Goal: Answer question/provide support

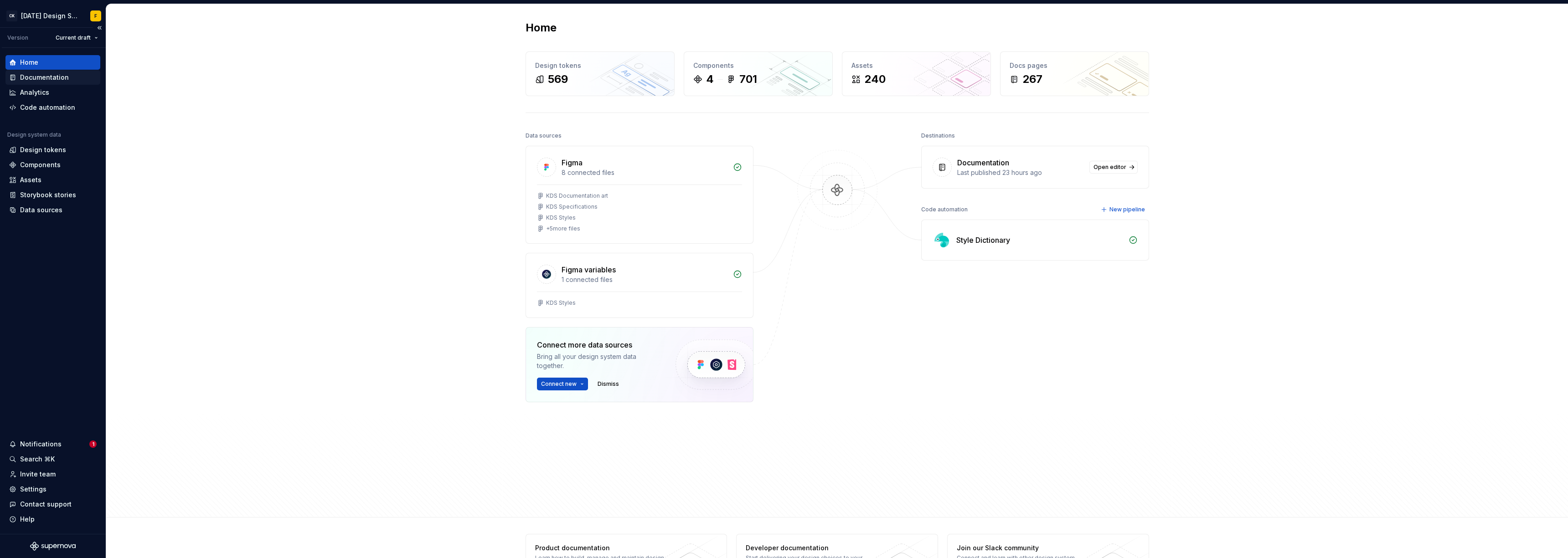
click at [44, 79] on div "Documentation" at bounding box center [44, 77] width 49 height 9
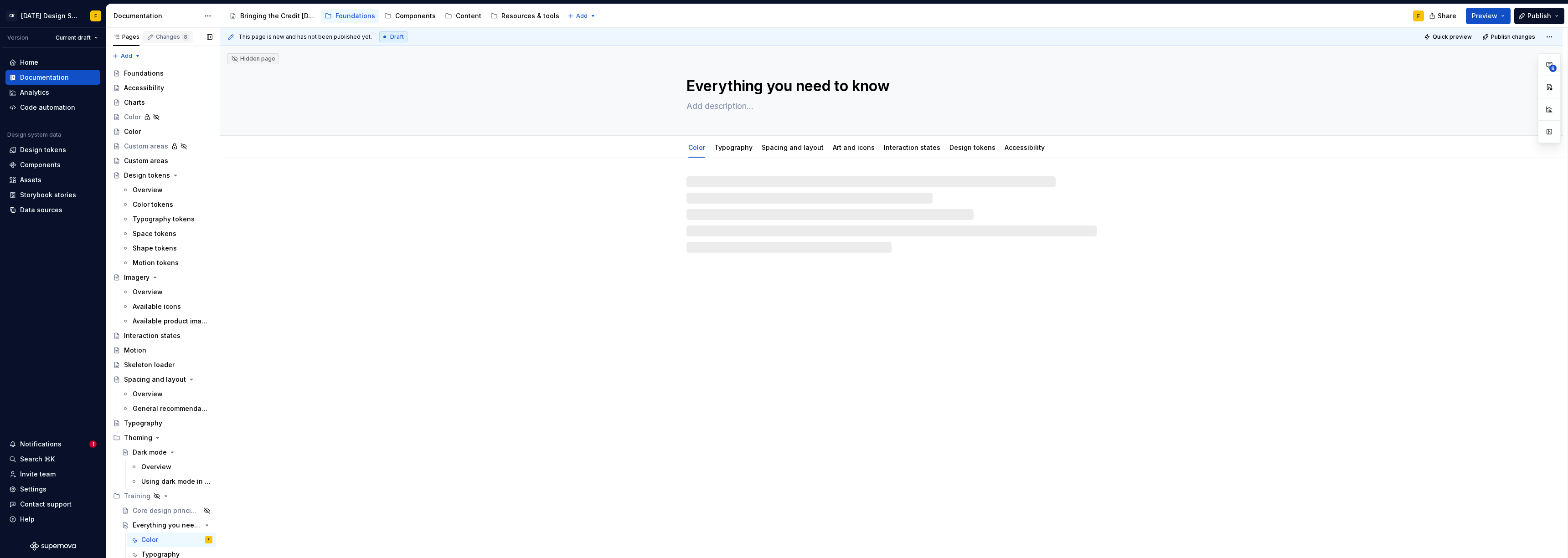
click at [165, 38] on div "Changes 8" at bounding box center [172, 37] width 33 height 7
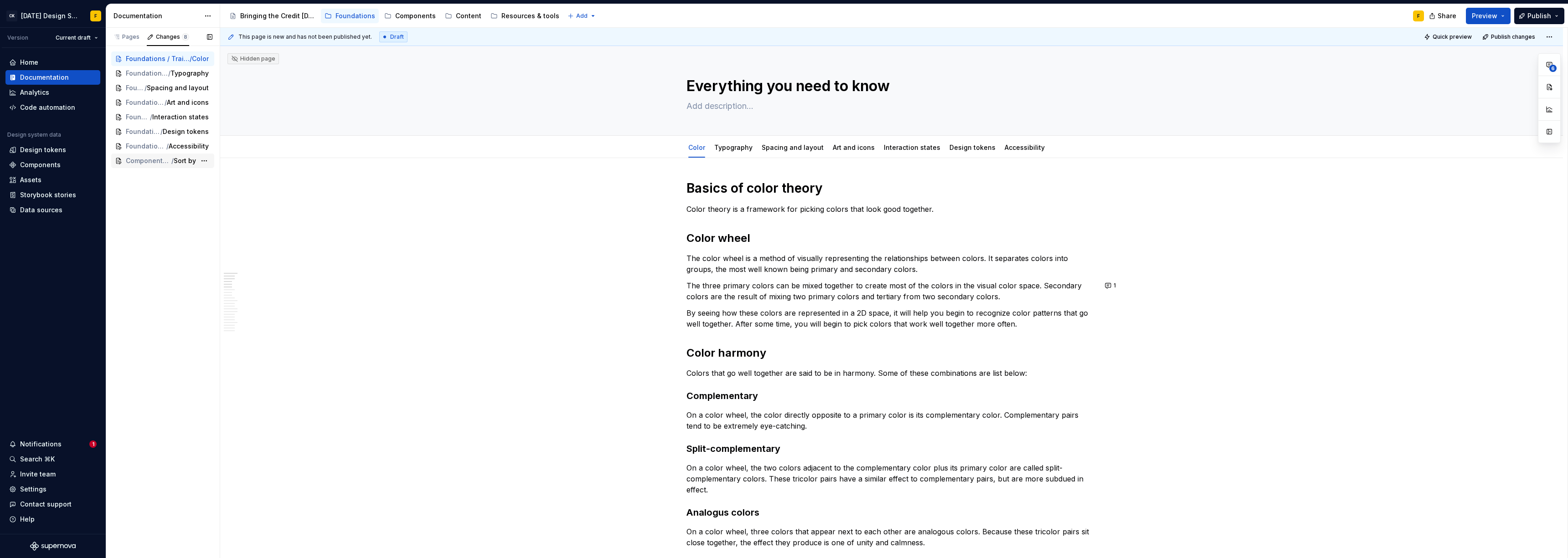
click at [186, 161] on span "Sort by" at bounding box center [184, 161] width 23 height 9
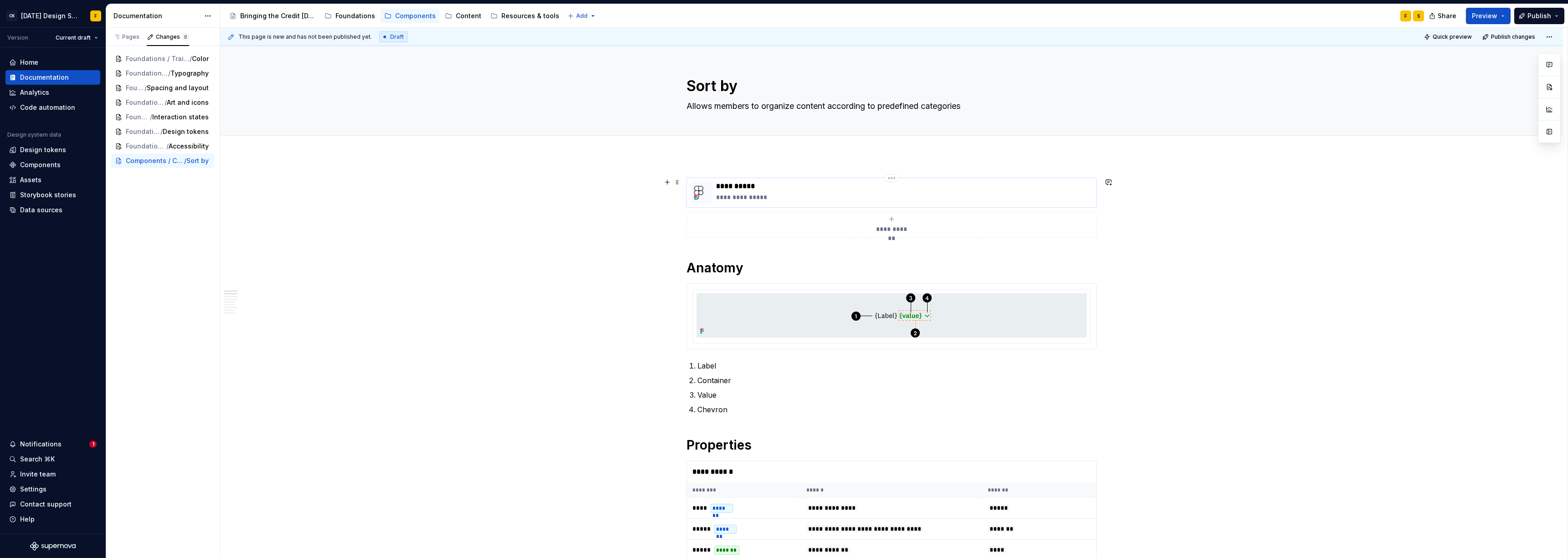
click at [690, 185] on p "**********" at bounding box center [904, 186] width 377 height 9
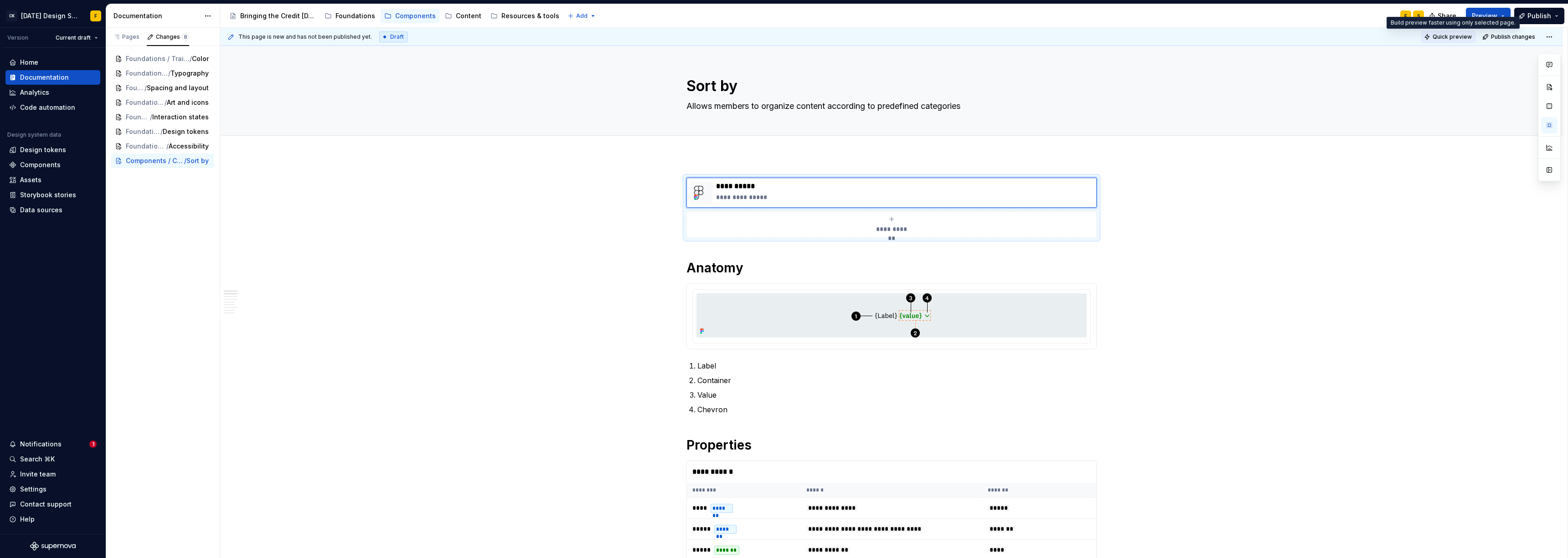
click at [690, 39] on span "Quick preview" at bounding box center [1452, 37] width 39 height 7
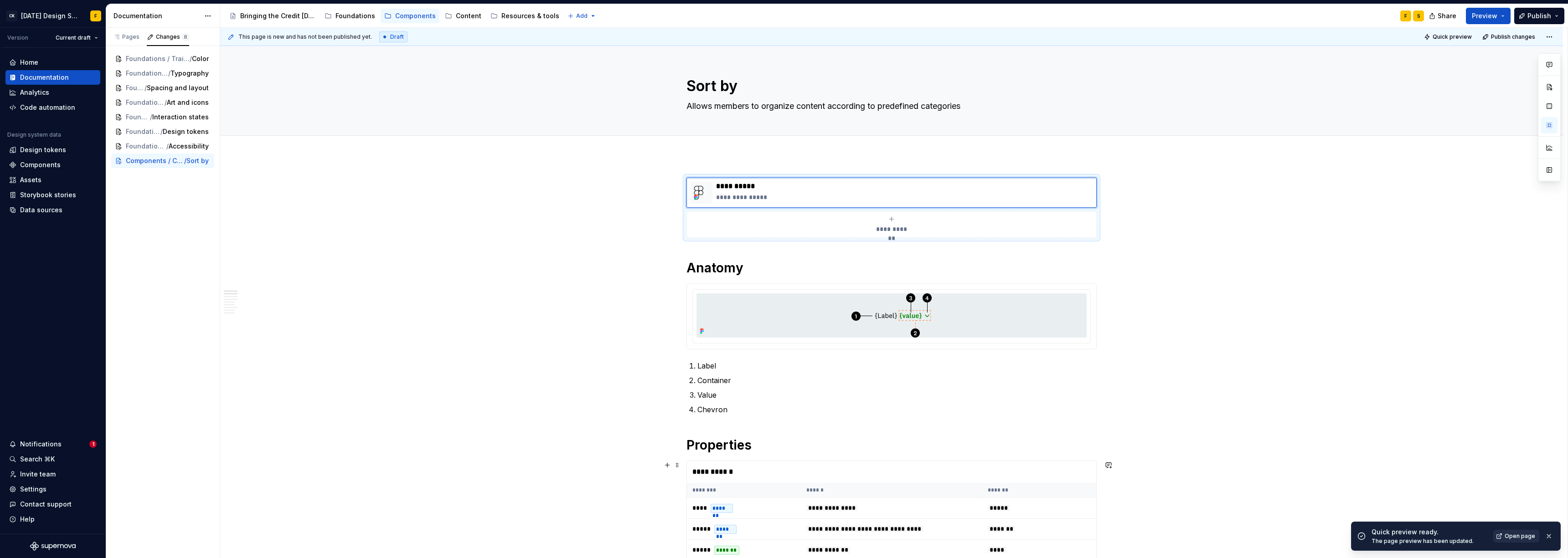
click at [690, 373] on span "Open page" at bounding box center [1520, 536] width 30 height 7
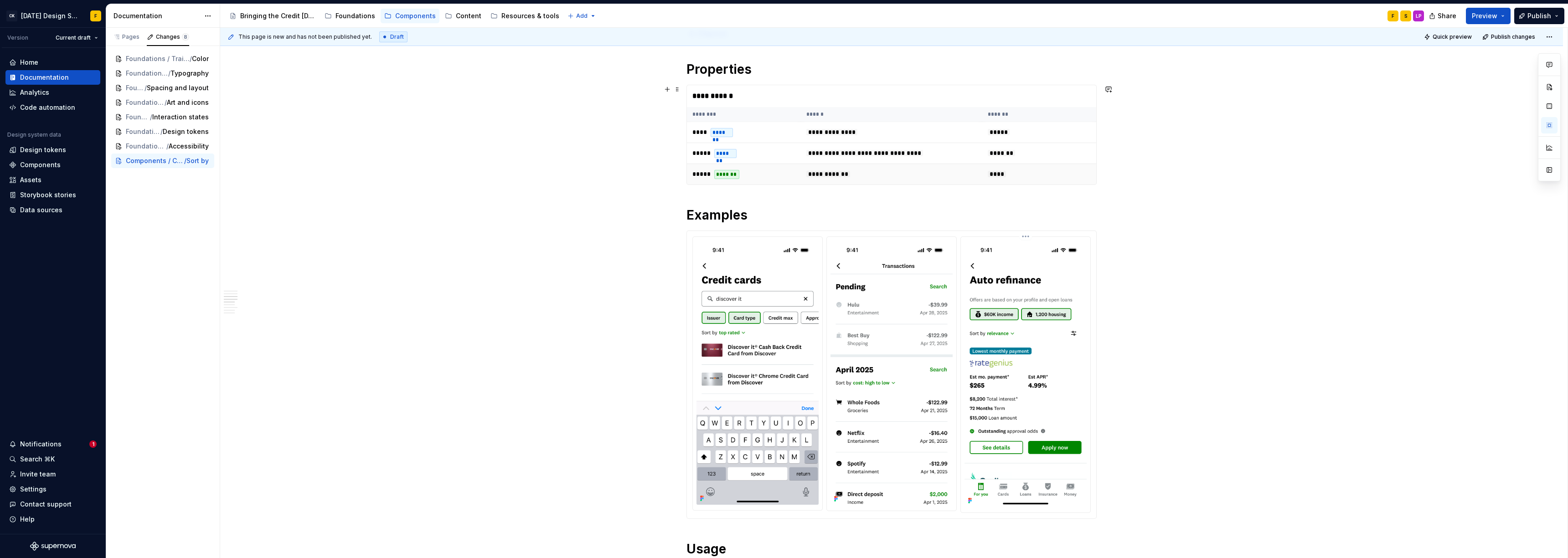
scroll to position [478, 0]
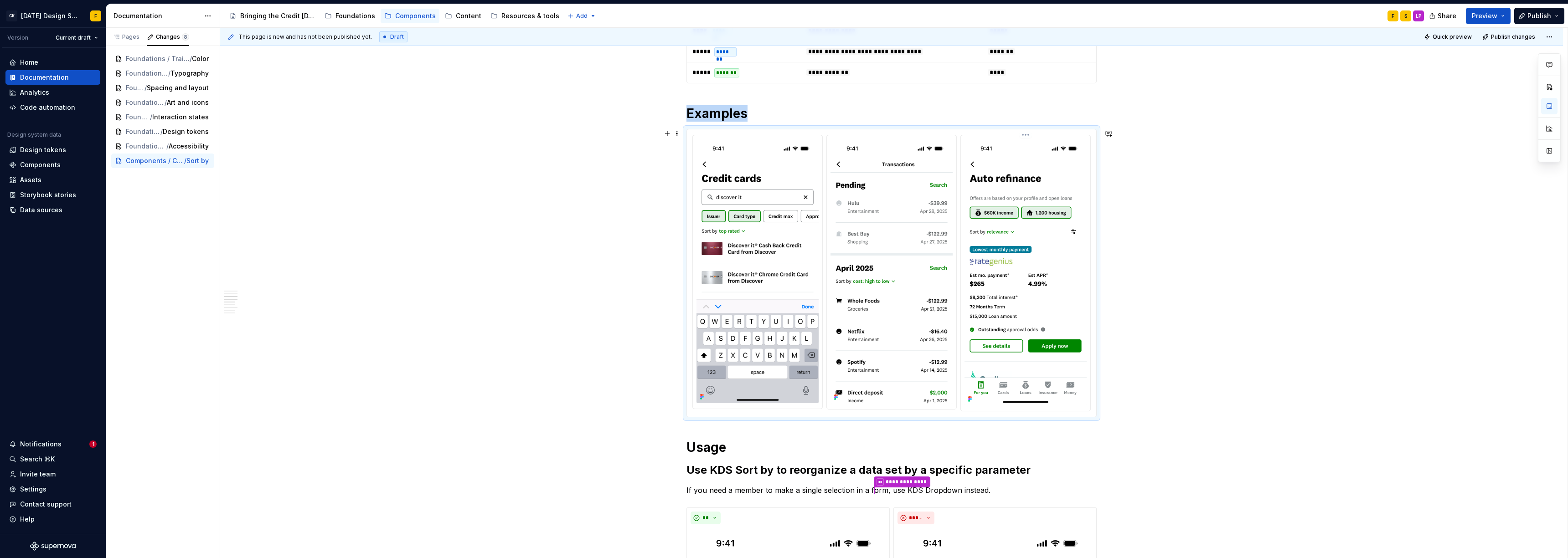
click at [690, 157] on img at bounding box center [1026, 272] width 122 height 267
type textarea "*"
click at [690, 133] on button "button" at bounding box center [1108, 133] width 13 height 13
type textarea "*"
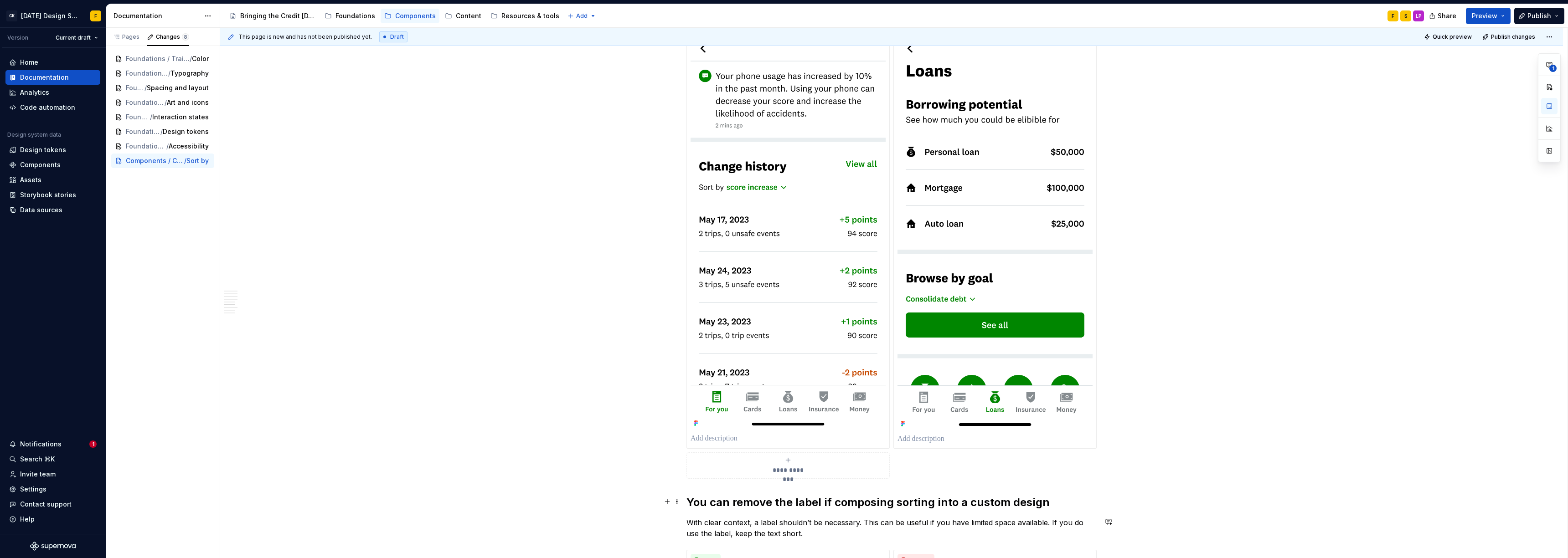
scroll to position [813, 0]
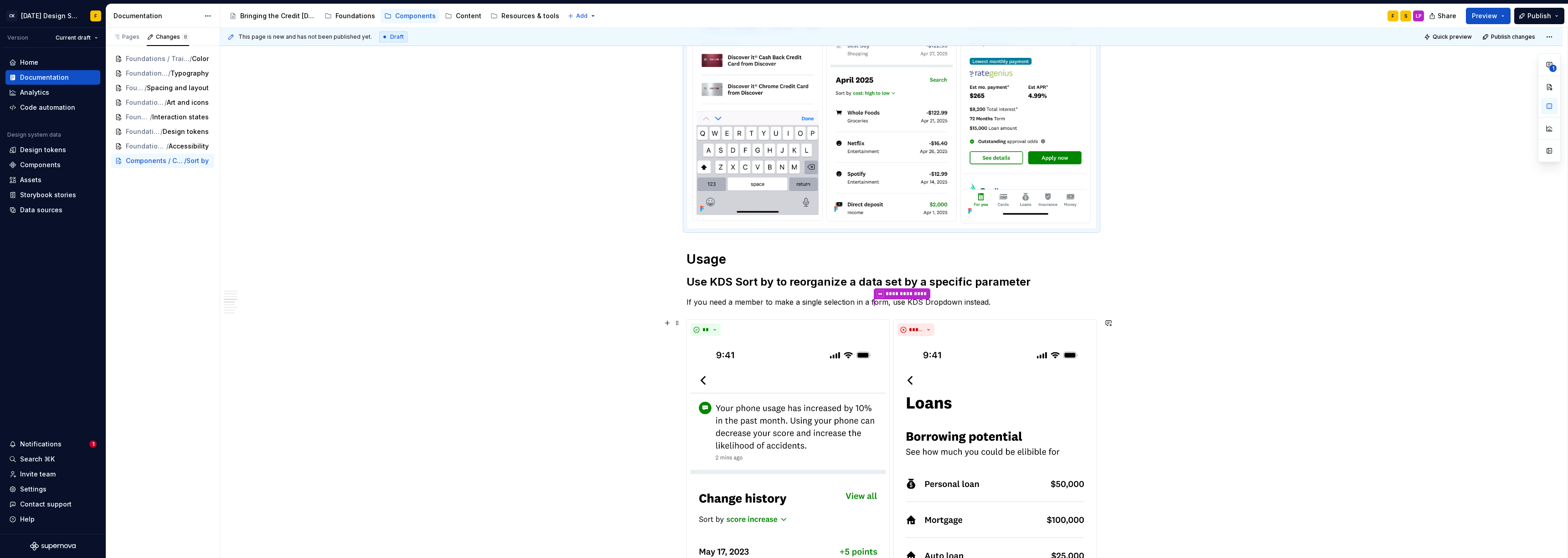
scroll to position [654, 0]
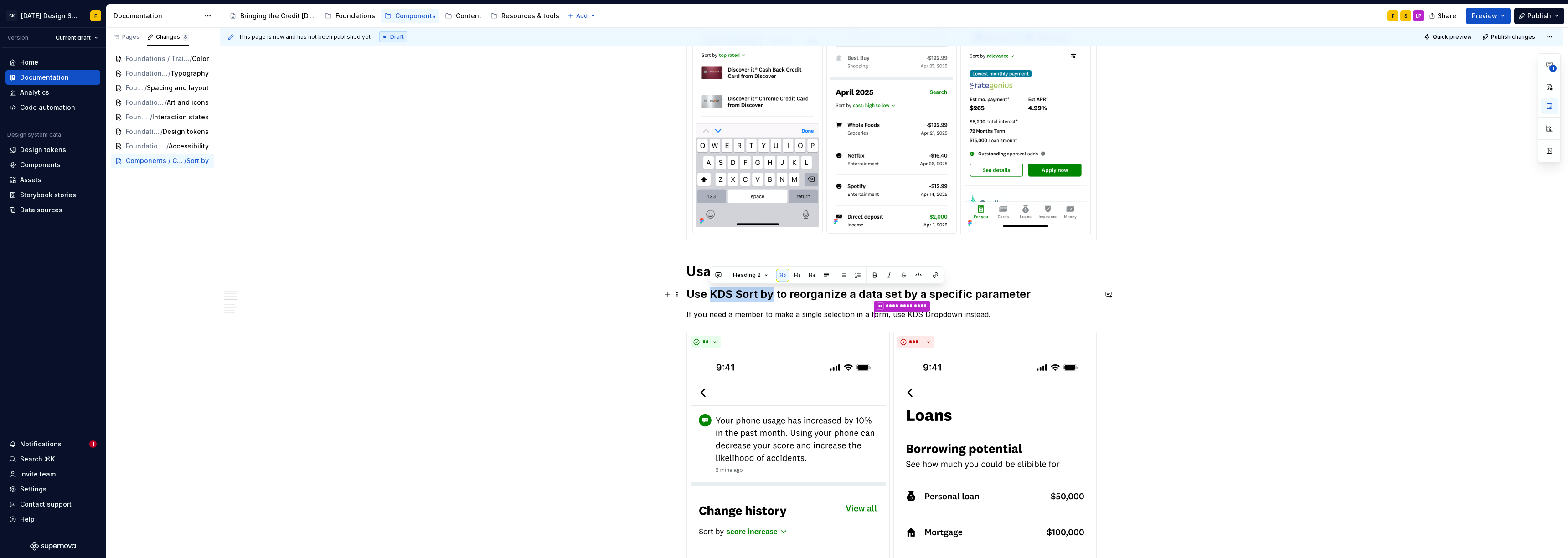
drag, startPoint x: 712, startPoint y: 294, endPoint x: 774, endPoint y: 295, distance: 62.0
click at [690, 295] on h2 "Use KDS Sort by to reorganize a data set by a specific parameter" at bounding box center [892, 295] width 410 height 15
click at [690, 272] on button "button" at bounding box center [718, 275] width 13 height 13
click at [690, 293] on span "Do we normally refer to a component with KDS in front?" at bounding box center [782, 296] width 128 height 17
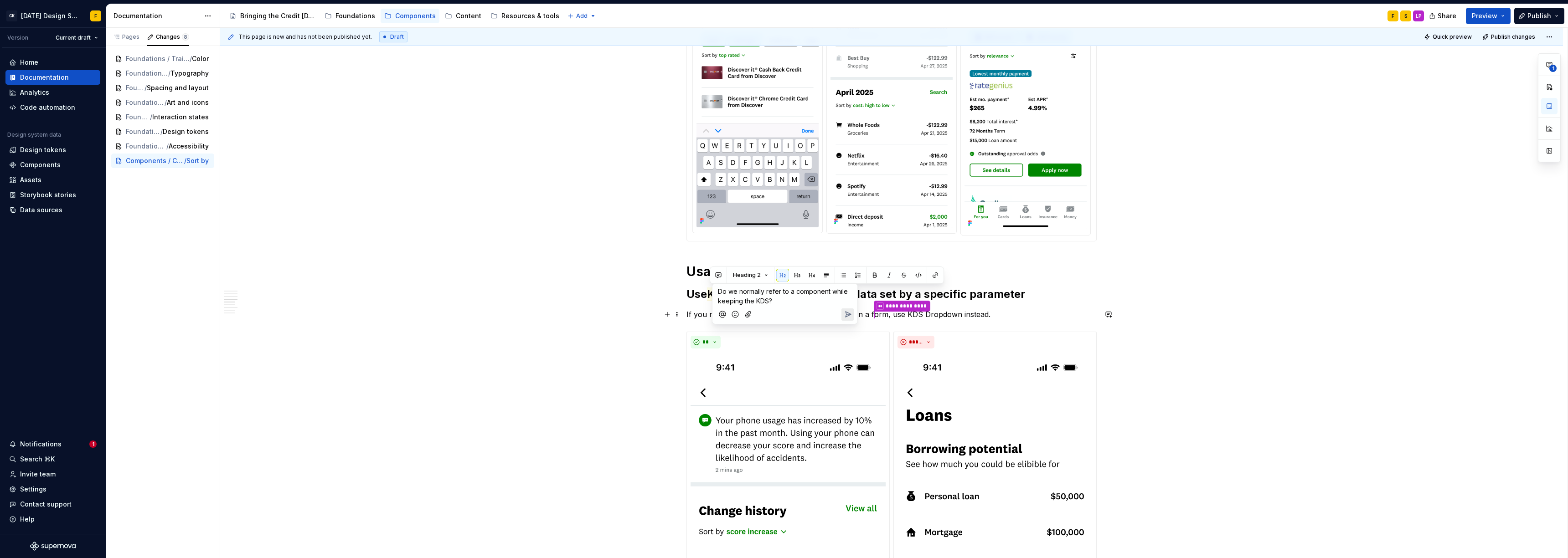
click at [690, 316] on icon "Send" at bounding box center [848, 314] width 5 height 5
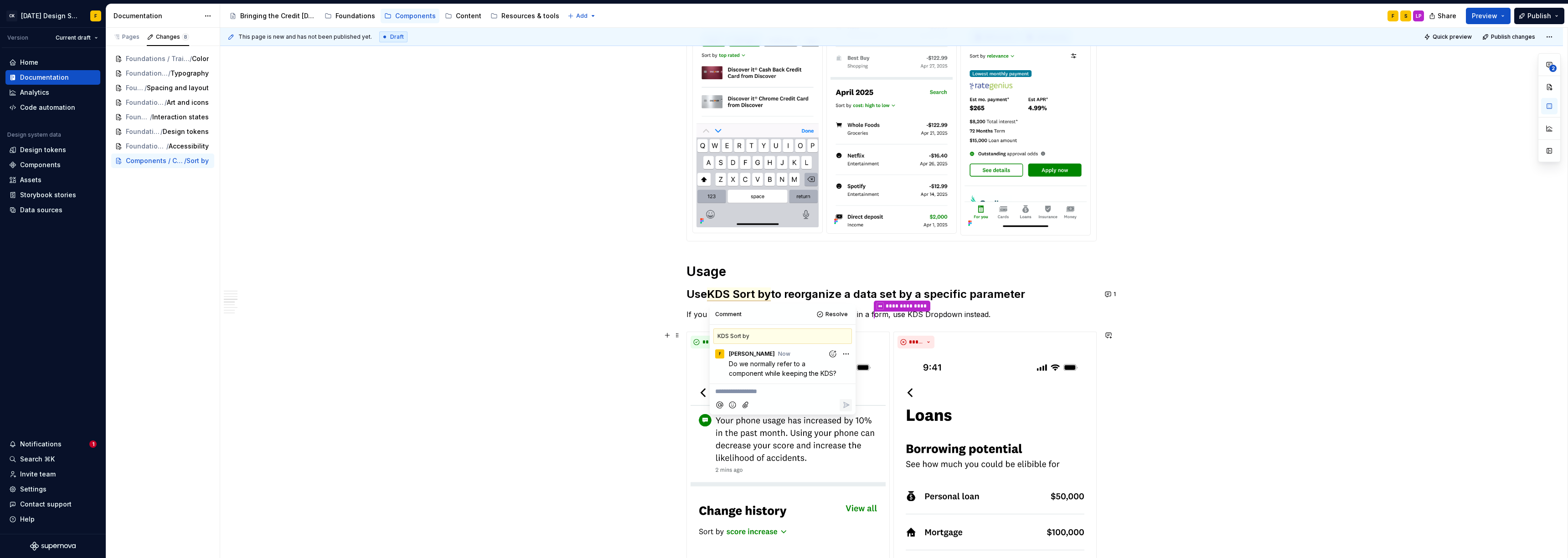
type textarea "*"
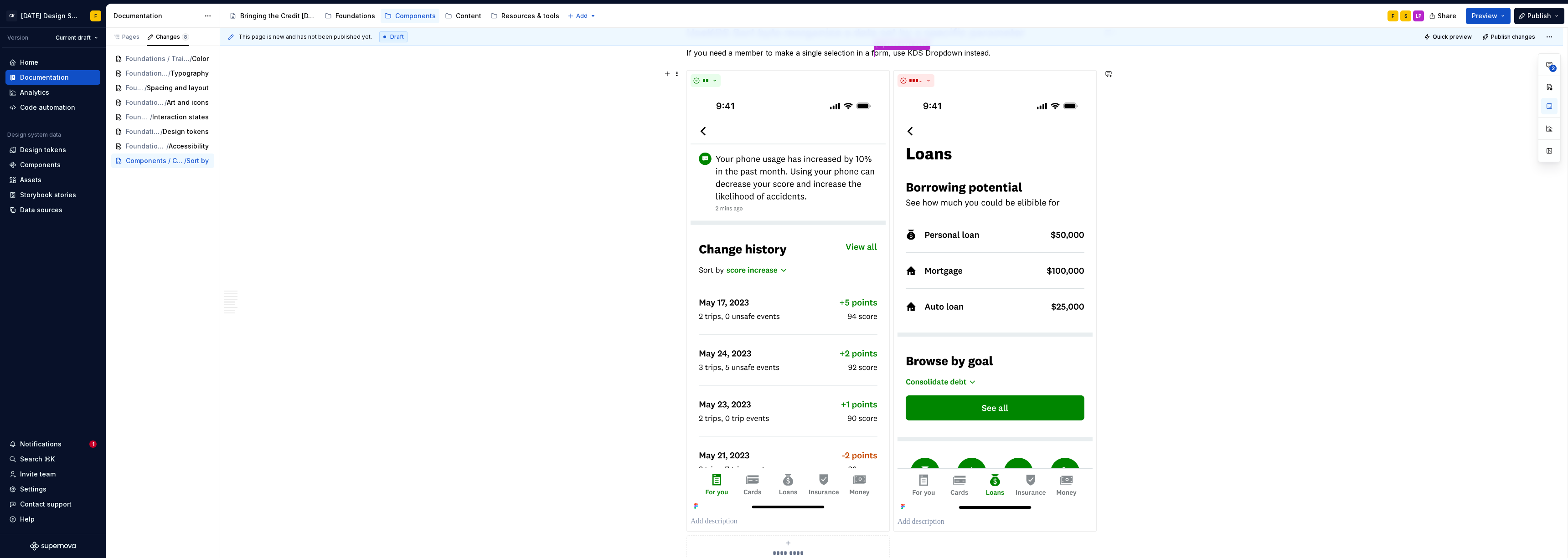
click at [603, 373] on div "**********" at bounding box center [892, 508] width 1343 height 2535
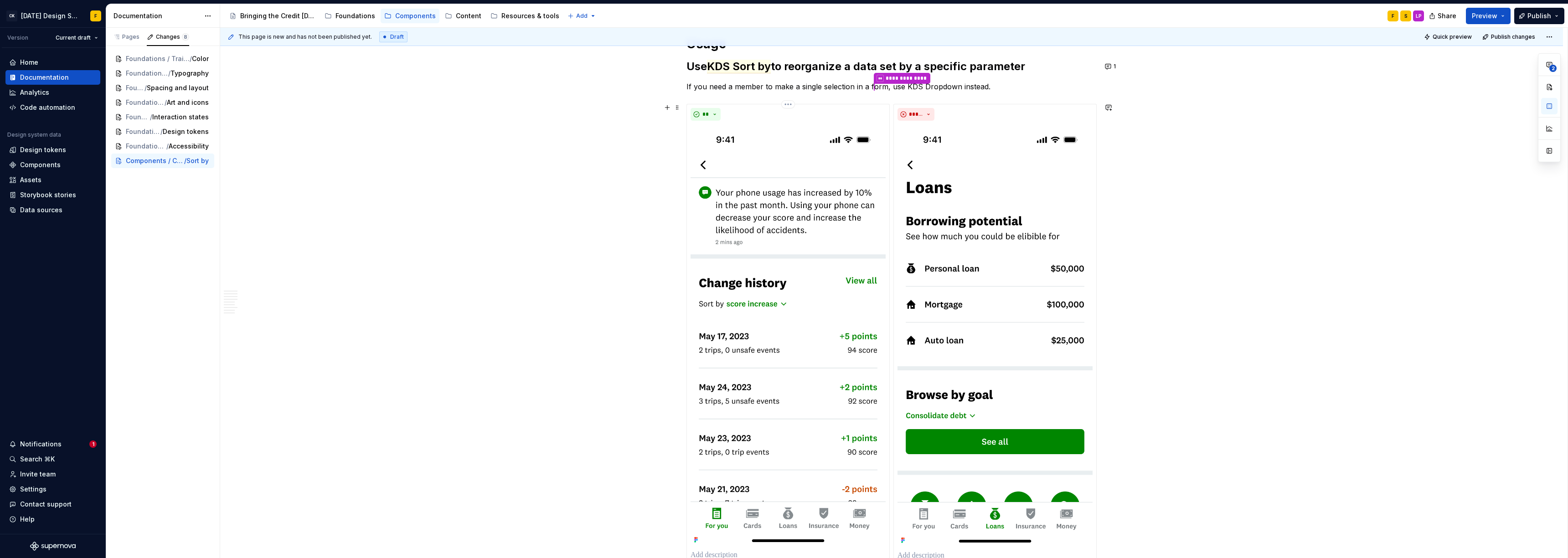
scroll to position [741, 0]
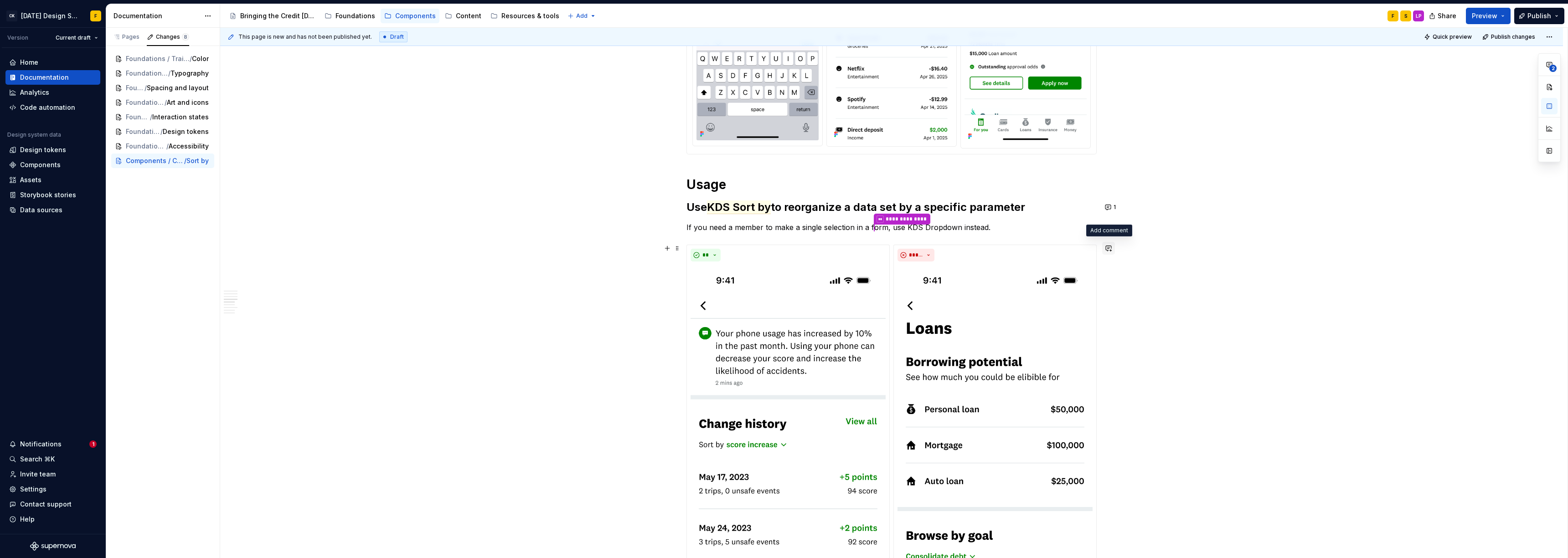
click at [690, 245] on button "button" at bounding box center [1108, 248] width 13 height 13
type textarea "*"
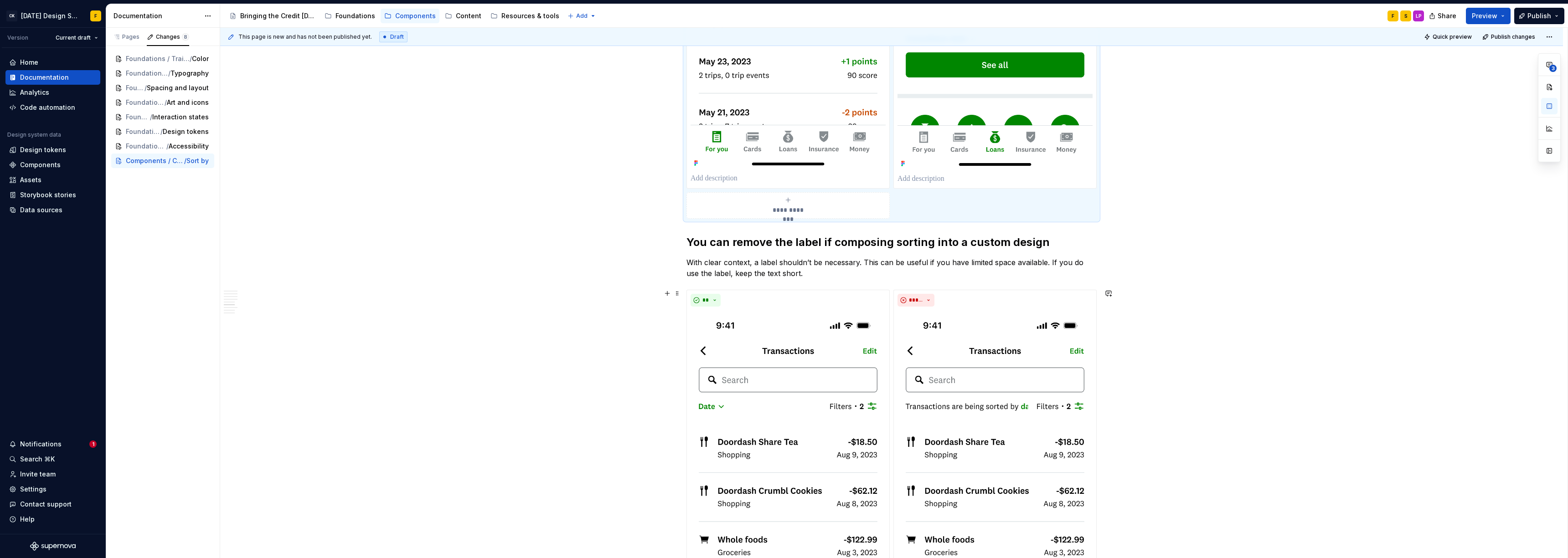
scroll to position [1253, 0]
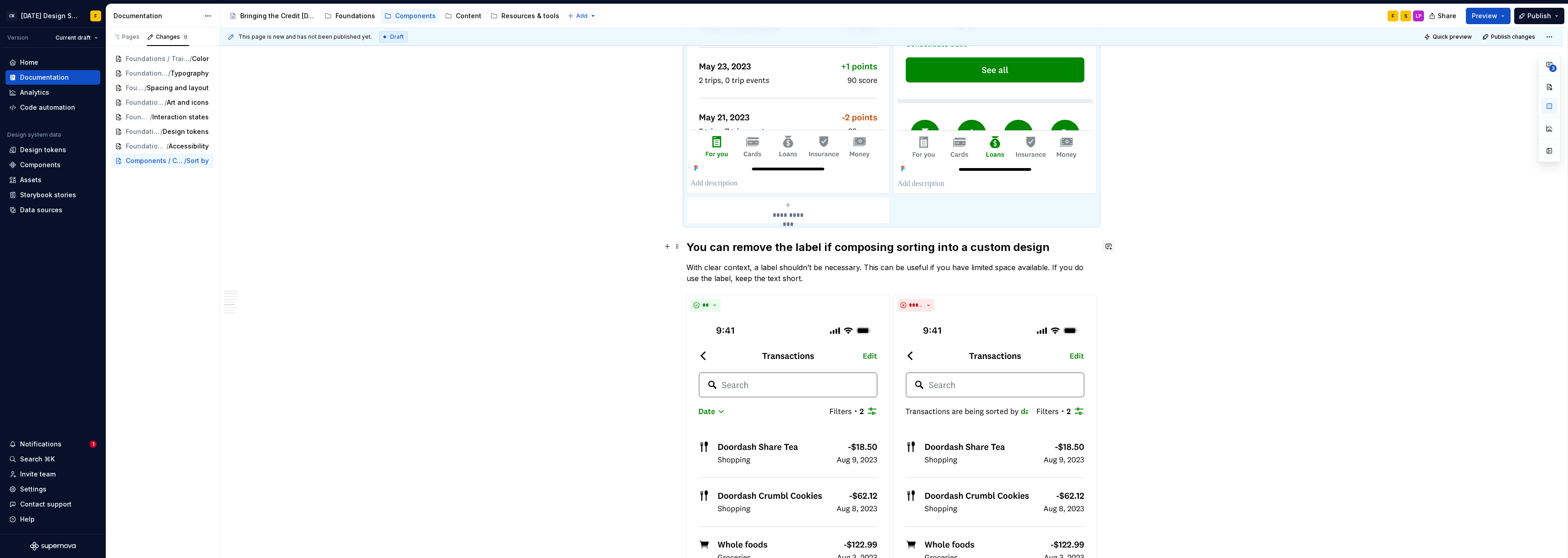
click at [690, 246] on button "button" at bounding box center [1108, 246] width 13 height 13
click at [690, 246] on h2 "You can remove the label if composing sorting into a custom design" at bounding box center [892, 248] width 410 height 15
click at [690, 252] on h2 "You can remove the label if composing sorting into a custom design" at bounding box center [892, 248] width 410 height 15
click at [690, 249] on button "button" at bounding box center [1108, 246] width 13 height 13
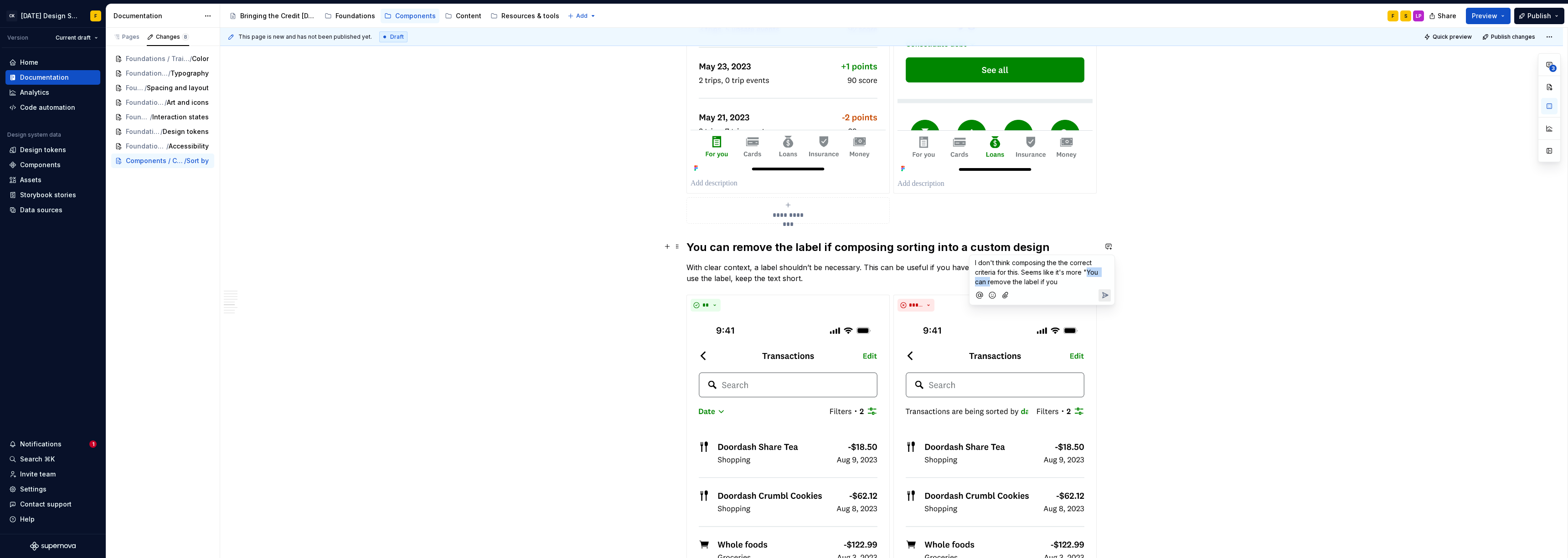
drag, startPoint x: 1088, startPoint y: 273, endPoint x: 990, endPoint y: 279, distance: 98.2
click at [690, 279] on span "I don't think composing the the correct criteria for this. Seems like it's more…" at bounding box center [1037, 272] width 125 height 27
click at [690, 284] on p "I don't think composing the the correct criteria for this. Seems like it's more…" at bounding box center [1042, 272] width 134 height 29
click at [690, 306] on icon "Send" at bounding box center [1105, 304] width 5 height 5
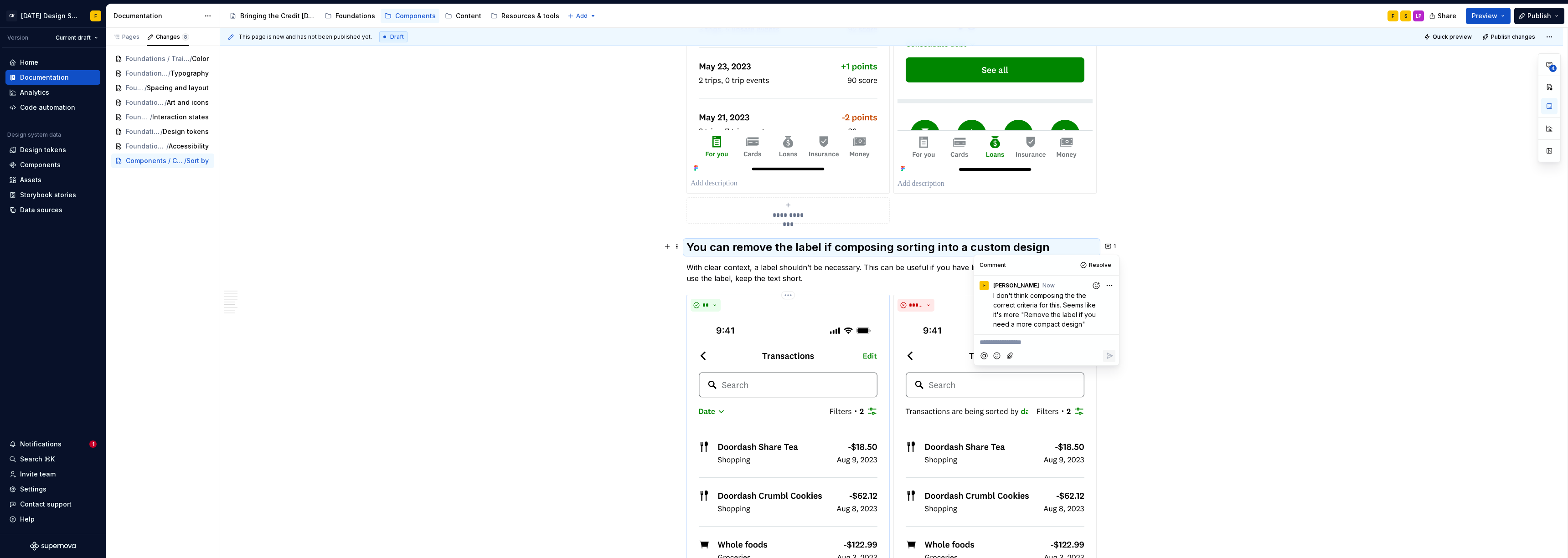
type textarea "*"
click at [626, 373] on div "**********" at bounding box center [892, 170] width 1343 height 2535
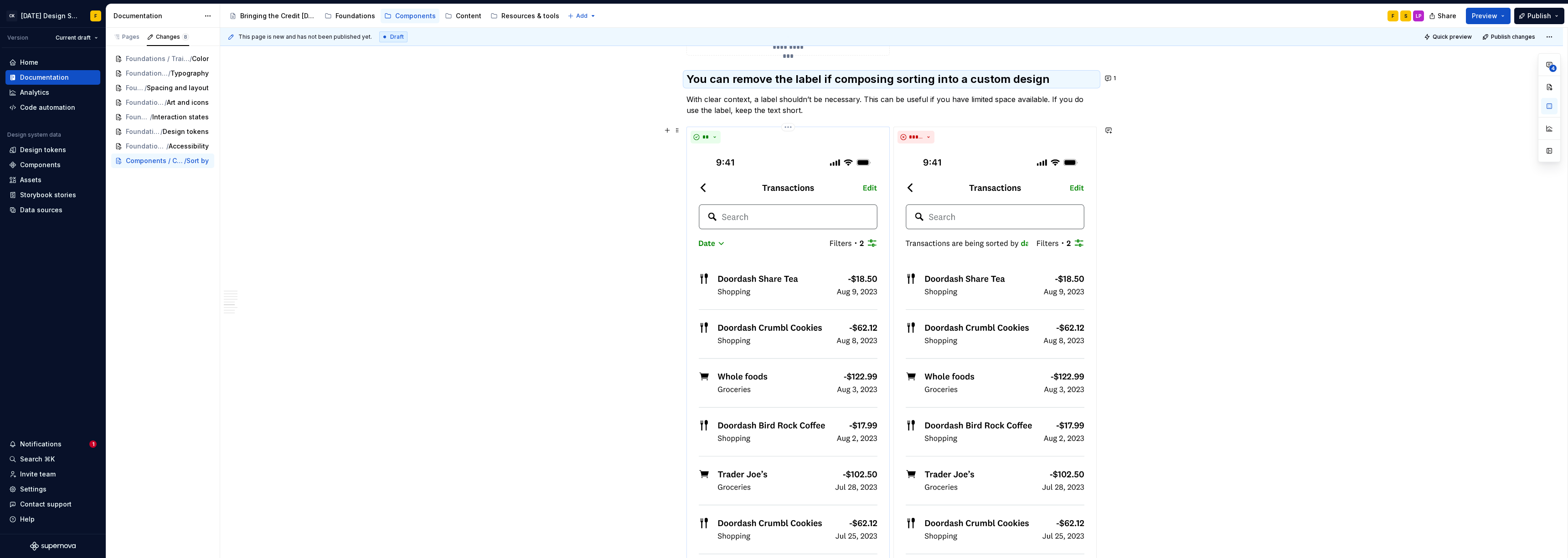
scroll to position [1474, 0]
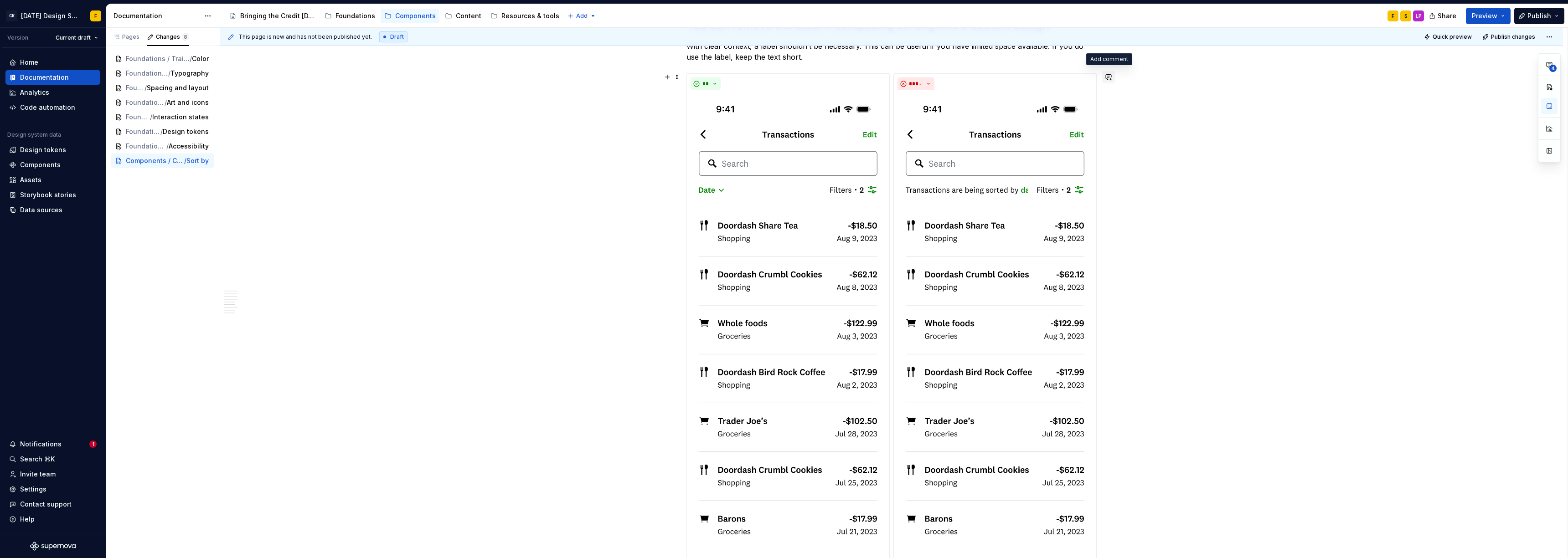
click at [690, 78] on button "button" at bounding box center [1108, 77] width 13 height 13
type textarea "*"
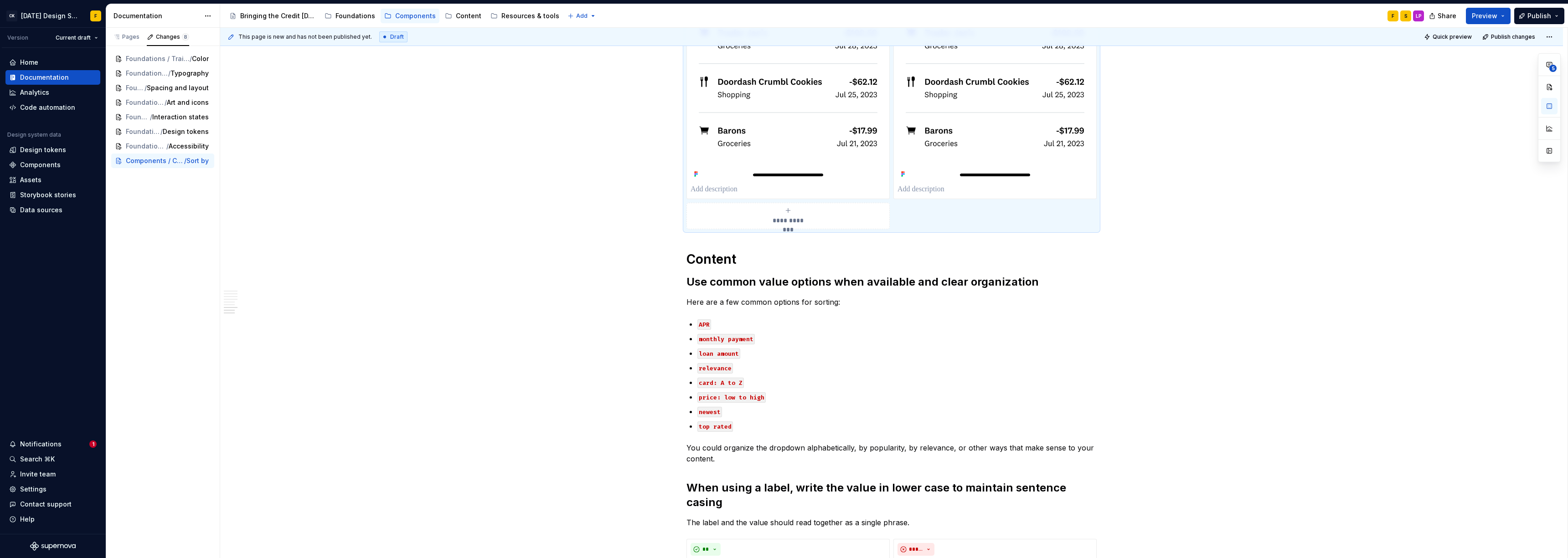
scroll to position [1868, 0]
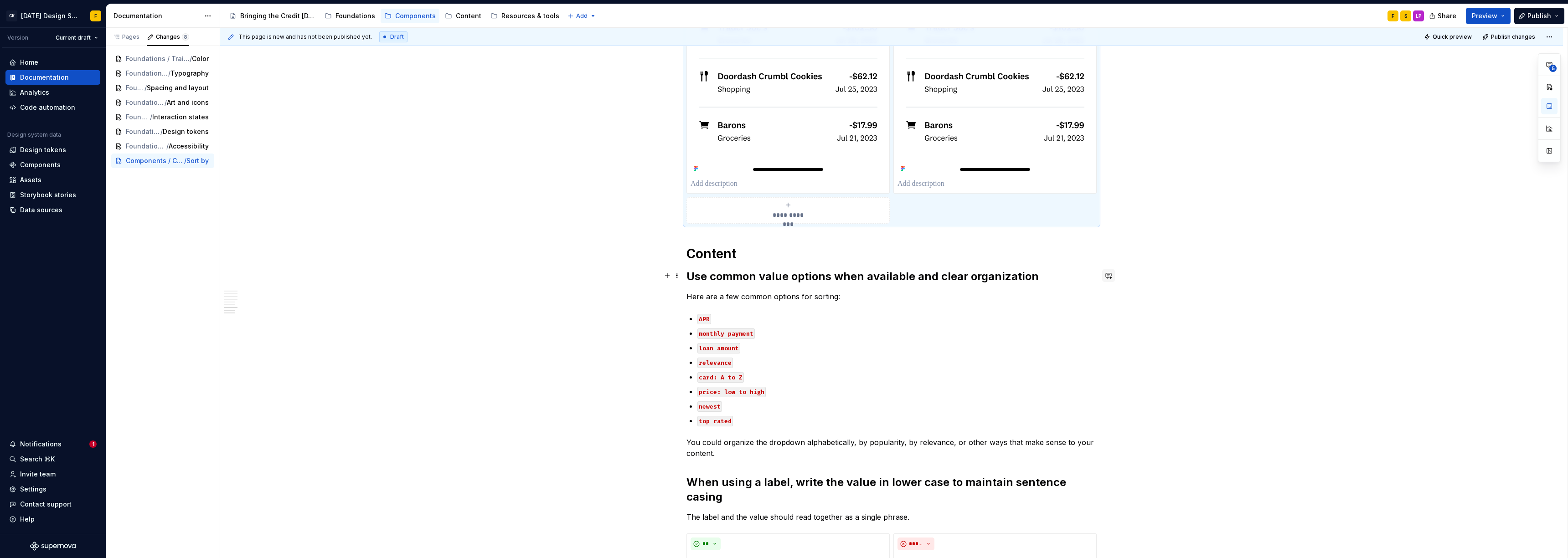
click at [690, 275] on button "button" at bounding box center [1108, 276] width 13 height 13
click at [690, 276] on h2 "Use common value options when available and clear organization" at bounding box center [892, 277] width 410 height 15
click at [690, 256] on button "button" at bounding box center [945, 256] width 13 height 13
click at [690, 291] on button "Send" at bounding box center [1074, 287] width 12 height 12
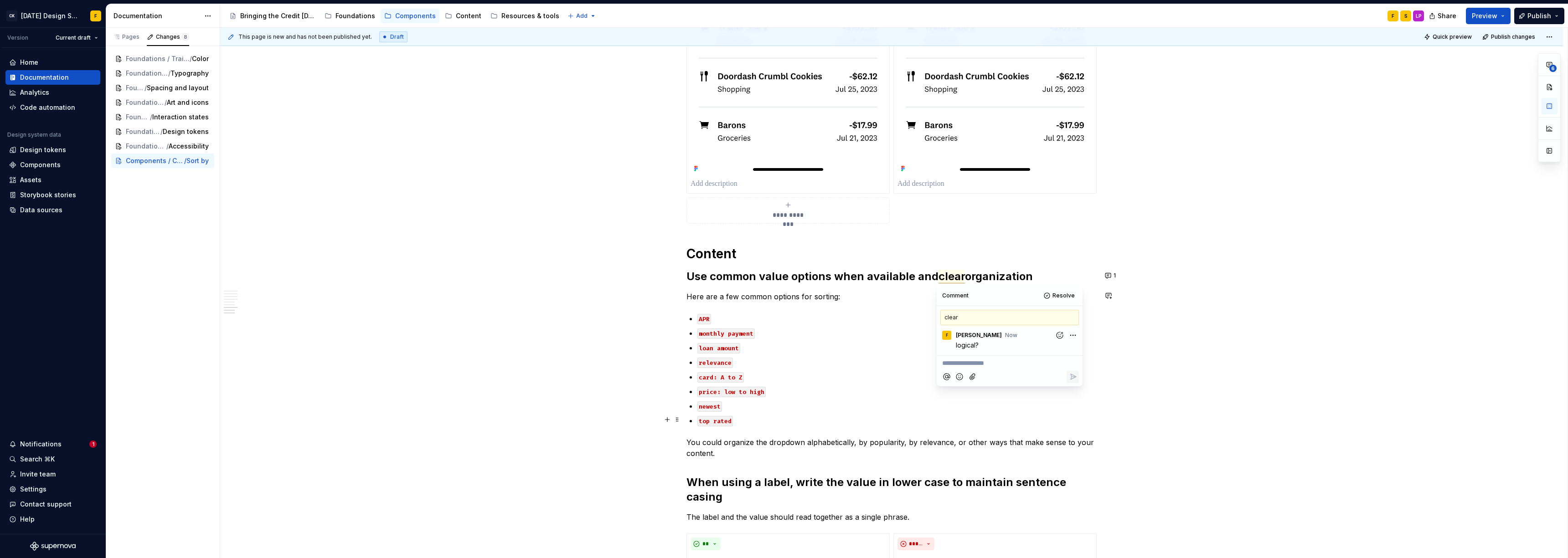
type textarea "*"
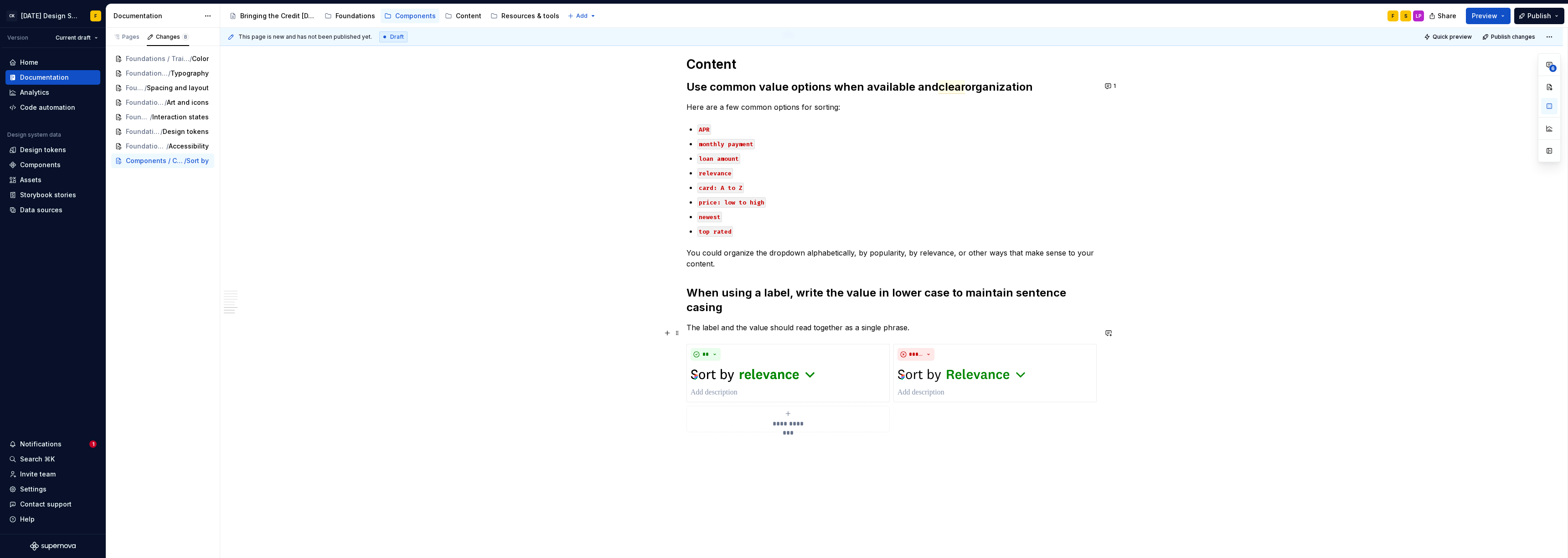
scroll to position [2062, 0]
click at [690, 286] on button "button" at bounding box center [1108, 287] width 13 height 13
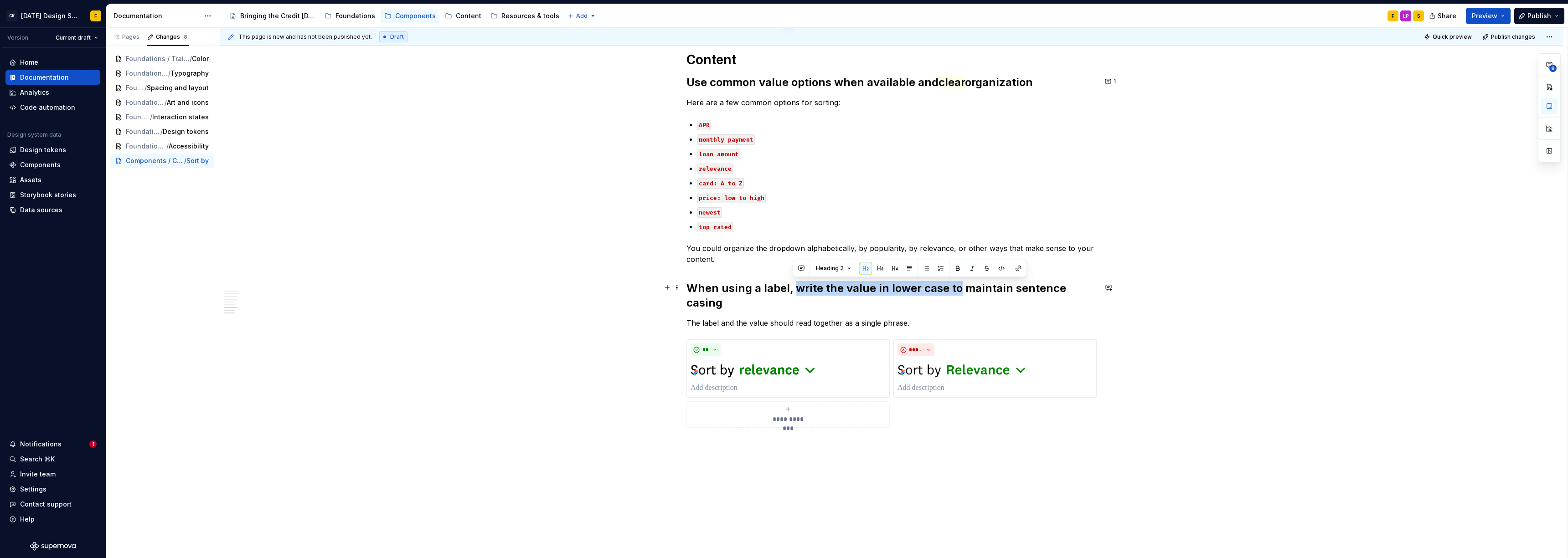
drag, startPoint x: 794, startPoint y: 286, endPoint x: 956, endPoint y: 286, distance: 162.0
click at [690, 286] on h2 "When using a label, write the value in lower case to maintain sentence casing" at bounding box center [892, 296] width 410 height 29
click at [690, 264] on button "button" at bounding box center [801, 268] width 13 height 13
click at [690, 299] on icon "Send" at bounding box center [931, 298] width 9 height 9
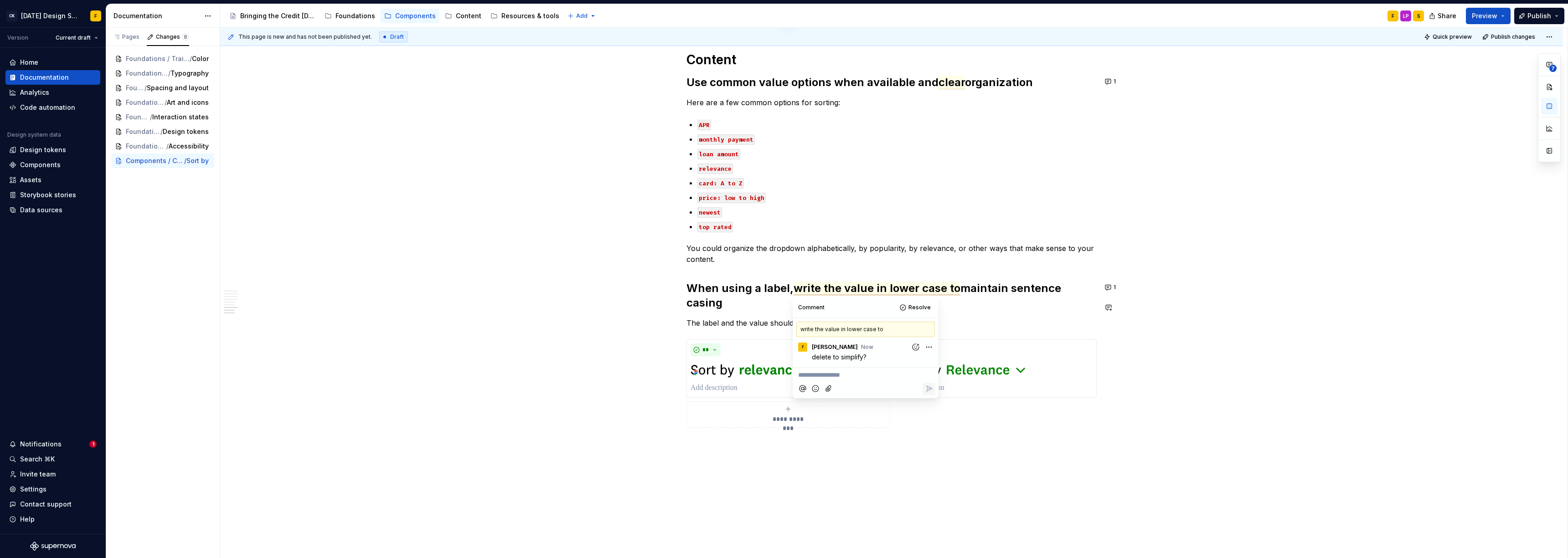
type textarea "*"
click at [690, 373] on p at bounding box center [892, 444] width 410 height 11
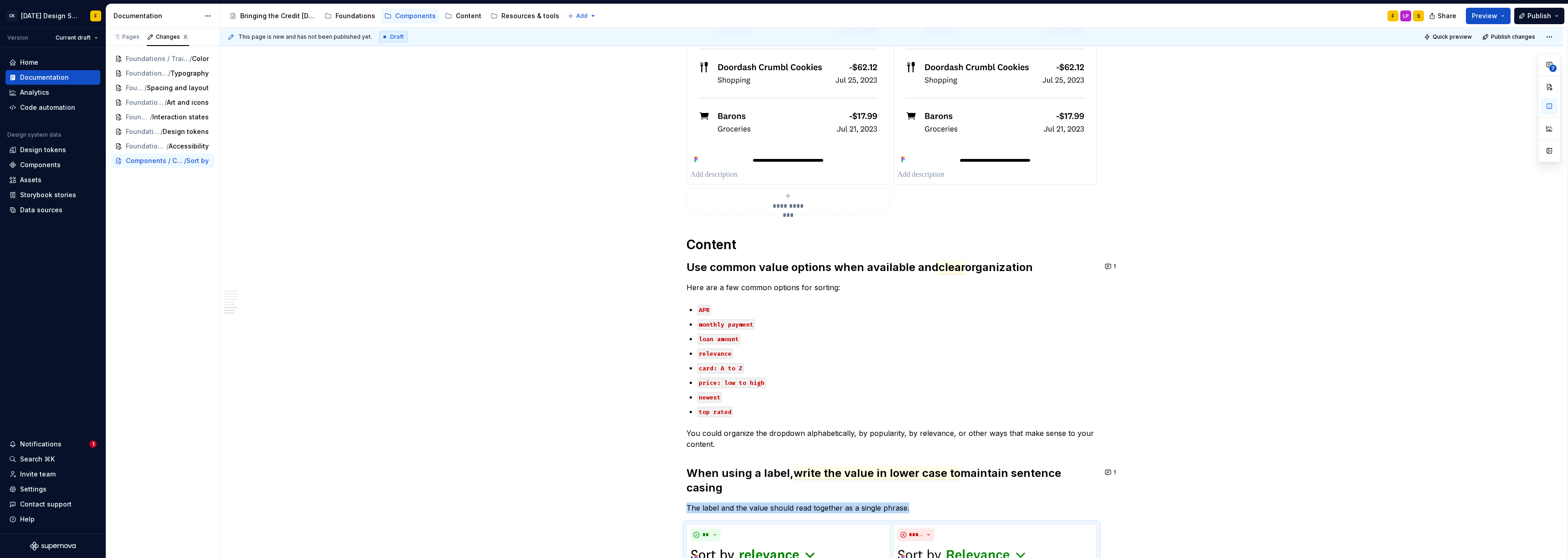
scroll to position [1877, 0]
click at [690, 371] on code "card: A to Z" at bounding box center [721, 369] width 46 height 10
click at [690, 353] on button "button" at bounding box center [707, 352] width 13 height 13
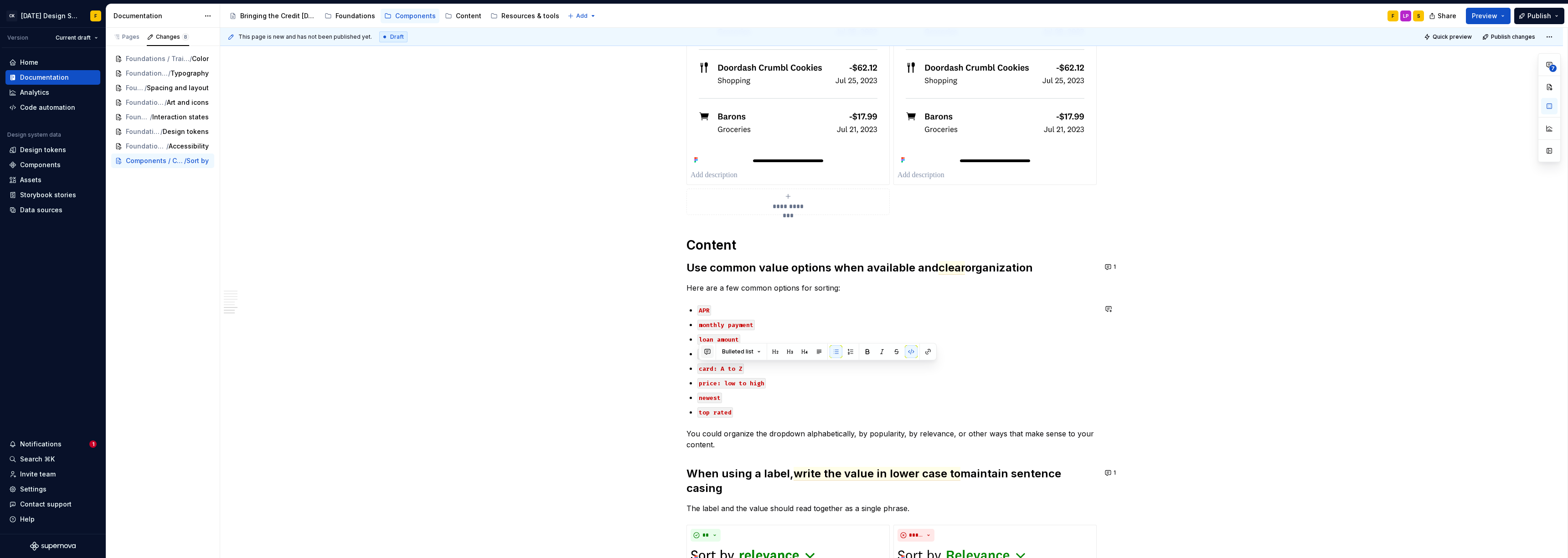
click at [690, 350] on button "button" at bounding box center [707, 352] width 13 height 13
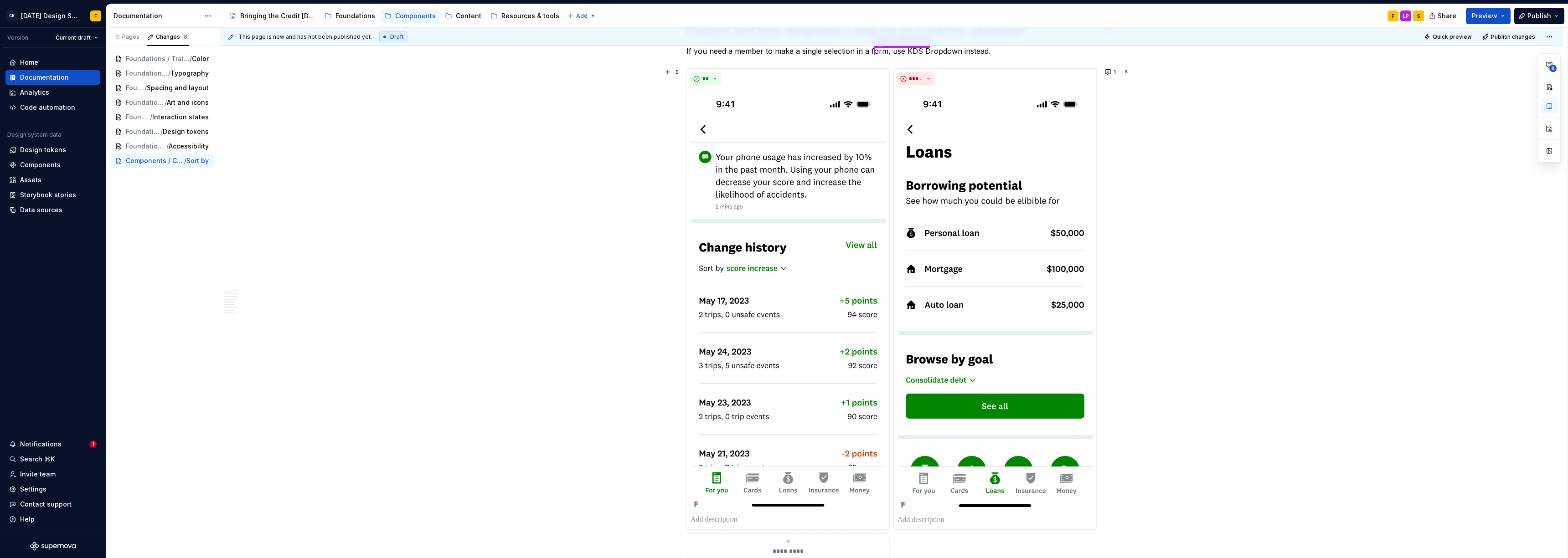
scroll to position [737, 0]
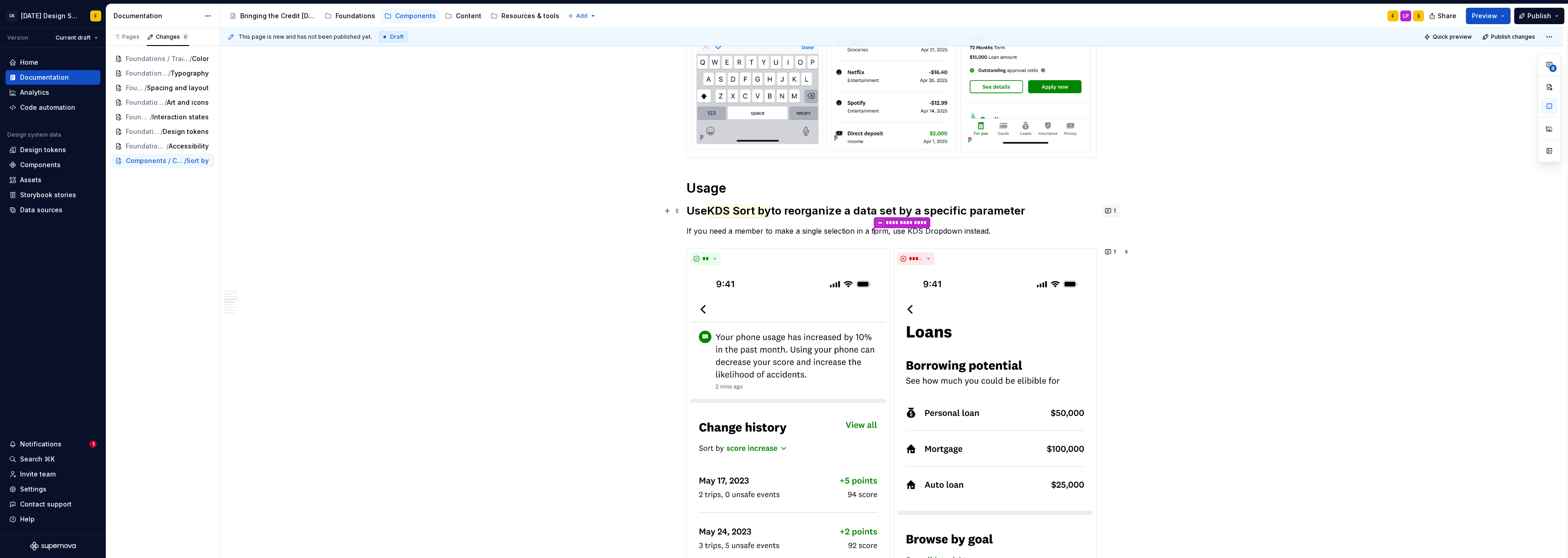
click at [690, 211] on button "1" at bounding box center [1111, 211] width 18 height 13
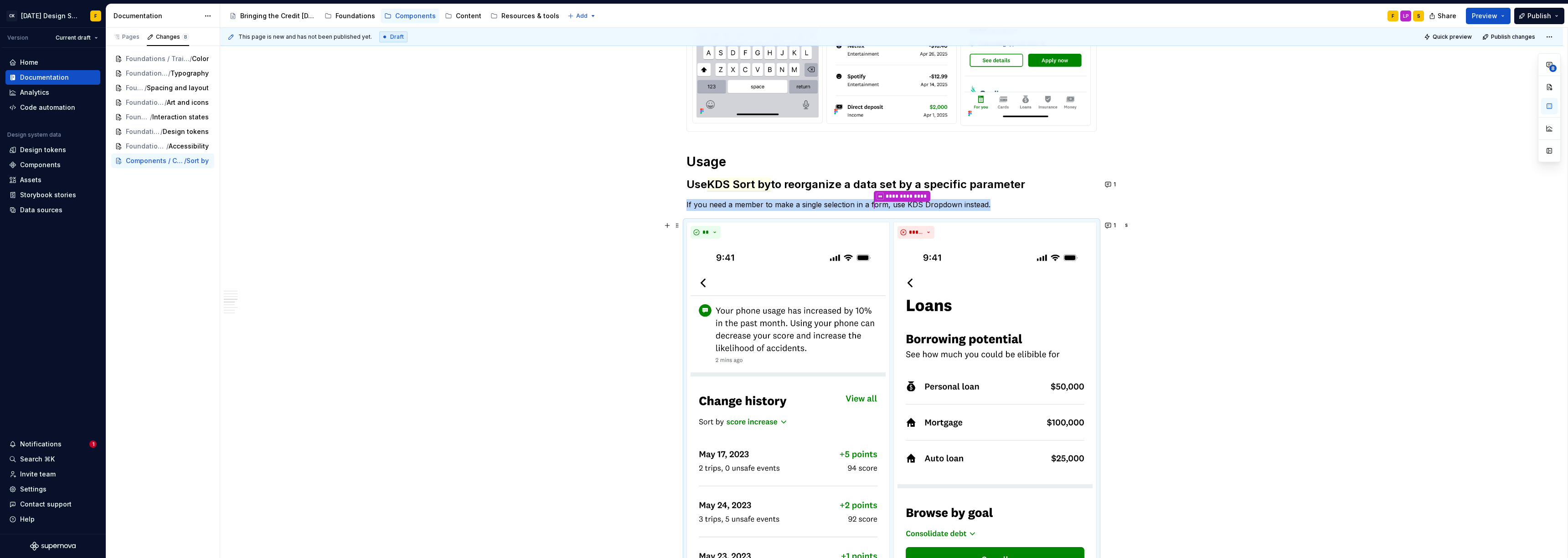
scroll to position [726, 0]
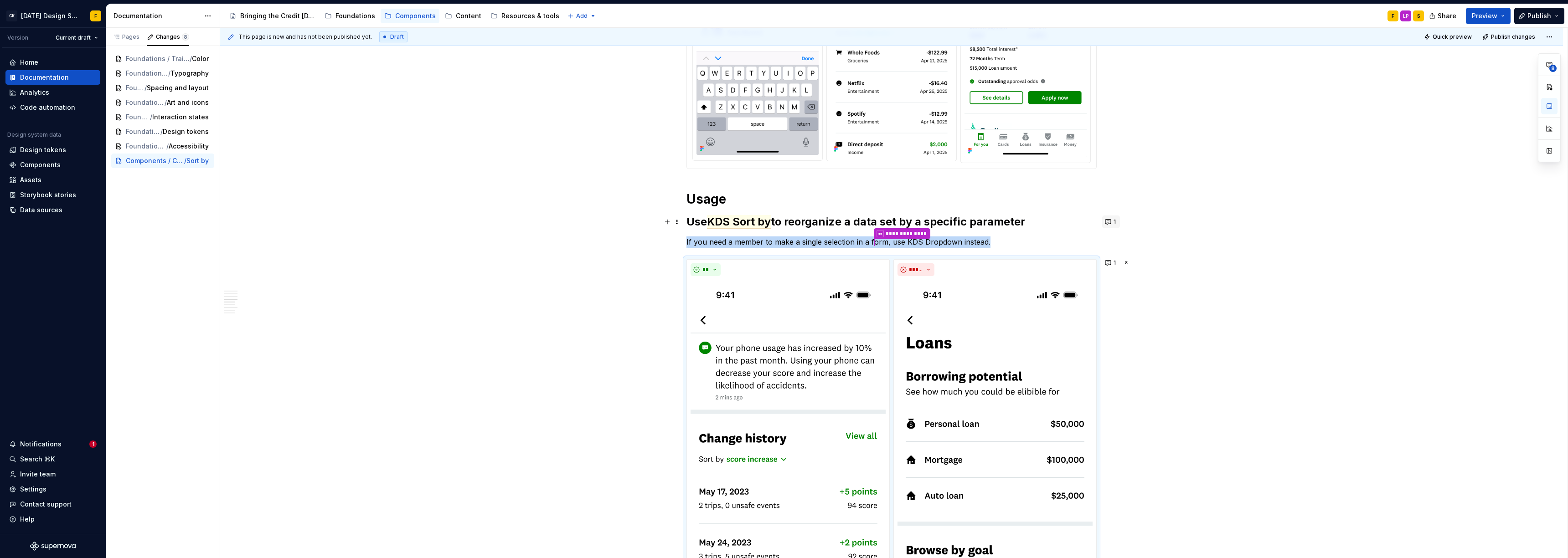
click at [690, 220] on button "1" at bounding box center [1111, 221] width 18 height 13
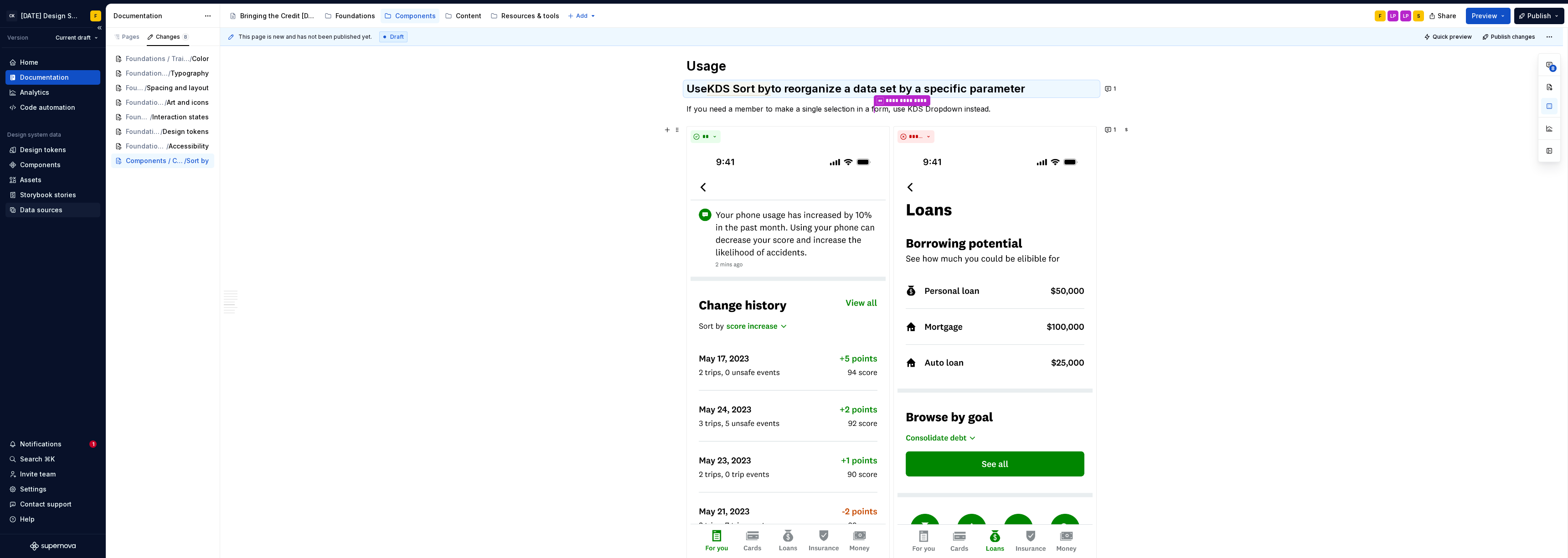
scroll to position [834, 0]
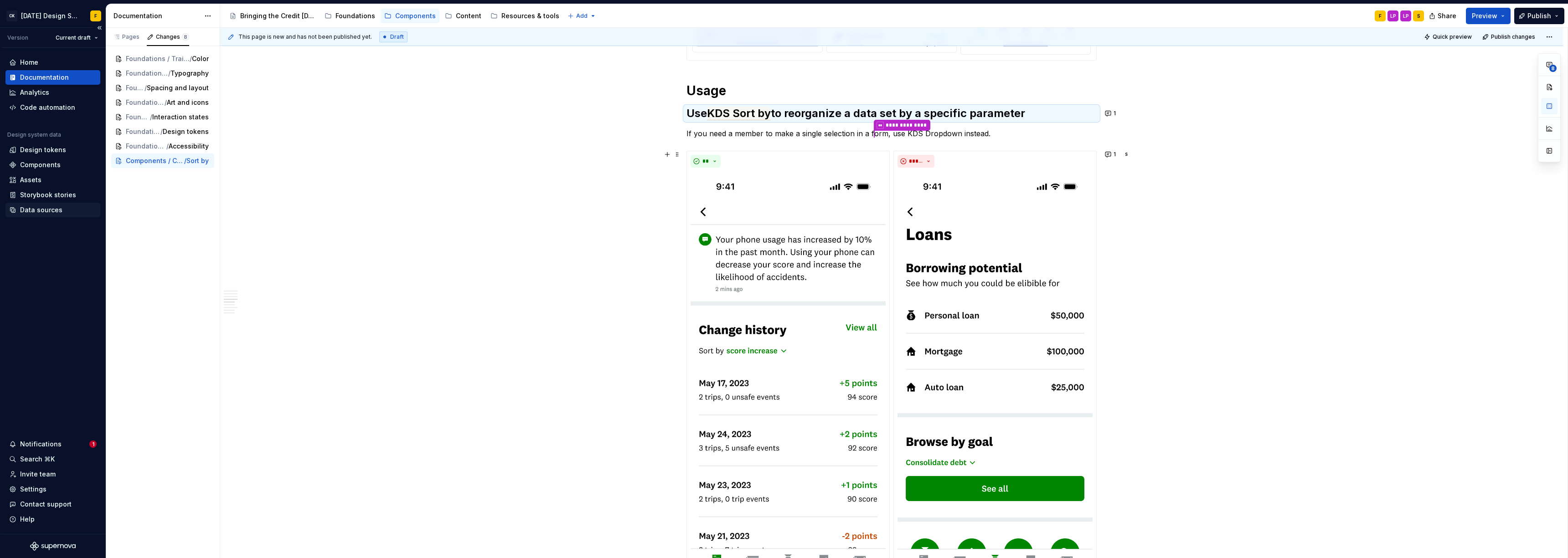
type textarea "*"
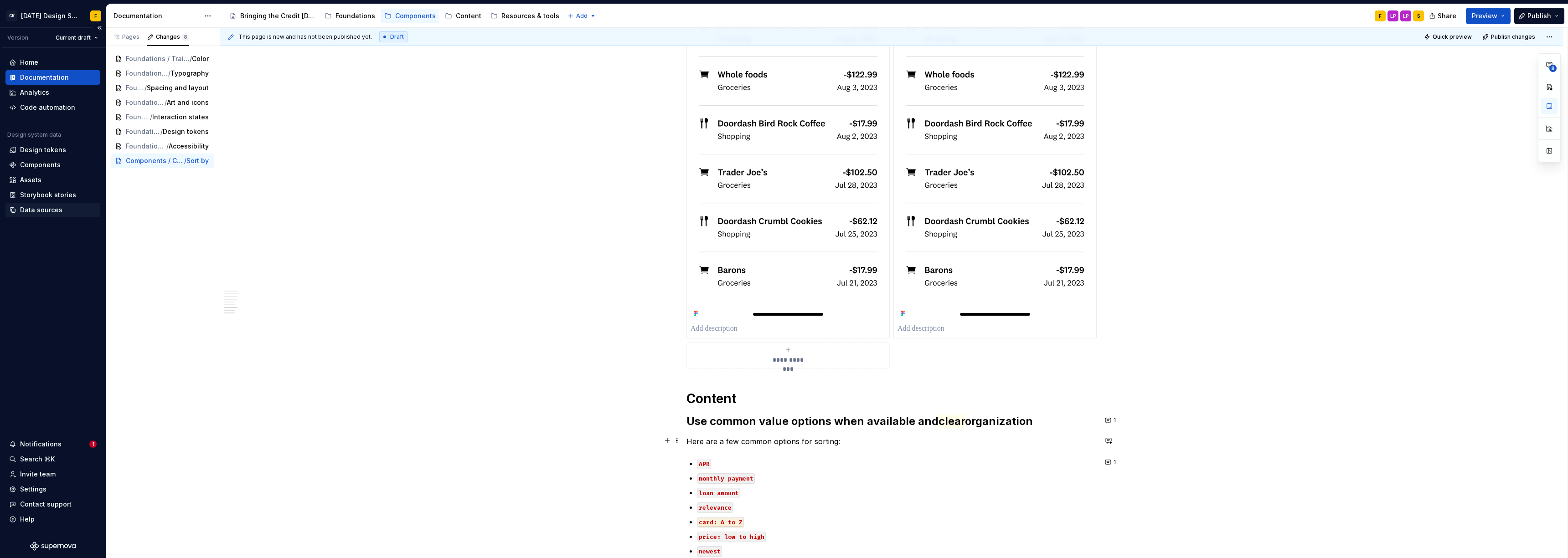
scroll to position [2094, 0]
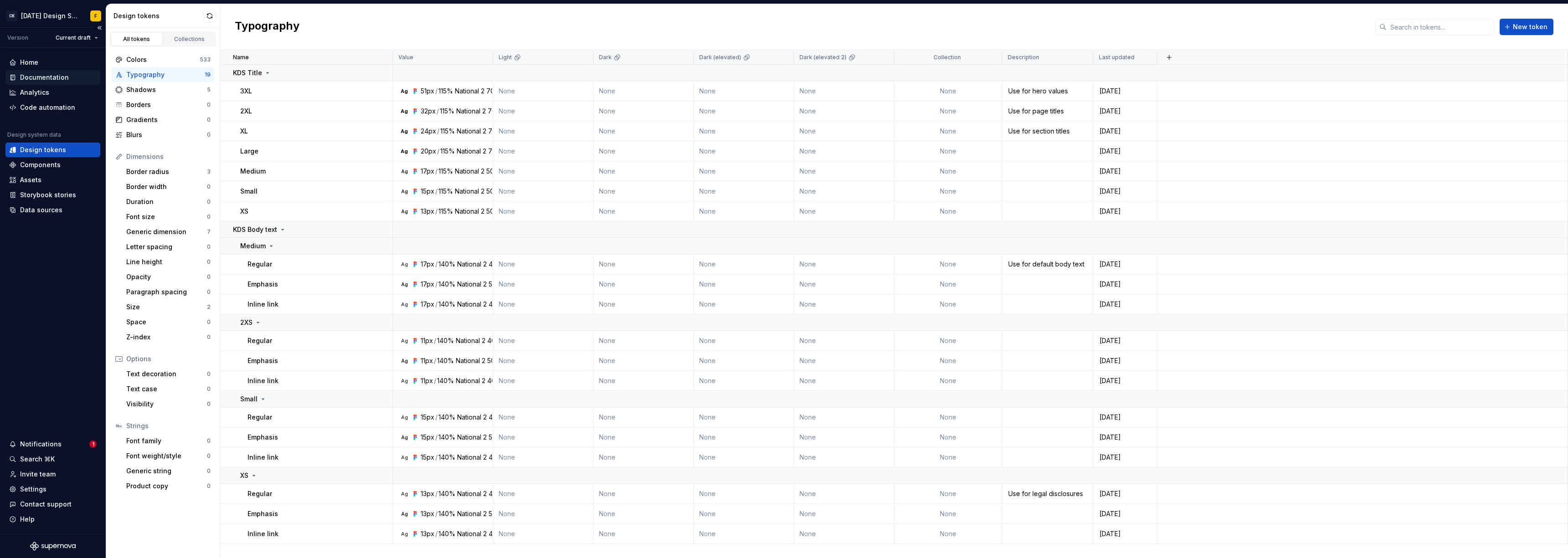
click at [37, 78] on div "Documentation" at bounding box center [44, 77] width 49 height 9
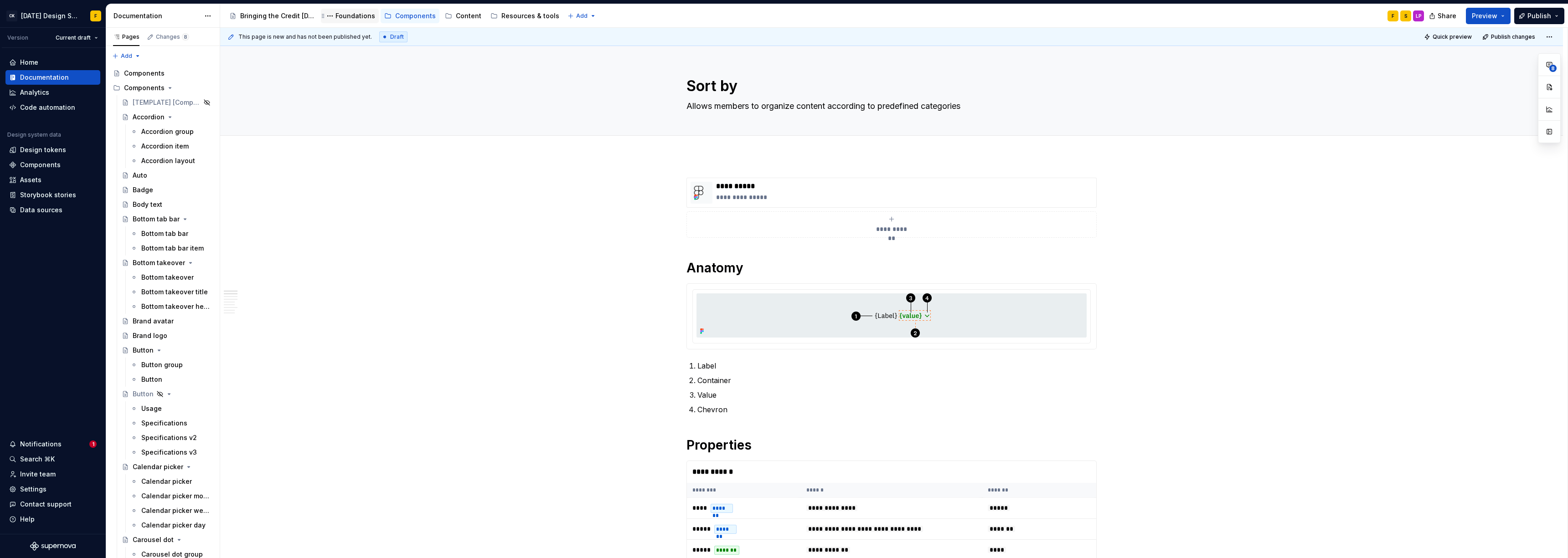
click at [360, 19] on div "Foundations" at bounding box center [355, 16] width 40 height 9
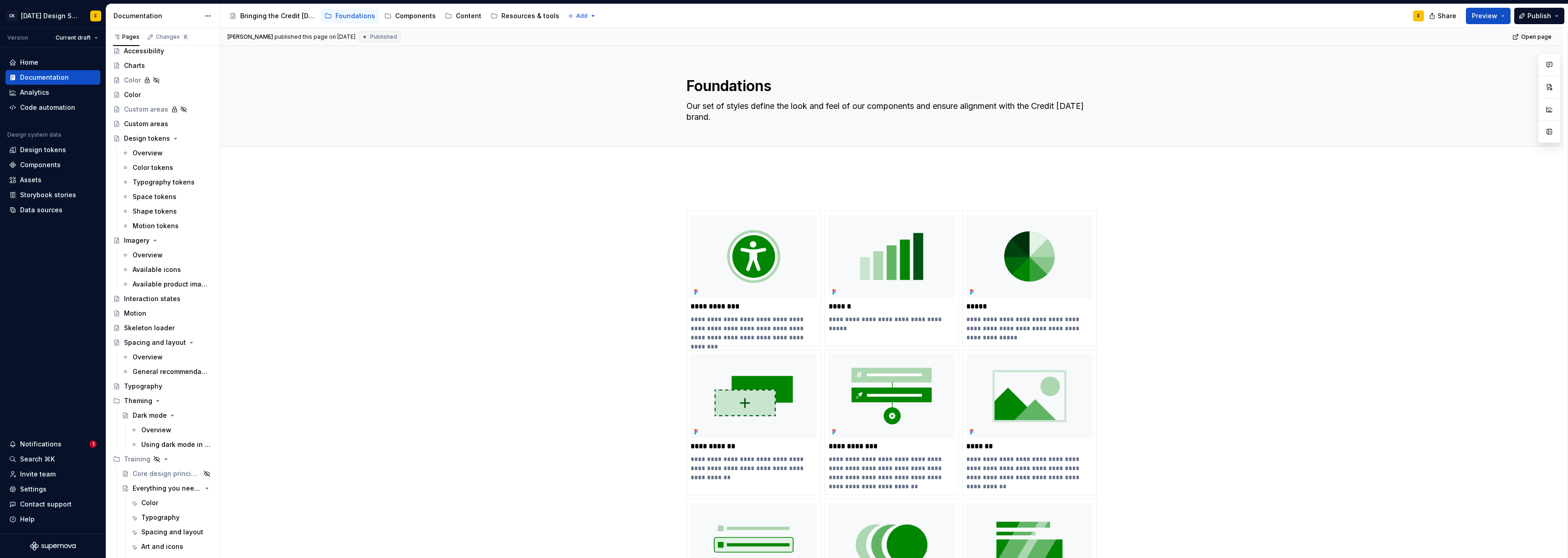
scroll to position [30, 0]
click at [402, 15] on div "Components" at bounding box center [415, 16] width 41 height 9
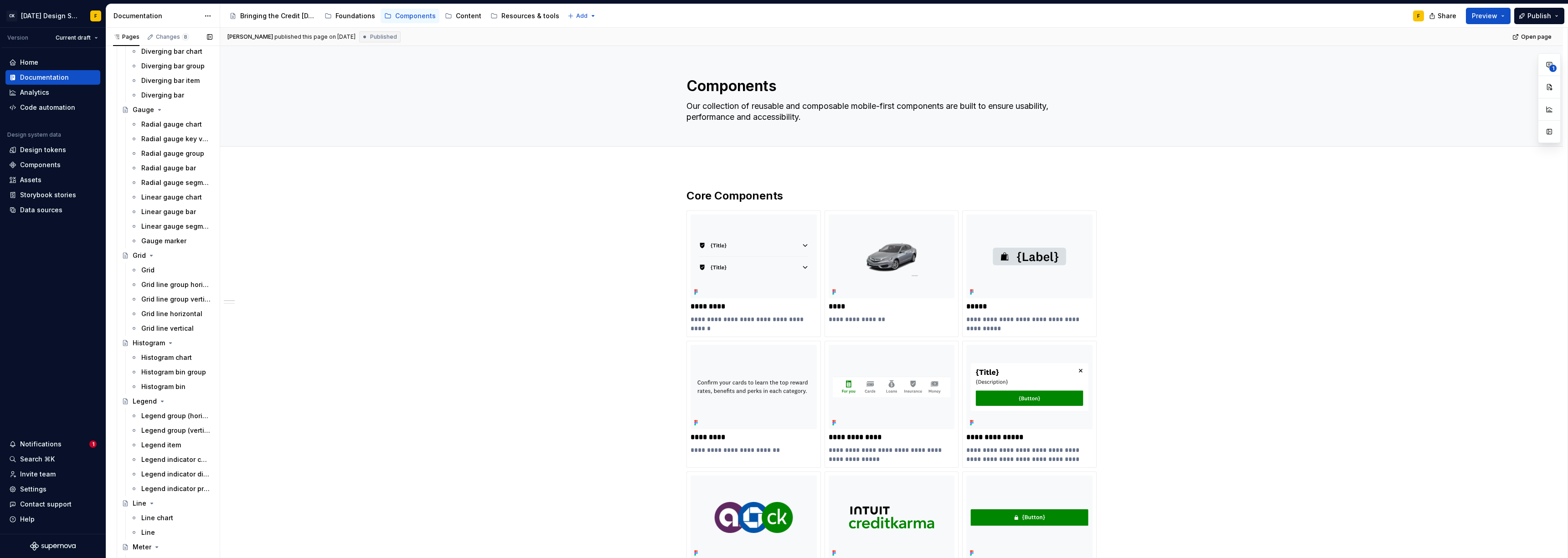
scroll to position [2830, 0]
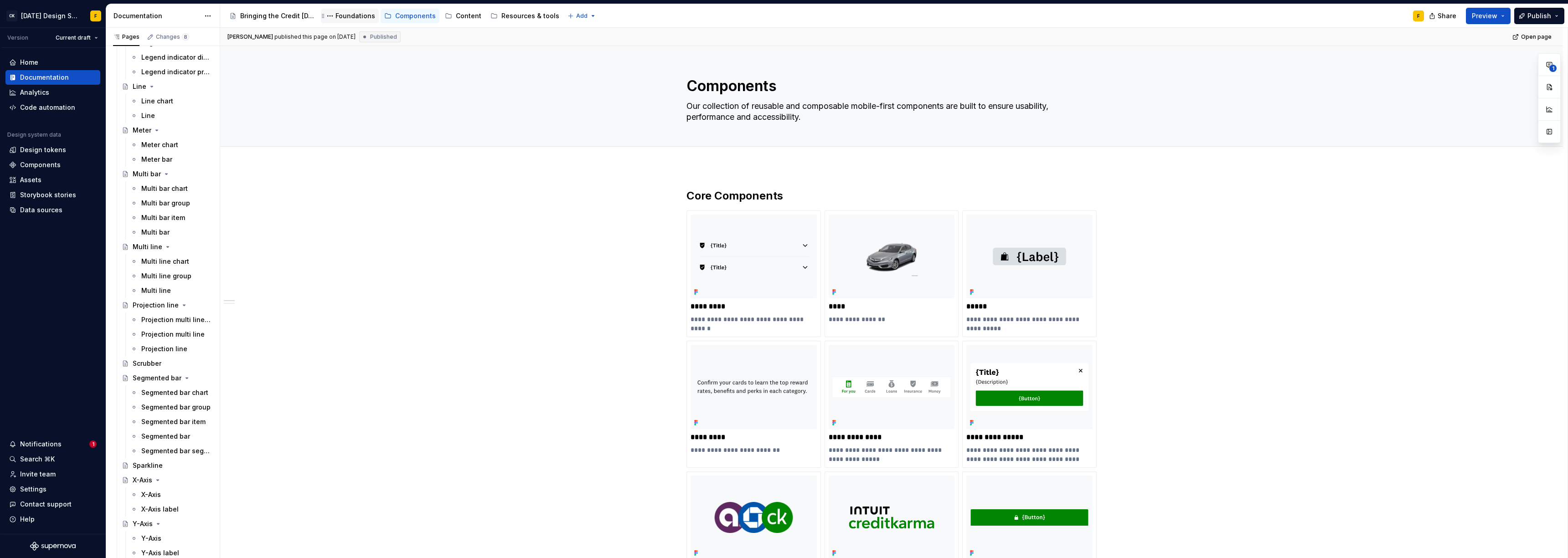
click at [352, 10] on div "Foundations" at bounding box center [349, 16] width 51 height 11
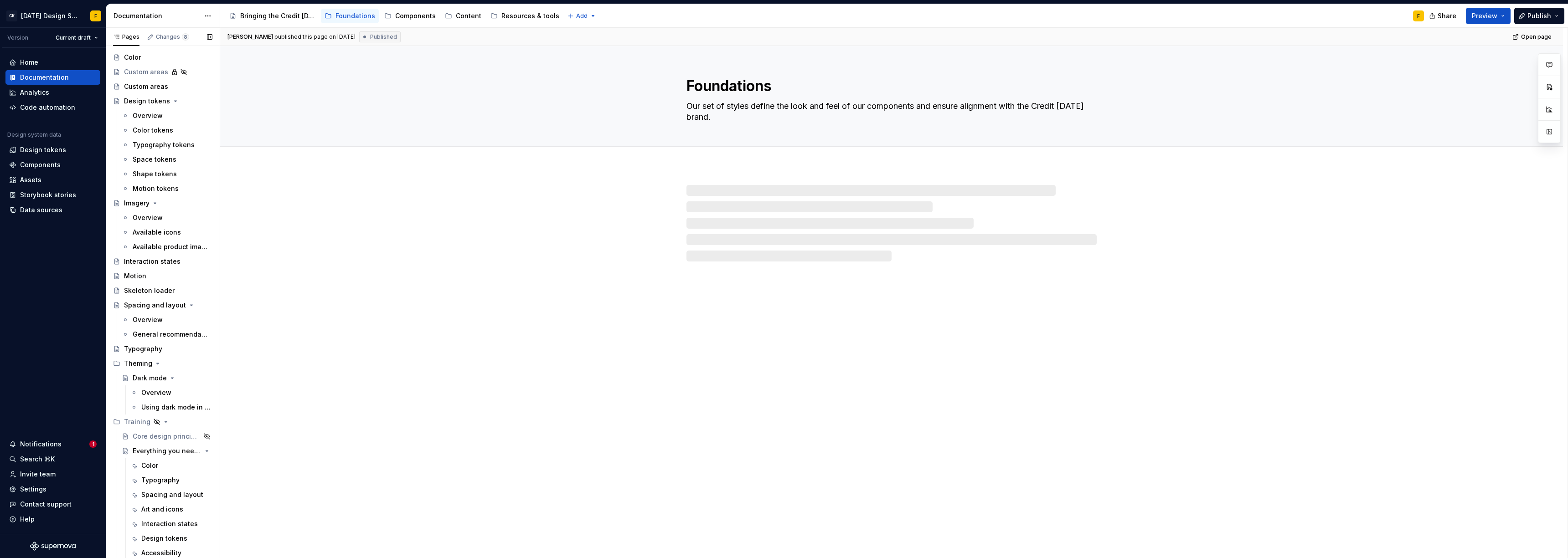
scroll to position [74, 0]
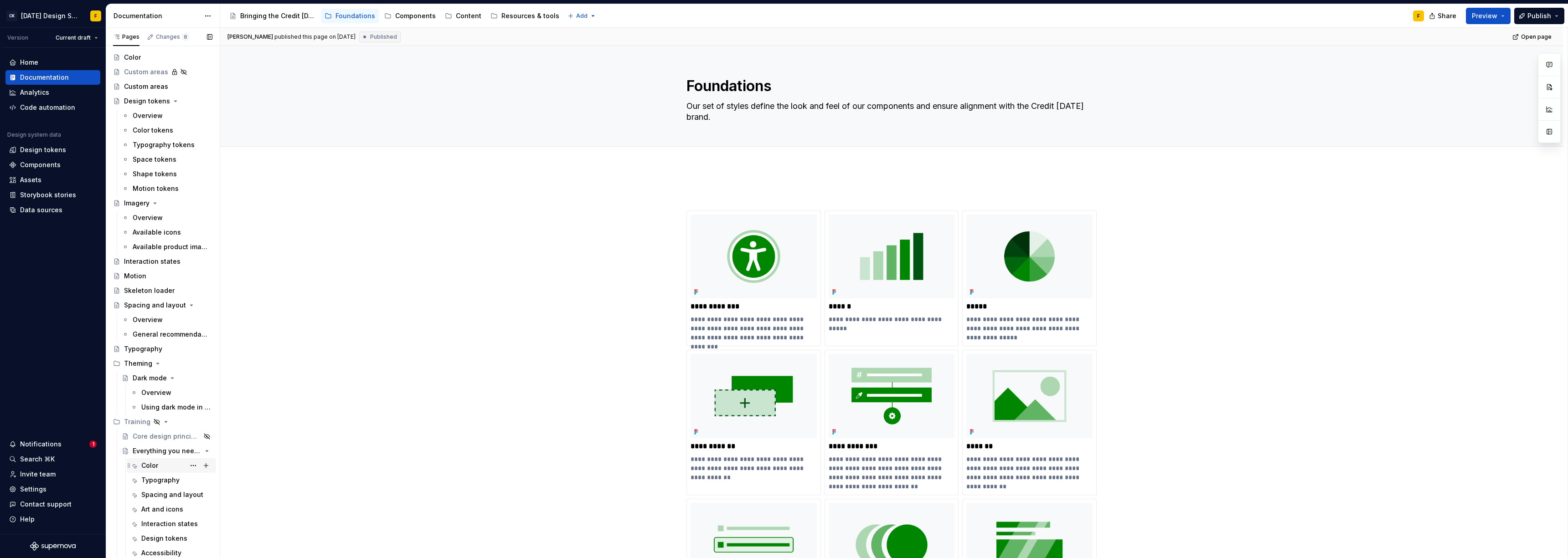
click at [155, 466] on div "Color" at bounding box center [150, 466] width 17 height 9
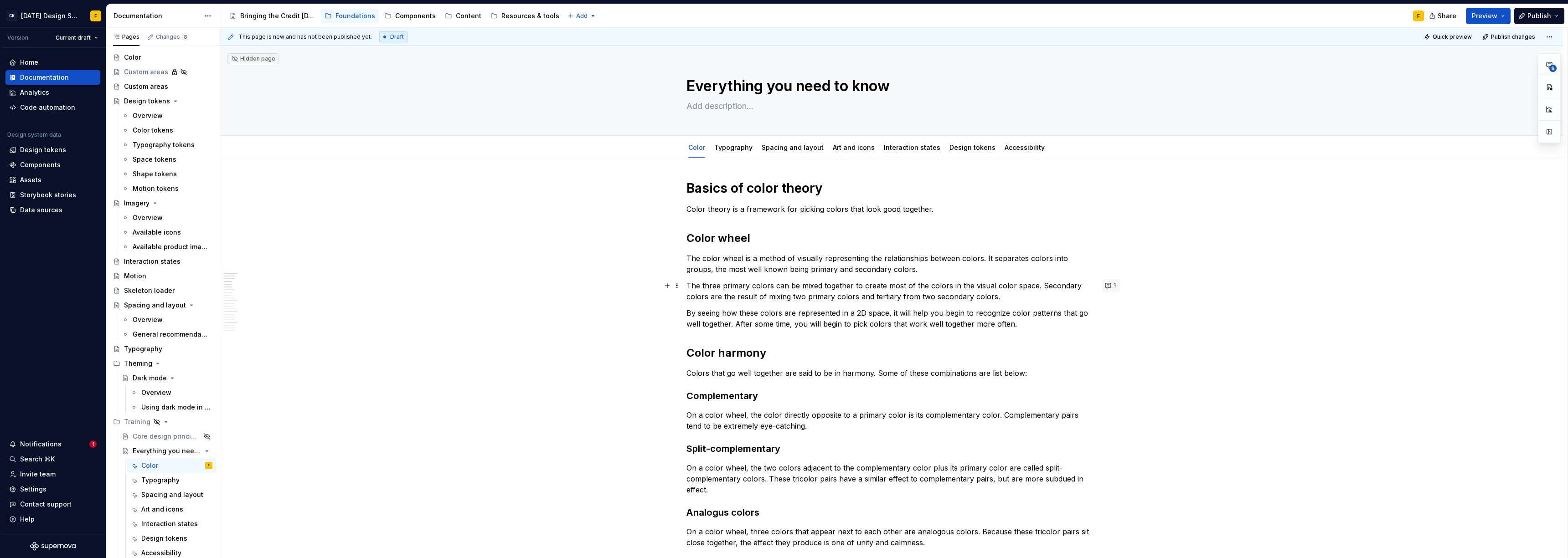
click at [1111, 285] on button "1" at bounding box center [1111, 285] width 18 height 13
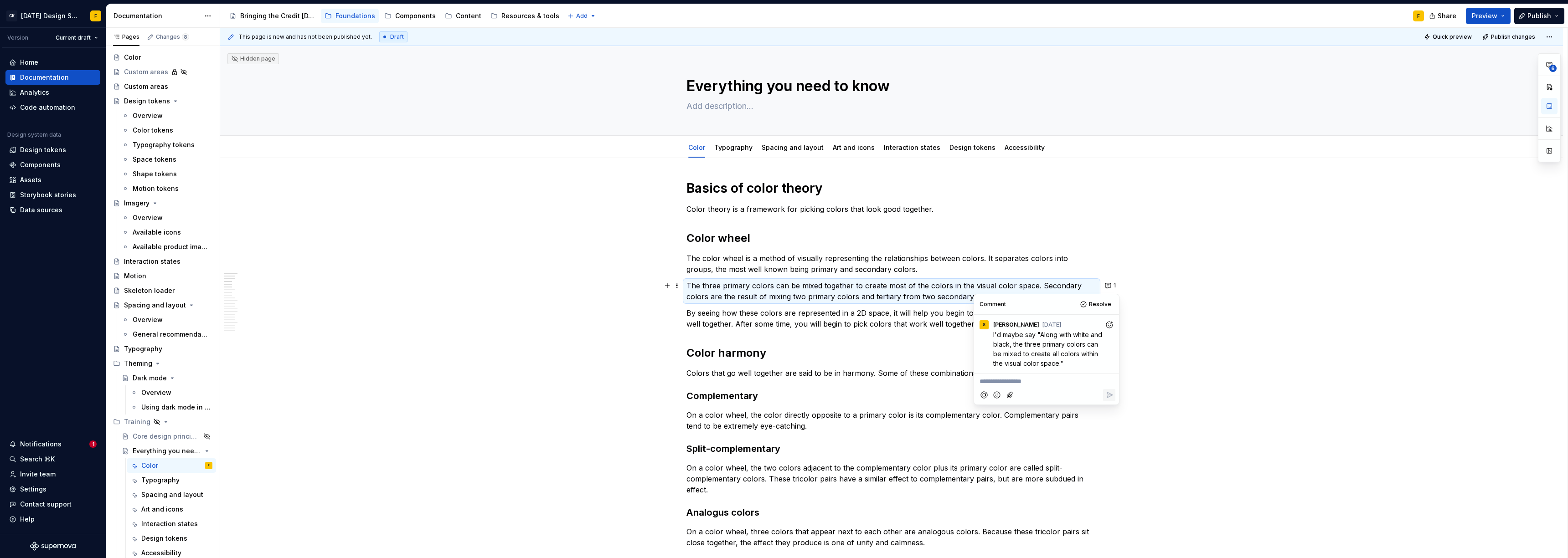
type textarea "*"
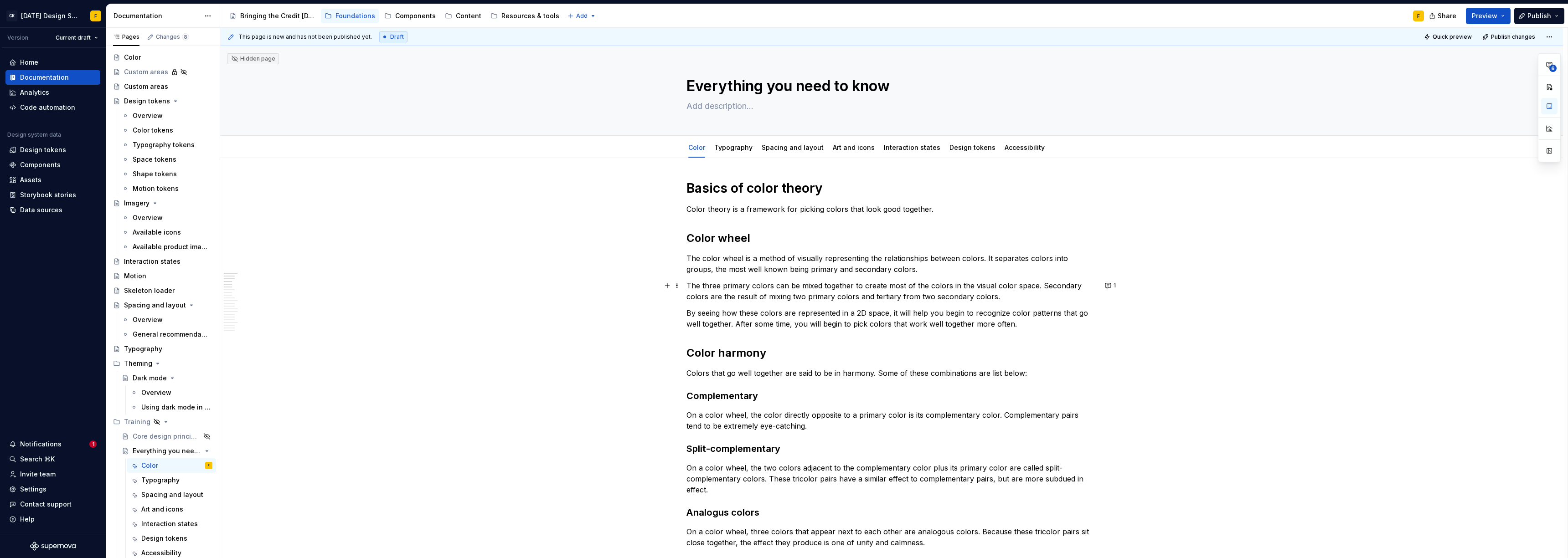
click at [687, 287] on p "The three primary colors can be mixed together to create most of the colors in …" at bounding box center [892, 291] width 410 height 22
click at [1113, 287] on span "1" at bounding box center [1115, 286] width 2 height 7
click at [690, 287] on p "The three primary colors along with white and black, can be mixed to create all…" at bounding box center [892, 291] width 410 height 22
click at [687, 284] on p "The three primary colors along with white and black, can be mixed to create all…" at bounding box center [892, 291] width 410 height 22
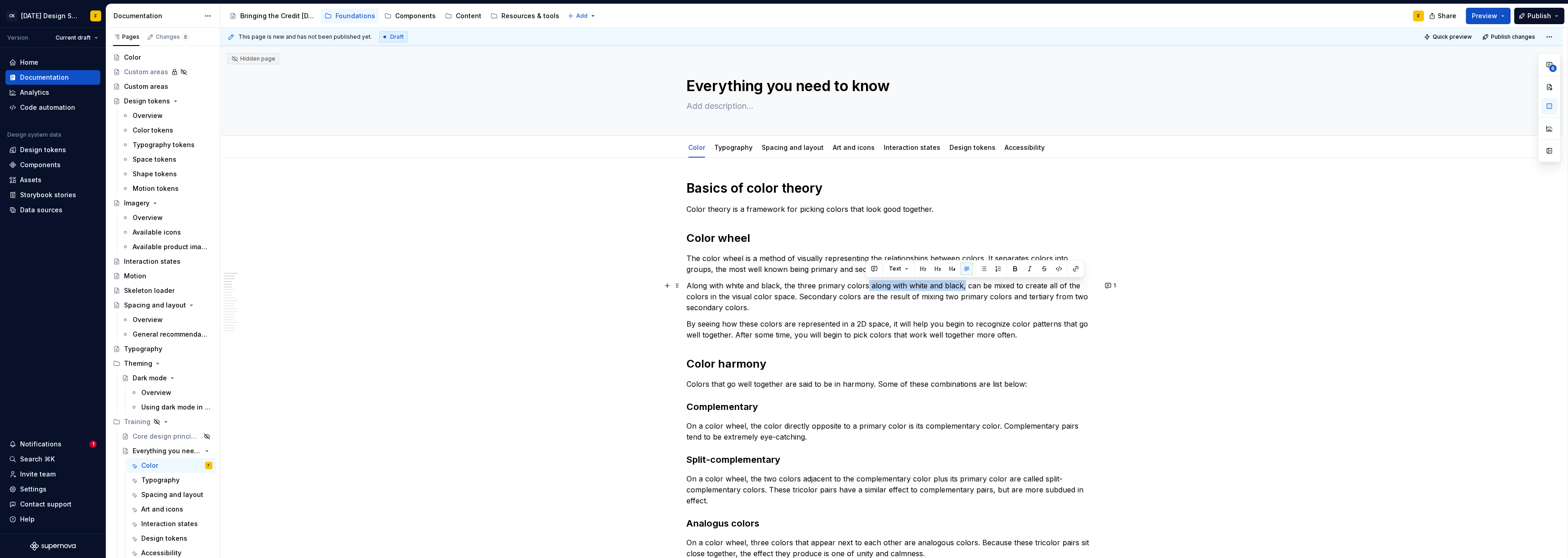
drag, startPoint x: 866, startPoint y: 286, endPoint x: 961, endPoint y: 284, distance: 95.0
click at [961, 284] on p "Along with white and black, the three primary colors along with white and black…" at bounding box center [892, 297] width 410 height 33
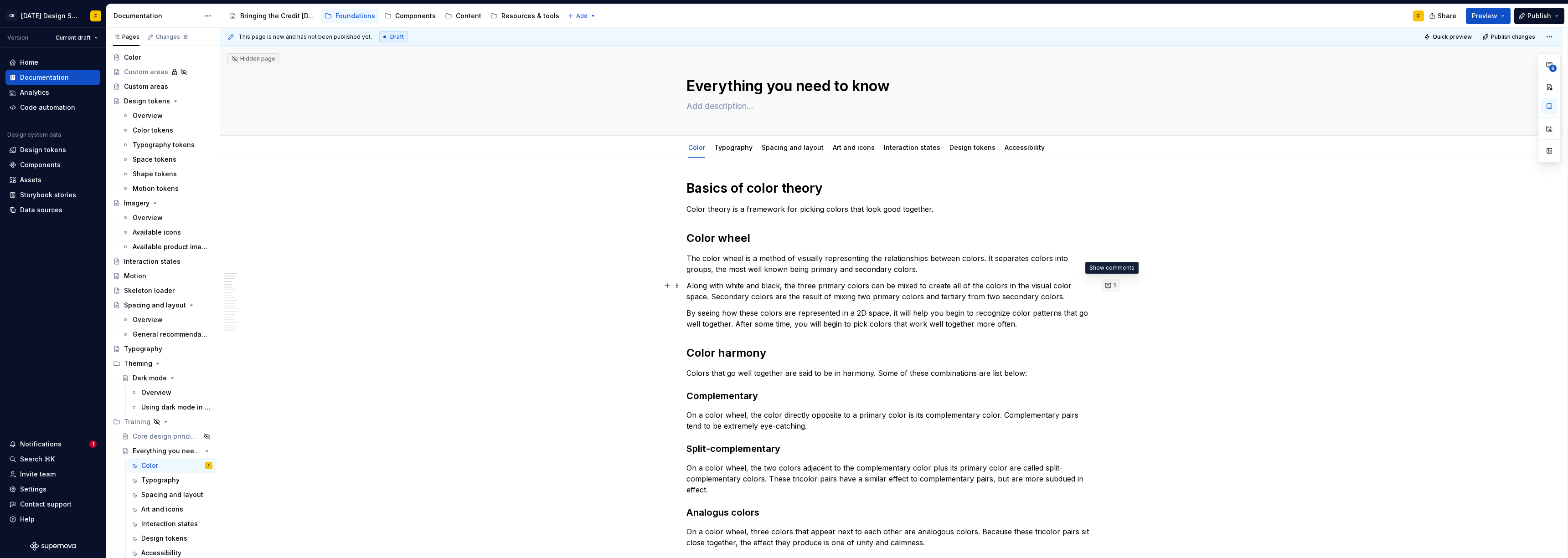
click at [1111, 285] on button "1" at bounding box center [1111, 285] width 18 height 13
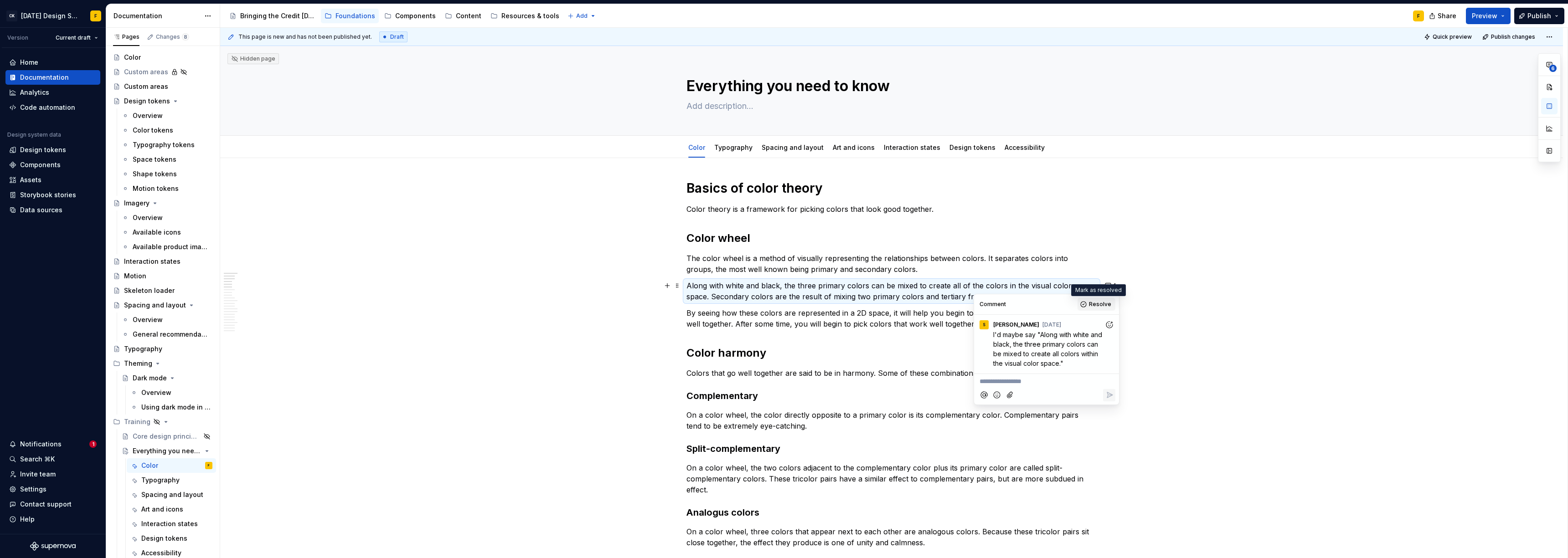
click at [1085, 303] on button "Resolve" at bounding box center [1096, 304] width 38 height 13
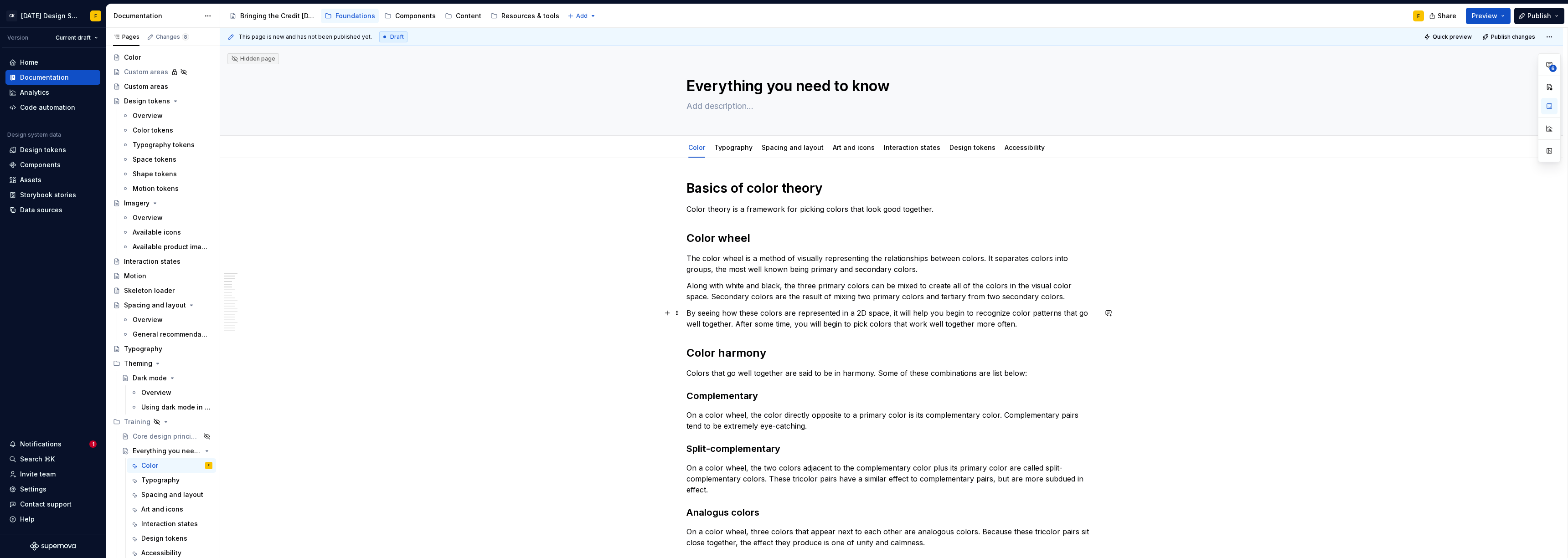
click at [794, 316] on p "By seeing how these colors are represented in a 2D space, it will help you begi…" at bounding box center [892, 318] width 410 height 22
drag, startPoint x: 816, startPoint y: 287, endPoint x: 866, endPoint y: 286, distance: 50.0
click at [866, 286] on p "Along with white and black, the three primary colors can be mixed to create all…" at bounding box center [892, 291] width 410 height 22
click at [964, 266] on button "button" at bounding box center [965, 268] width 13 height 13
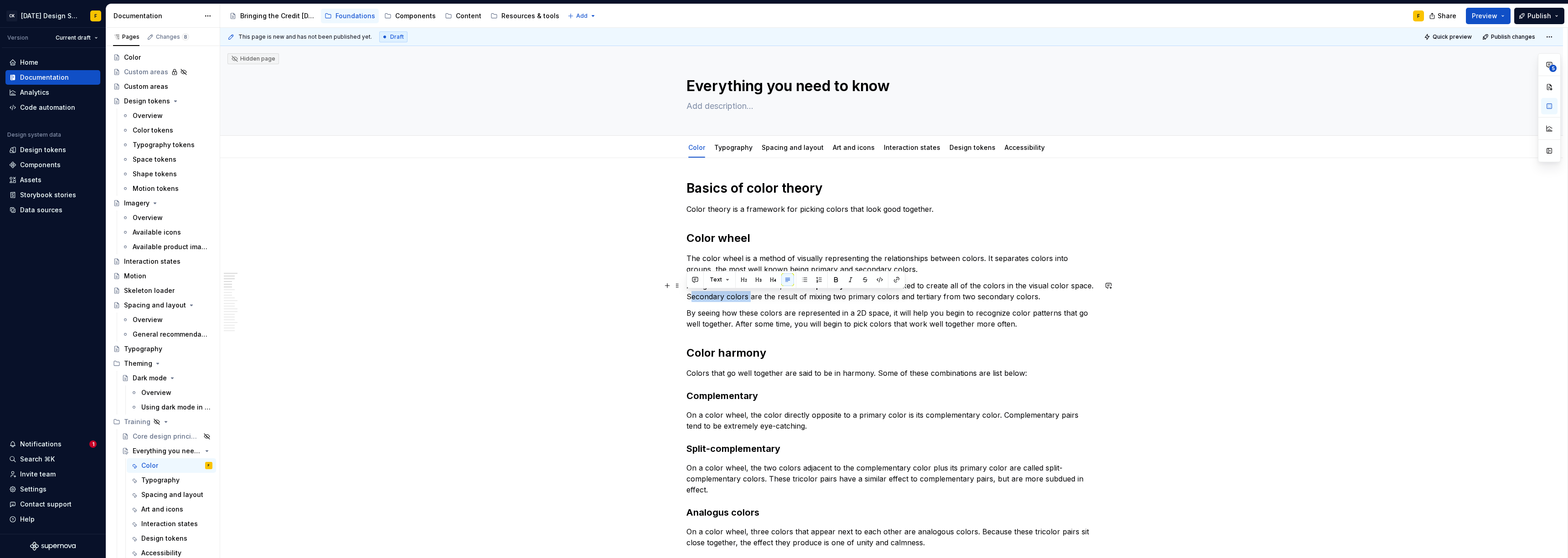
drag, startPoint x: 687, startPoint y: 298, endPoint x: 746, endPoint y: 297, distance: 59.0
click at [746, 297] on p "Along with white and black, the three primary colors can be mixed to create all…" at bounding box center [892, 291] width 410 height 22
click at [833, 279] on button "button" at bounding box center [836, 279] width 13 height 13
drag, startPoint x: 785, startPoint y: 285, endPoint x: 682, endPoint y: 277, distance: 103.3
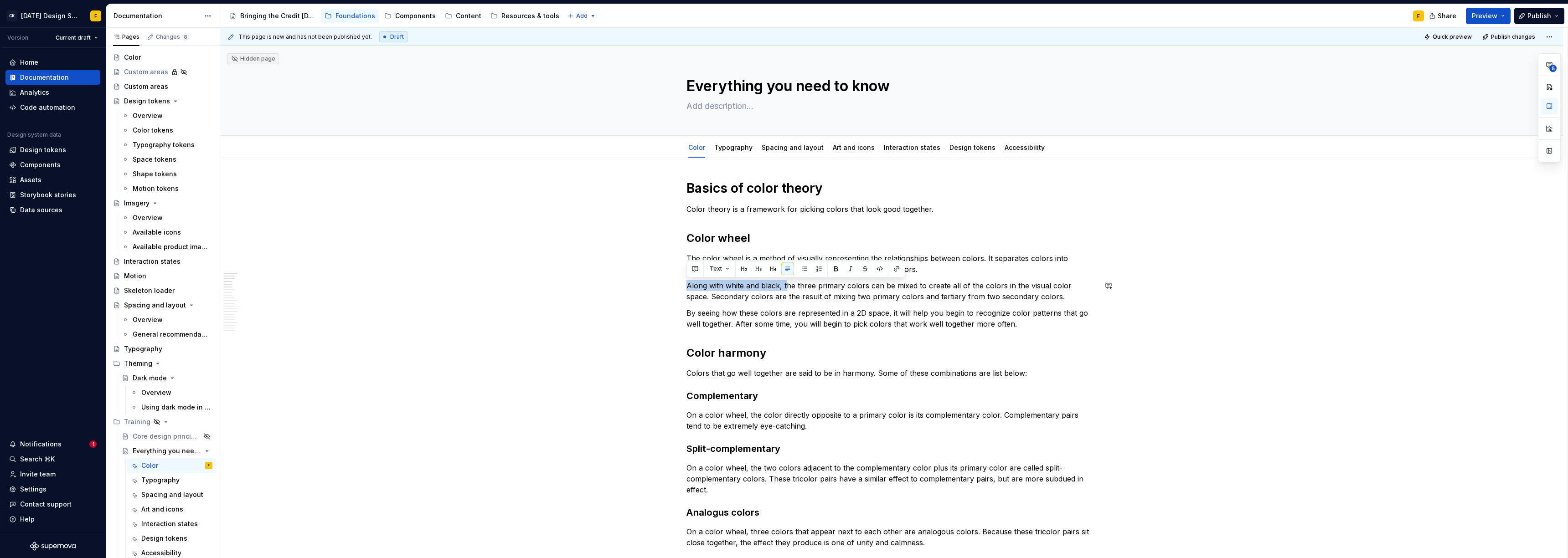
click at [923, 397] on h3 "Complementary" at bounding box center [892, 396] width 410 height 13
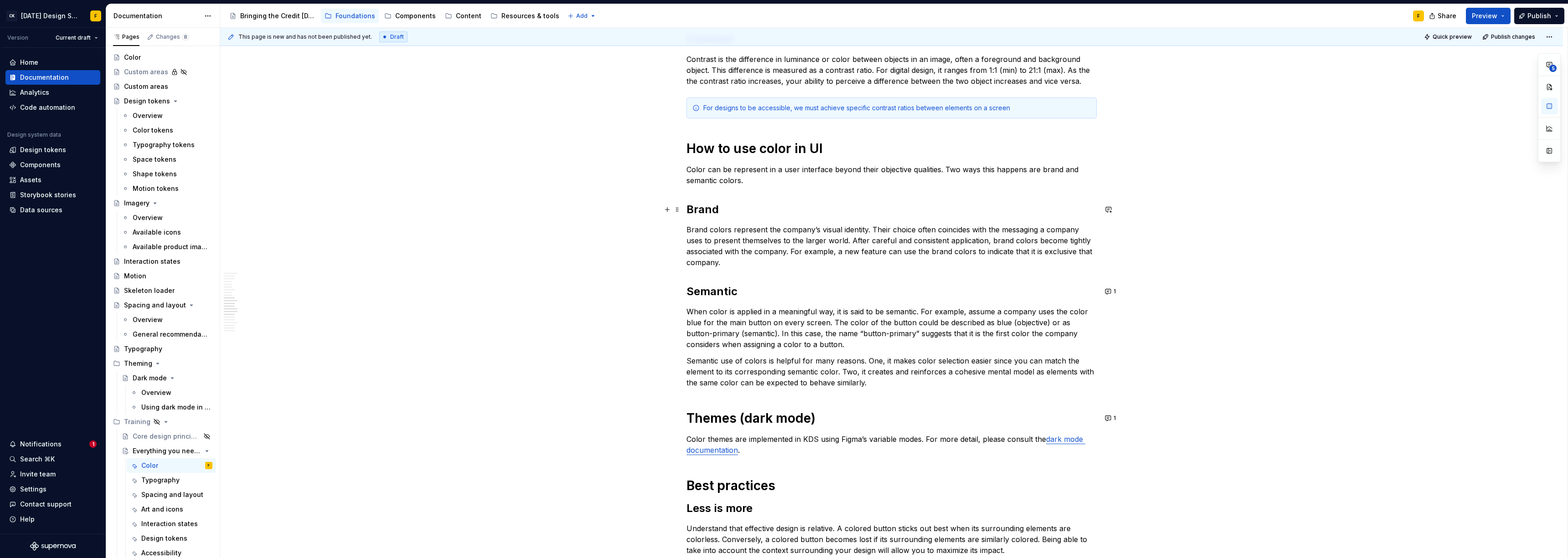
scroll to position [711, 0]
click at [1113, 290] on span "1" at bounding box center [1115, 290] width 2 height 7
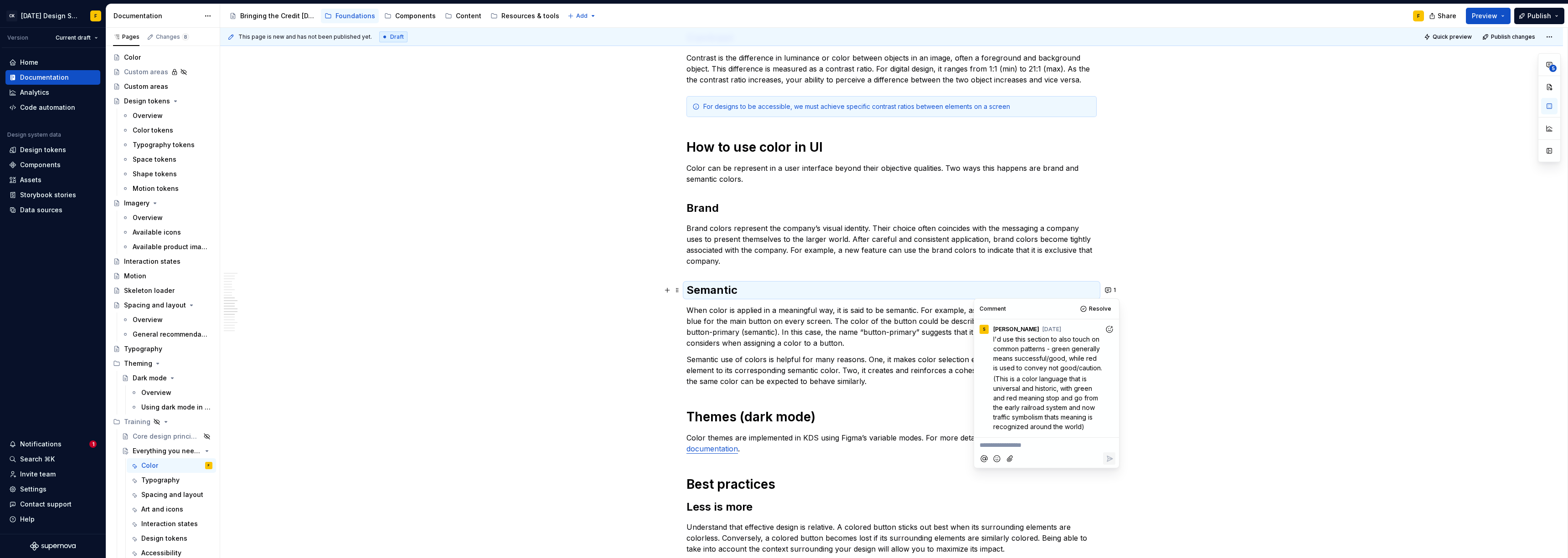
click at [776, 328] on p "When color is applied in a meaningful way, it is said to be semantic. For examp…" at bounding box center [892, 327] width 410 height 44
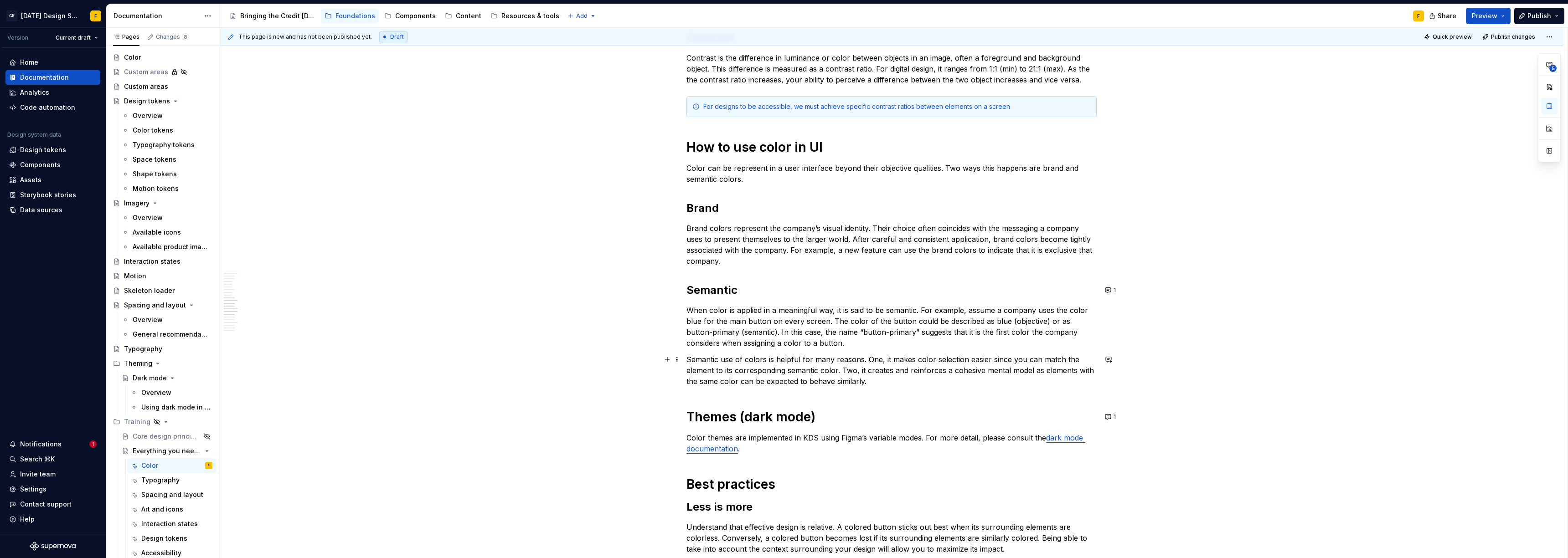
click at [767, 361] on p "Semantic use of colors is helpful for many reasons. One, it makes color selecti…" at bounding box center [892, 371] width 410 height 33
click at [858, 358] on p "Semantic use of color is helpful for many reasons. One, it makes color selectio…" at bounding box center [892, 371] width 410 height 33
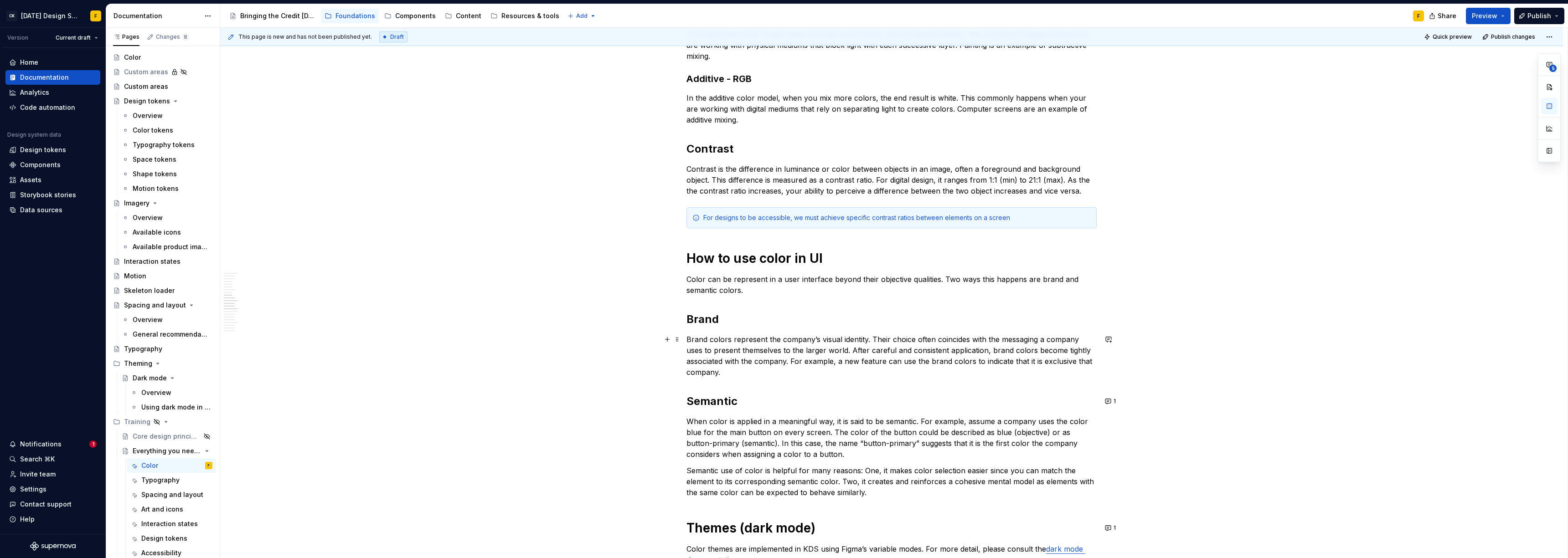
scroll to position [678, 0]
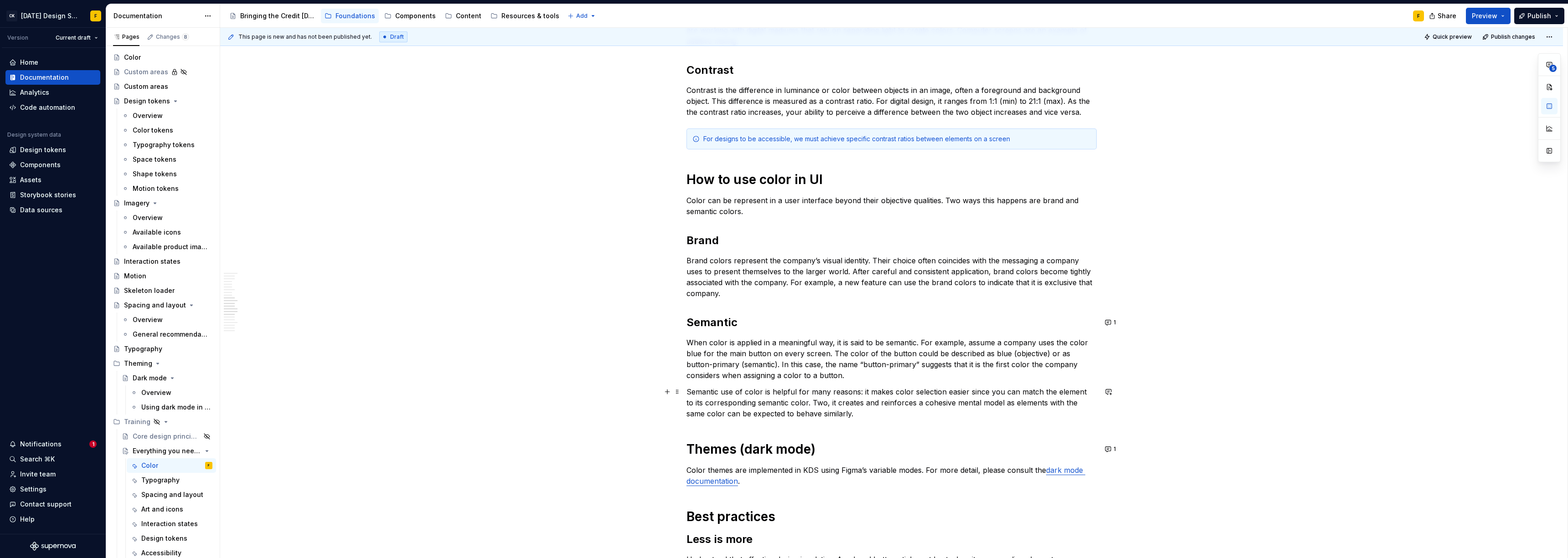
click at [860, 390] on p "Semantic use of color is helpful for many reasons: it makes color selection eas…" at bounding box center [892, 403] width 410 height 33
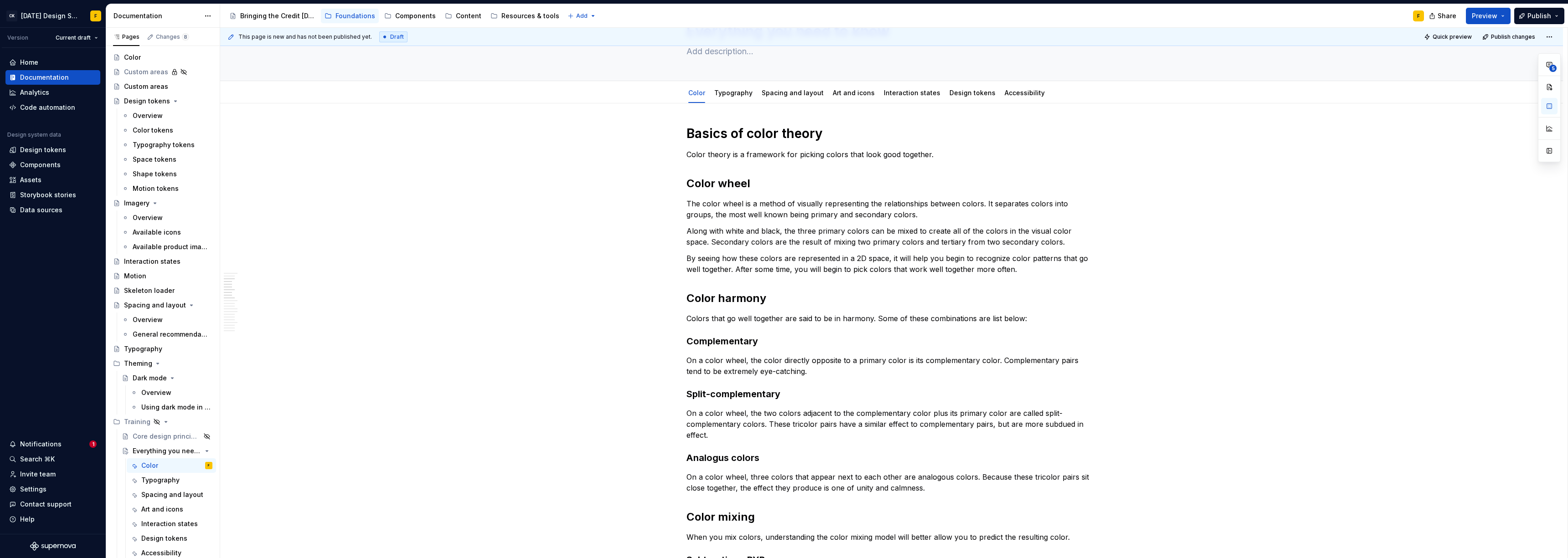
scroll to position [0, 0]
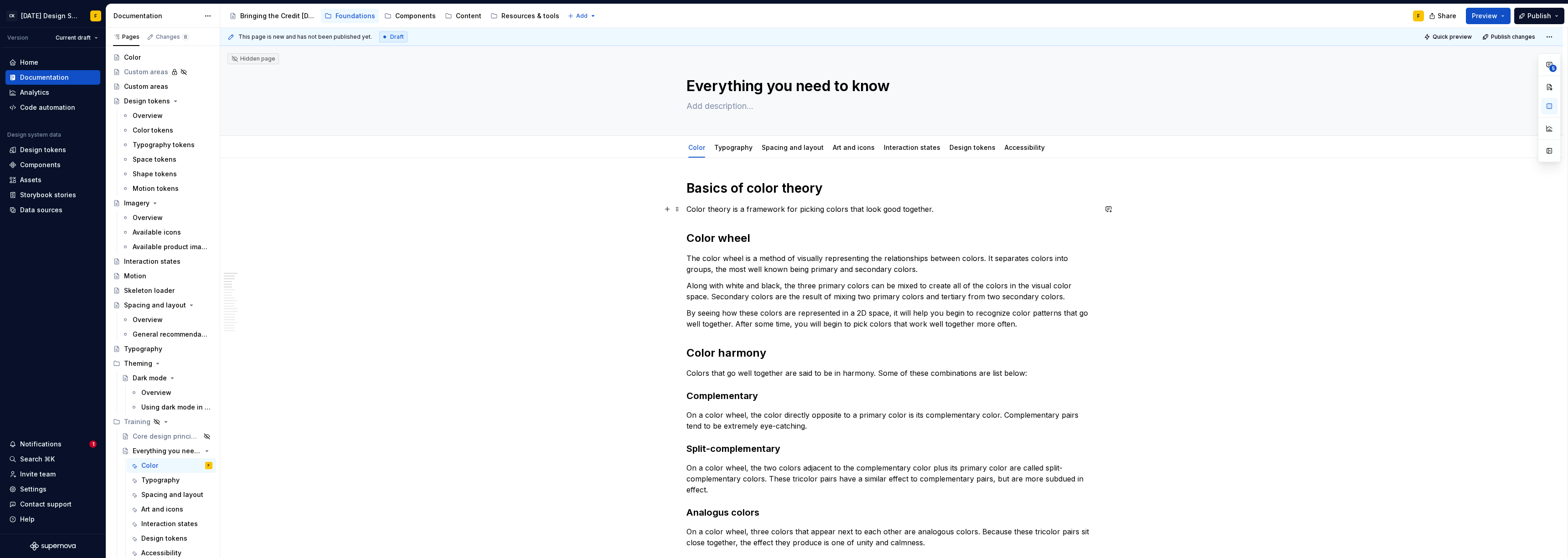
click at [950, 209] on p "Color theory is a framework for picking colors that look good together." at bounding box center [892, 209] width 410 height 11
click at [848, 290] on p "Along with white and black, the three primary colors can be mixed to create all…" at bounding box center [892, 291] width 410 height 22
drag, startPoint x: 892, startPoint y: 312, endPoint x: 929, endPoint y: 311, distance: 37.0
click at [929, 311] on p "By seeing how these colors are represented in a 2D space, it will help you begi…" at bounding box center [892, 318] width 410 height 22
drag, startPoint x: 720, startPoint y: 323, endPoint x: 758, endPoint y: 322, distance: 38.0
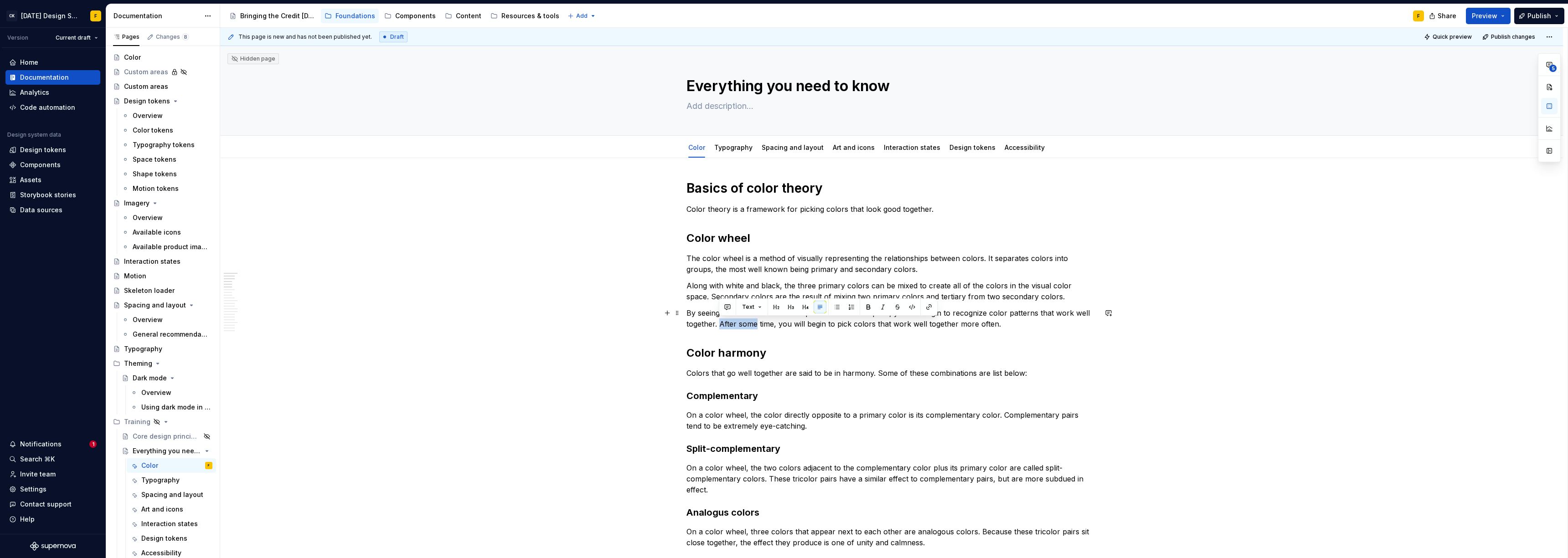
click at [758, 322] on p "By seeing how these colors are represented in a 2D space, you will begin to rec…" at bounding box center [892, 318] width 410 height 22
click at [985, 313] on p "By seeing how these colors are represented in a 2D space, you will begin to rec…" at bounding box center [892, 318] width 410 height 22
drag, startPoint x: 752, startPoint y: 322, endPoint x: 1038, endPoint y: 322, distance: 286.0
click at [1038, 322] on p "By seeing how these colors are represented in a 2D space, you will begin to rec…" at bounding box center [892, 318] width 410 height 22
click at [1032, 317] on p "By seeing how these colors are represented in a 2D space, you will begin to rec…" at bounding box center [892, 318] width 410 height 22
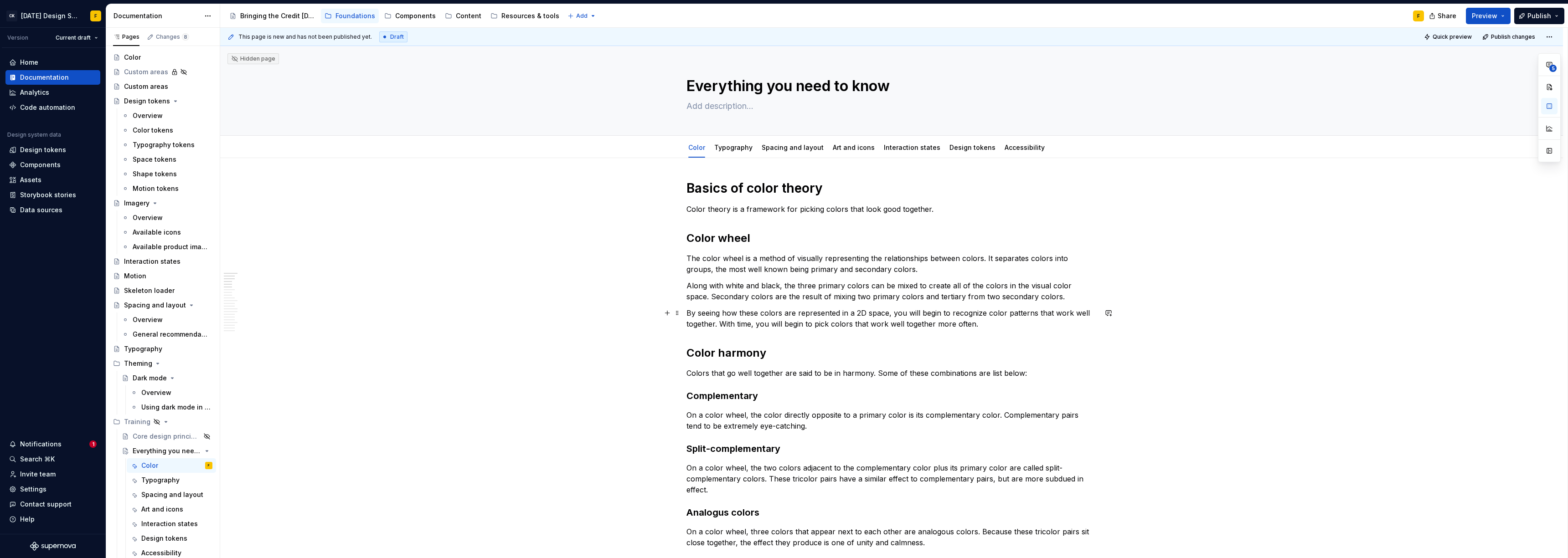
click at [1032, 312] on p "By seeing how these colors are represented in a 2D space, you will begin to rec…" at bounding box center [892, 318] width 410 height 22
click at [776, 326] on p "By seeing how these colors are represented in a 2D space, you will begin to rec…" at bounding box center [892, 318] width 410 height 22
click at [799, 322] on p "By seeing how these colors are represented in a 2D space, you will begin to rec…" at bounding box center [892, 318] width 410 height 22
click at [857, 326] on p "By seeing how these colors are represented in a 2D space, you will begin to rec…" at bounding box center [892, 318] width 410 height 22
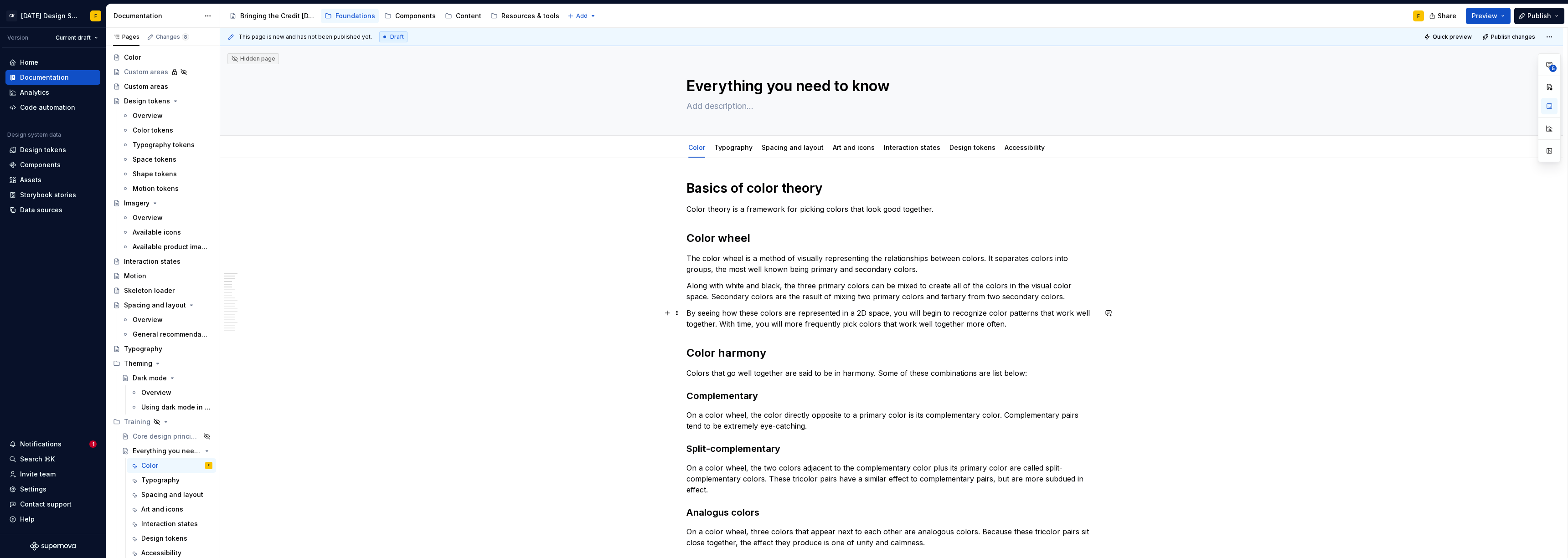
click at [727, 324] on p "By seeing how these colors are represented in a 2D space, you will begin to rec…" at bounding box center [892, 318] width 410 height 22
click at [783, 327] on p "By seeing how these colors are represented in a 2D space, you will begin to rec…" at bounding box center [892, 318] width 410 height 22
click at [1066, 311] on p "By seeing how these colors are represented in a 2D space, you will begin to rec…" at bounding box center [892, 318] width 410 height 22
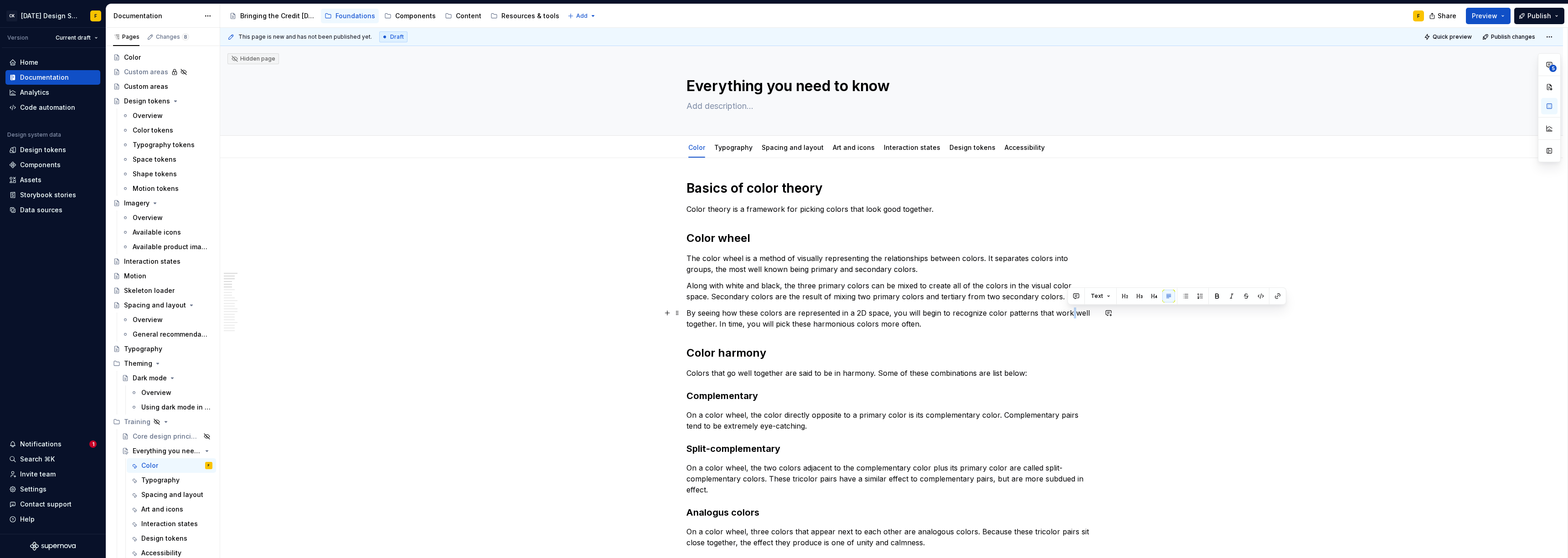
click at [1066, 311] on p "By seeing how these colors are represented in a 2D space, you will begin to rec…" at bounding box center [892, 318] width 410 height 22
click at [1064, 312] on p "By seeing how these colors are represented in a 2D space, you will begin to rec…" at bounding box center [892, 318] width 410 height 22
click at [1055, 313] on p "By seeing how these colors are represented in a 2D space, you will begin to rec…" at bounding box center [892, 318] width 410 height 22
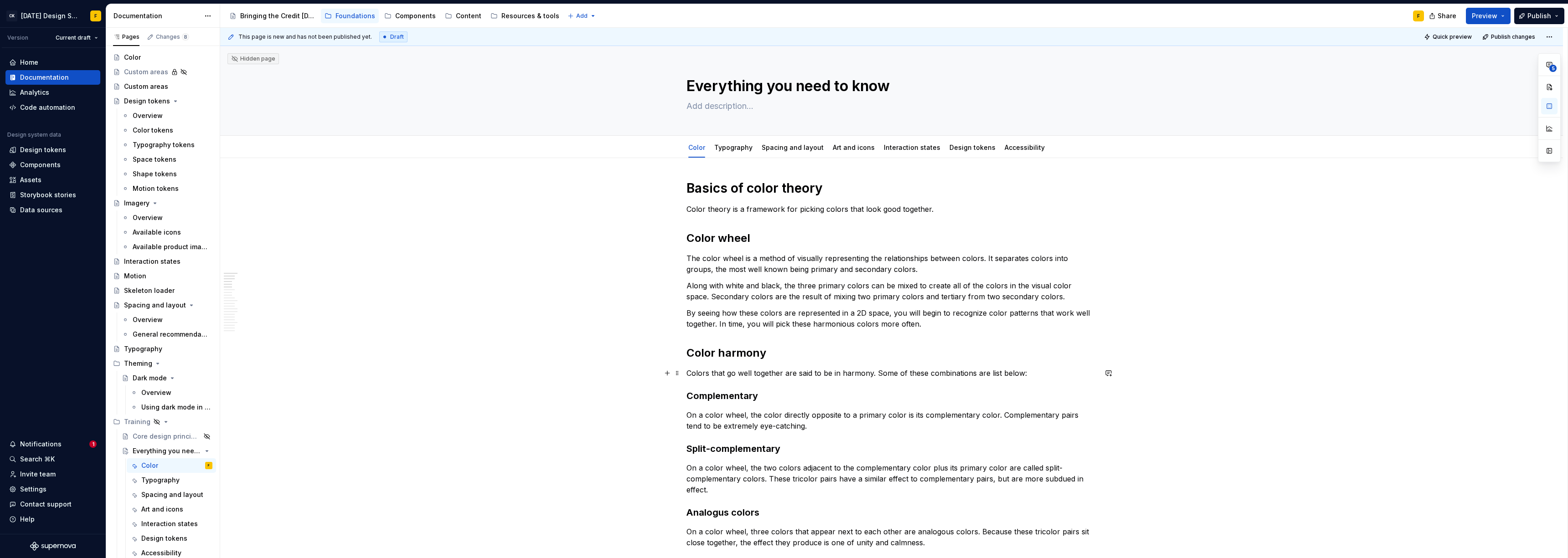
click at [729, 376] on p "Colors that go well together are said to be in harmony. Some of these combinati…" at bounding box center [892, 373] width 410 height 11
drag, startPoint x: 933, startPoint y: 373, endPoint x: 905, endPoint y: 372, distance: 28.0
click at [905, 372] on p "Colors that work well together are said to be in harmony. Some of these combina…" at bounding box center [892, 373] width 410 height 11
click at [882, 371] on p "Colors that work well together are said to be in harmony. Some common combinati…" at bounding box center [892, 373] width 410 height 11
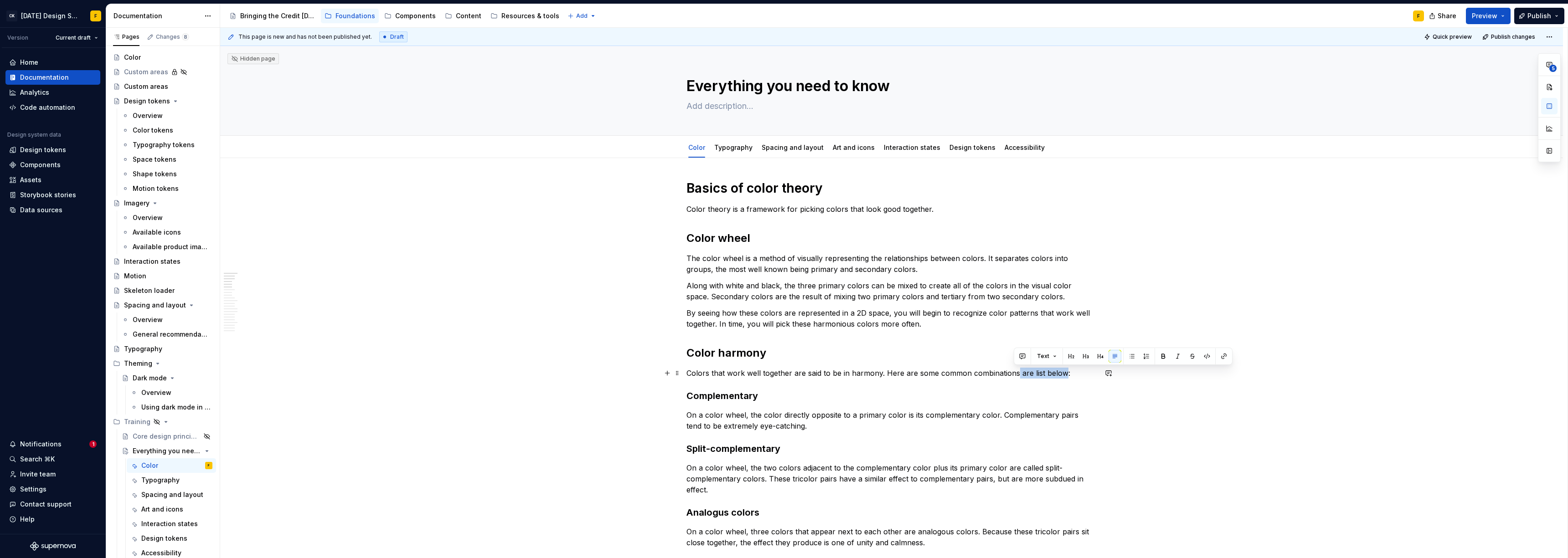
drag, startPoint x: 1014, startPoint y: 372, endPoint x: 1060, endPoint y: 371, distance: 46.0
click at [1060, 371] on p "Colors that work well together are said to be in harmony. Here are some common …" at bounding box center [892, 373] width 410 height 11
click at [976, 400] on h3 "Complementary" at bounding box center [892, 396] width 410 height 13
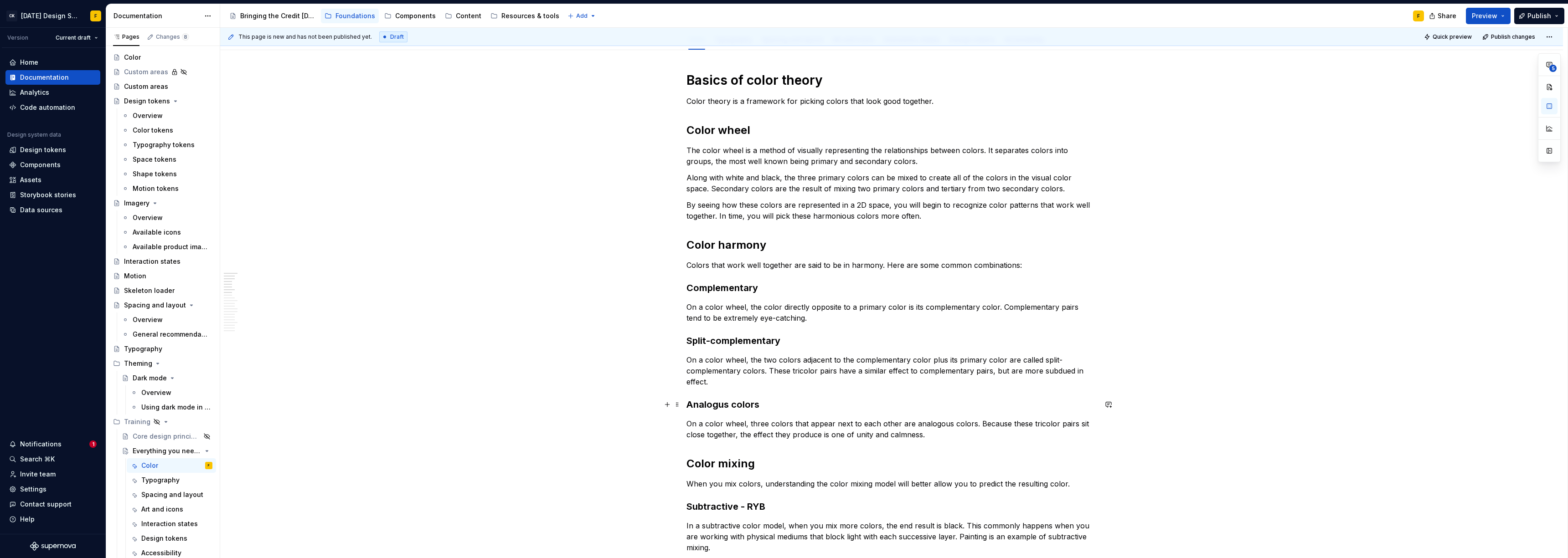
scroll to position [93, 0]
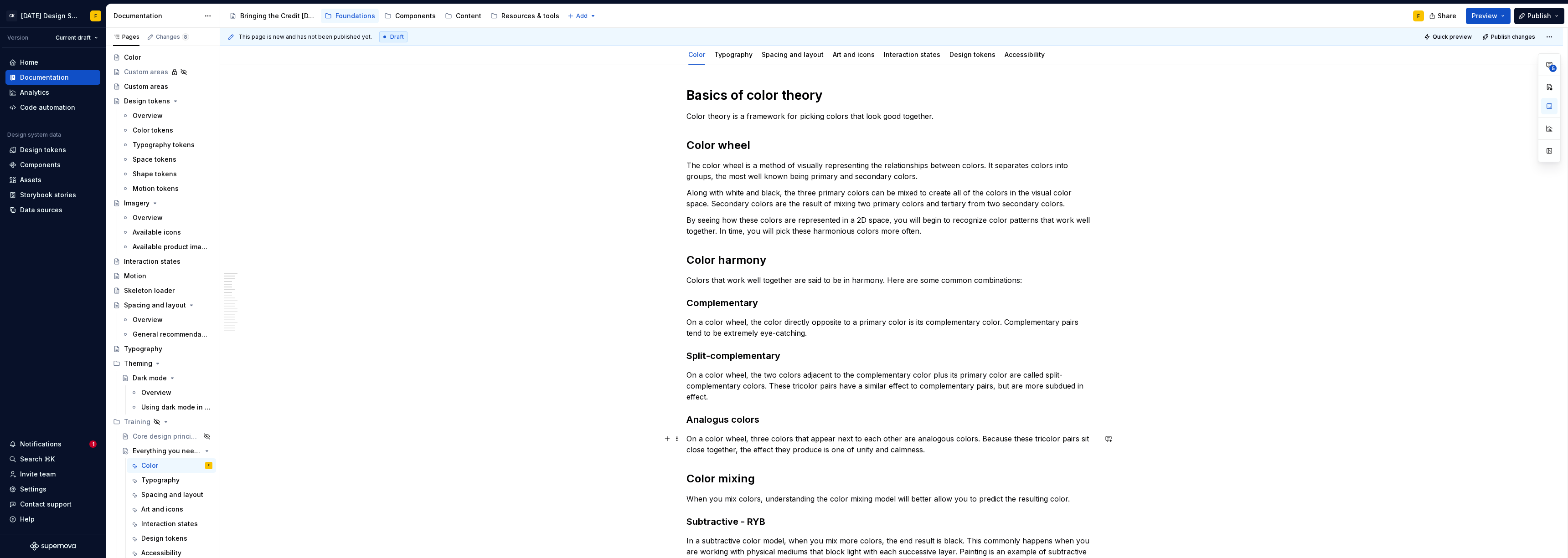
click at [956, 440] on p "On a color wheel, three colors that appear next to each other are analogous col…" at bounding box center [892, 444] width 410 height 22
click at [747, 424] on h3 "Analogus colors" at bounding box center [892, 419] width 410 height 13
click at [915, 442] on p "On a color wheel, three colors that appear next to each other are analogous. Be…" at bounding box center [892, 444] width 410 height 22
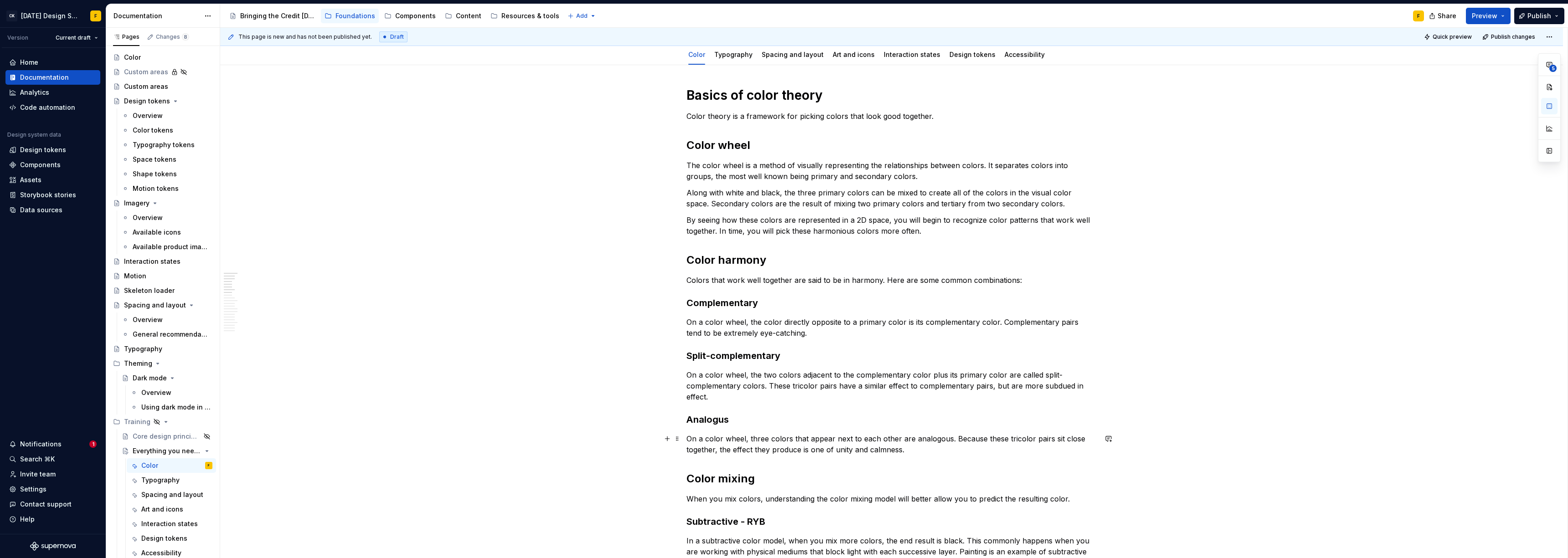
click at [921, 449] on p "On a color wheel, three colors that appear next to each other are analogous. Be…" at bounding box center [892, 444] width 410 height 22
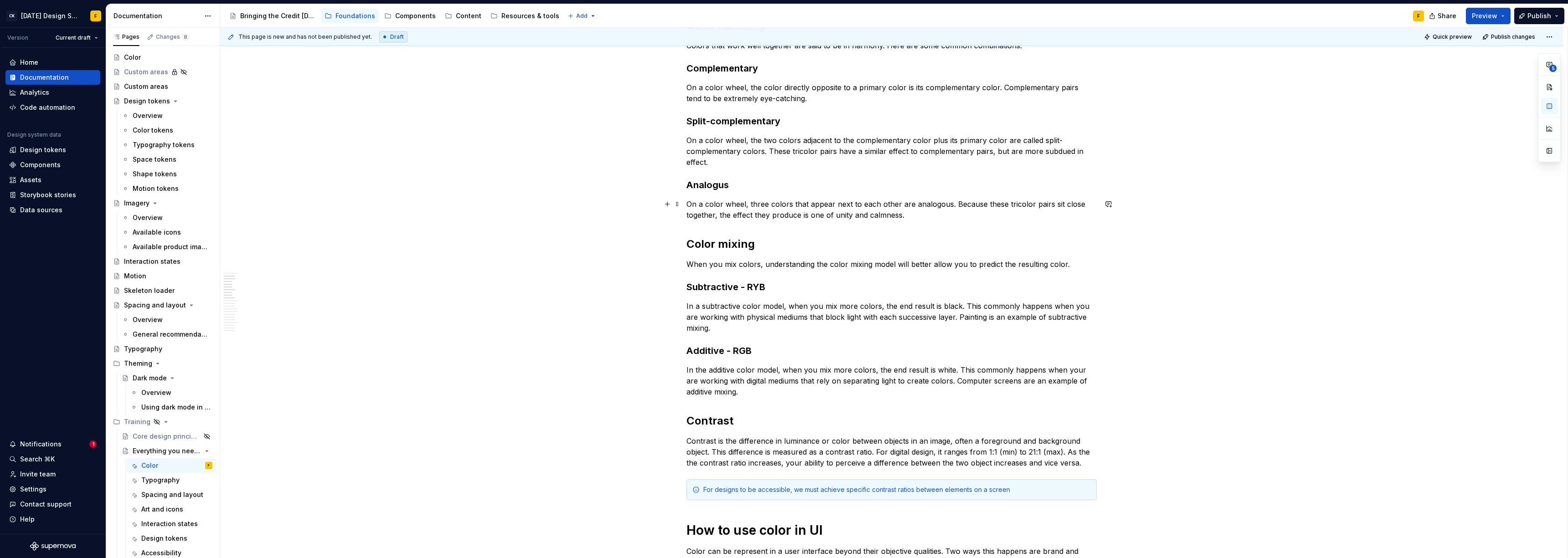
scroll to position [333, 0]
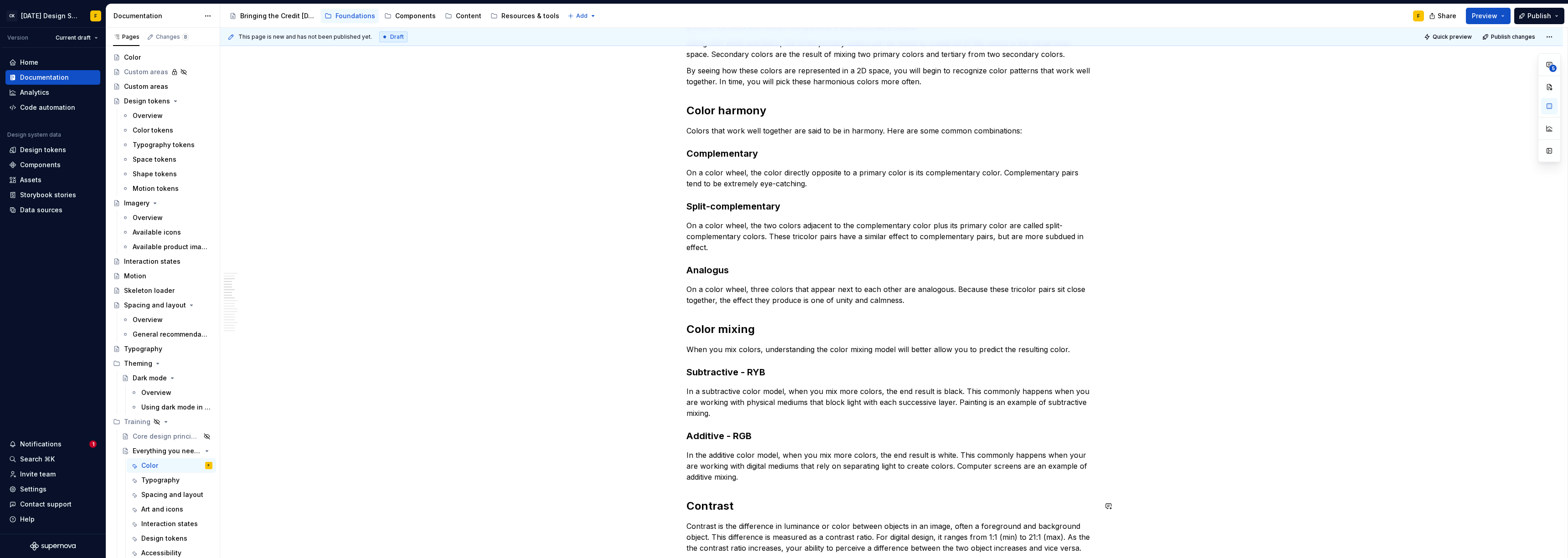
scroll to position [239, 0]
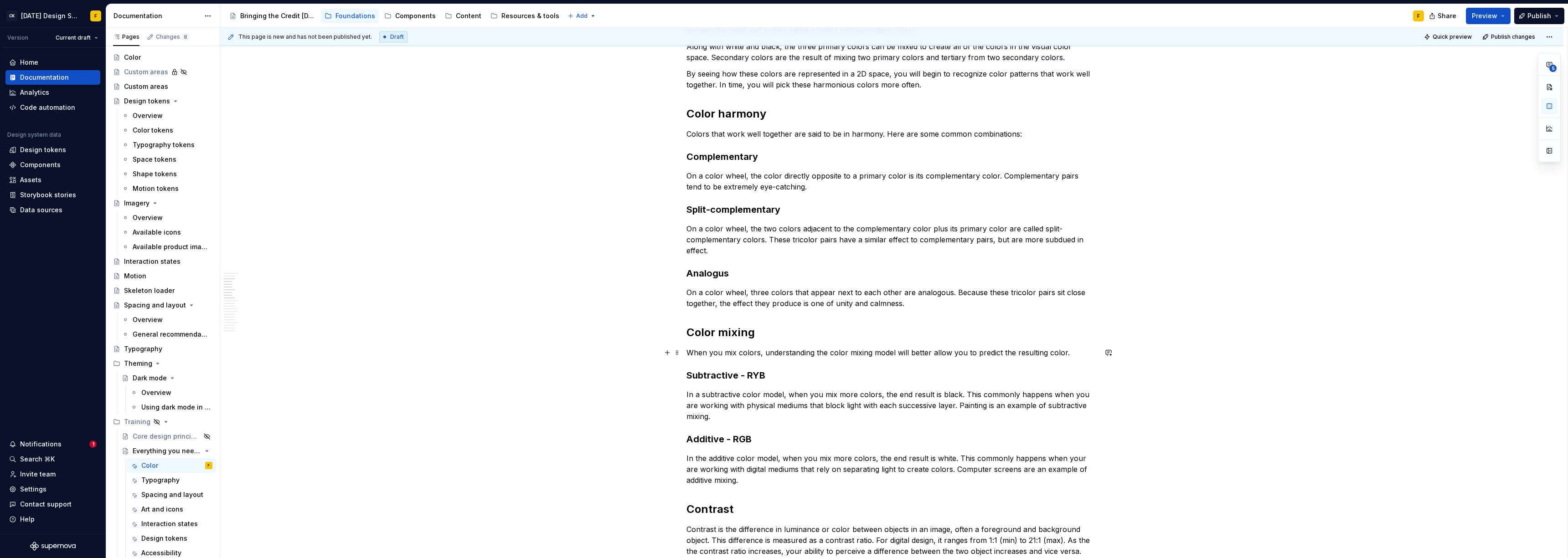
click at [915, 354] on p "When you mix colors, understanding the color mixing model will better allow you…" at bounding box center [892, 353] width 410 height 11
click at [900, 350] on p "When you mix colors, understanding the color mixing model will better allow you…" at bounding box center [892, 353] width 410 height 11
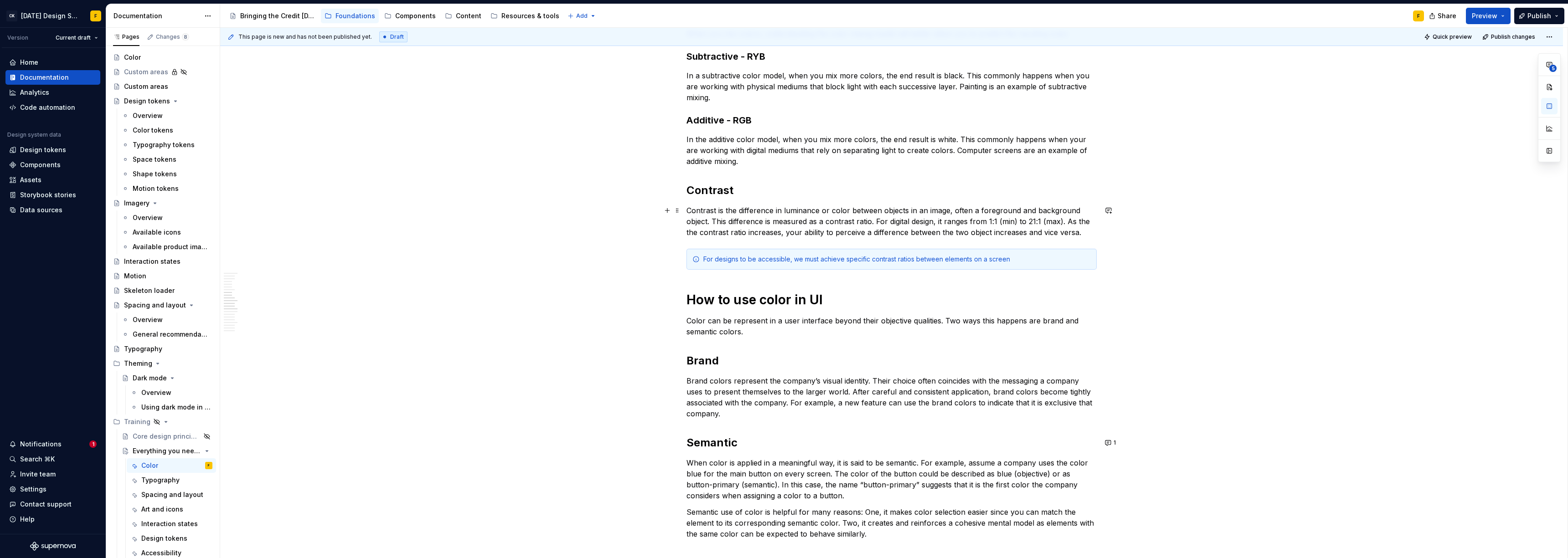
scroll to position [600, 0]
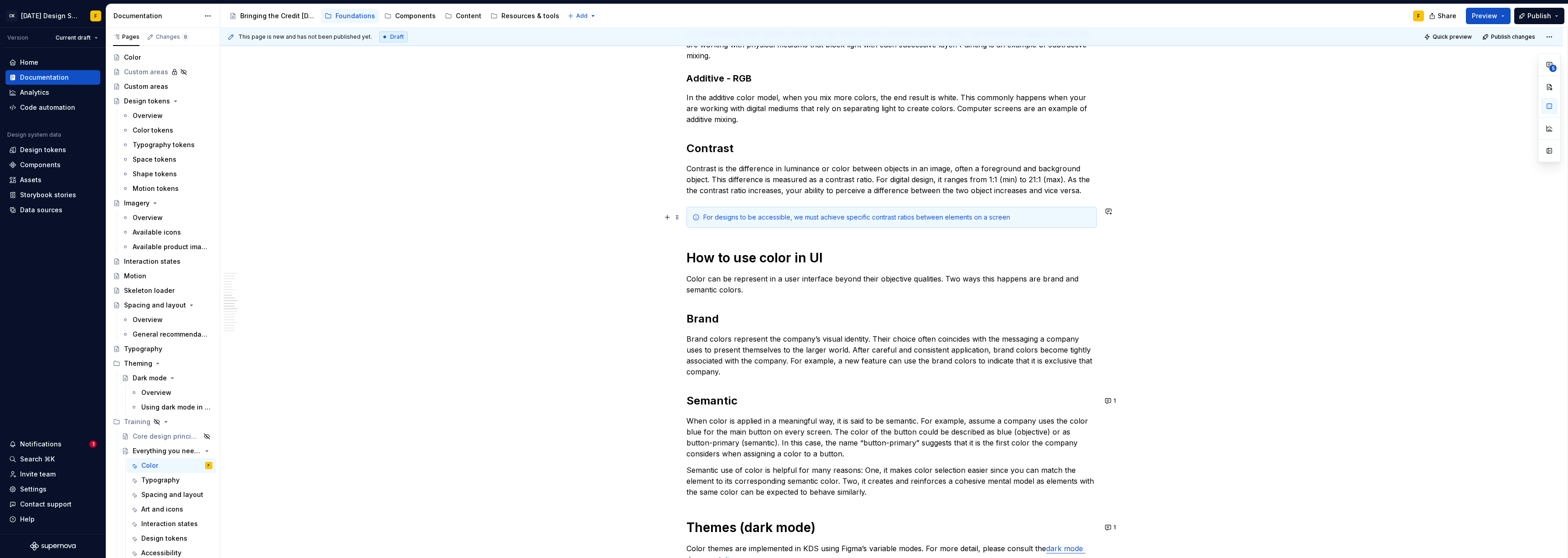
click at [1023, 217] on div "For designs to be accessible, we must achieve specific contrast ratios between …" at bounding box center [897, 217] width 388 height 9
click at [1025, 218] on div "For designs to be accessible, we must achieve specific contrast ratios between …" at bounding box center [897, 217] width 388 height 9
click at [1084, 217] on div "For designs to be accessible, we must achieve specific contrast ratios between …" at bounding box center [897, 217] width 388 height 9
drag, startPoint x: 1026, startPoint y: 219, endPoint x: 1080, endPoint y: 218, distance: 54.0
click at [1080, 218] on div "For designs to be accessible, we must achieve specific contrast ratios between …" at bounding box center [897, 217] width 388 height 9
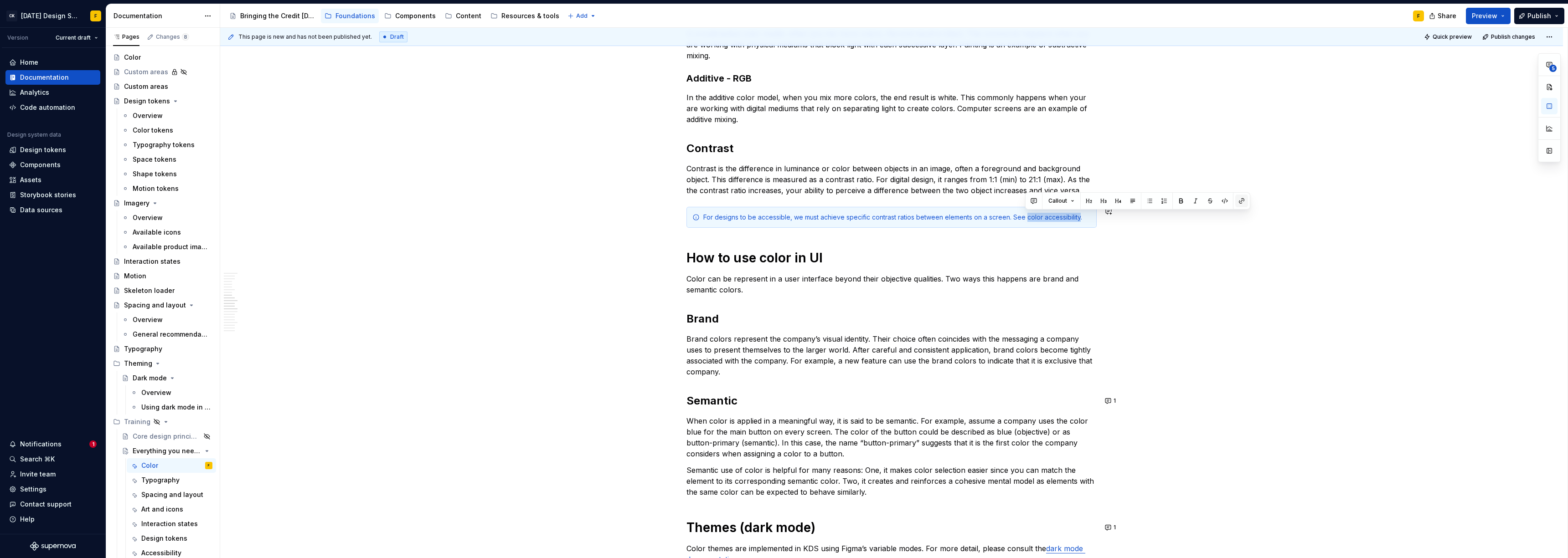
click at [1241, 199] on button "button" at bounding box center [1241, 201] width 13 height 13
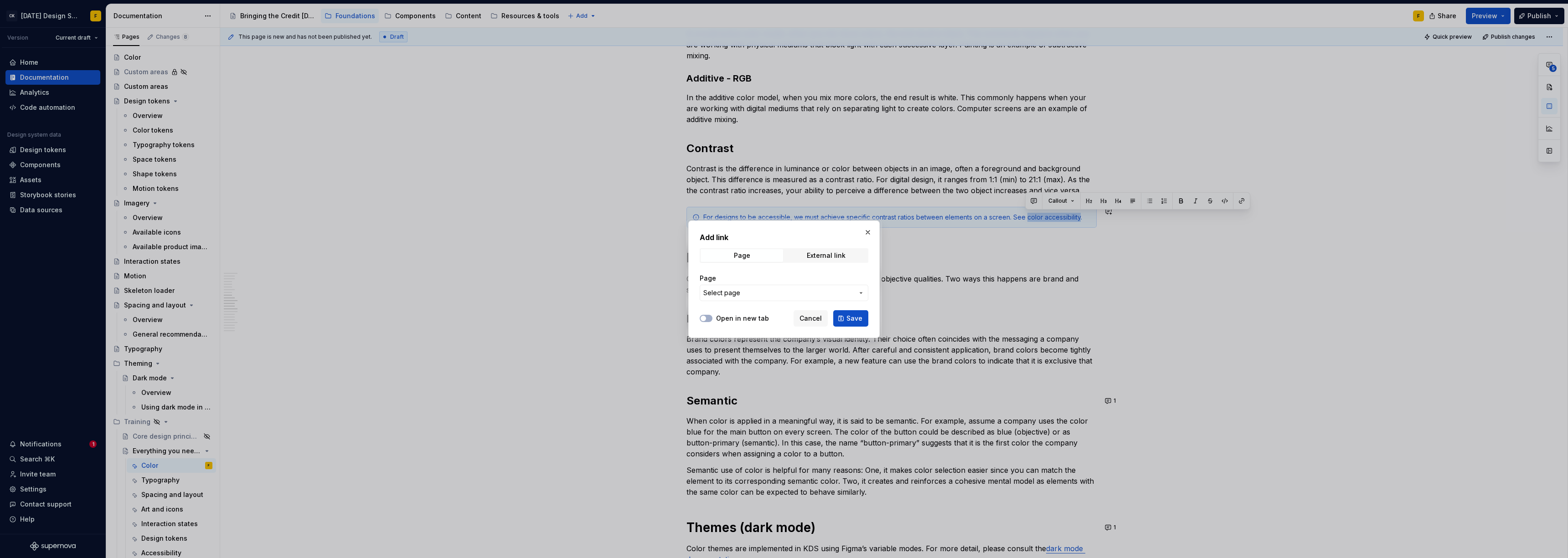
click at [733, 296] on span "Select page" at bounding box center [721, 293] width 37 height 9
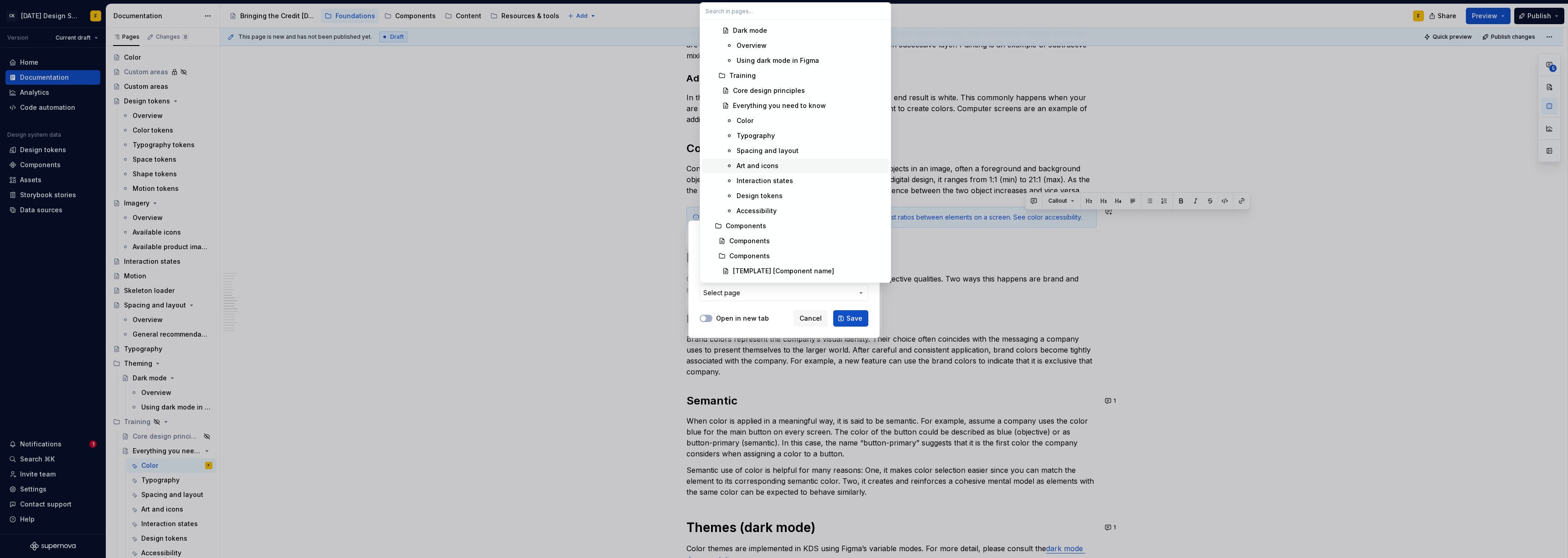
scroll to position [436, 0]
click at [778, 210] on div "Accessibility" at bounding box center [811, 209] width 149 height 9
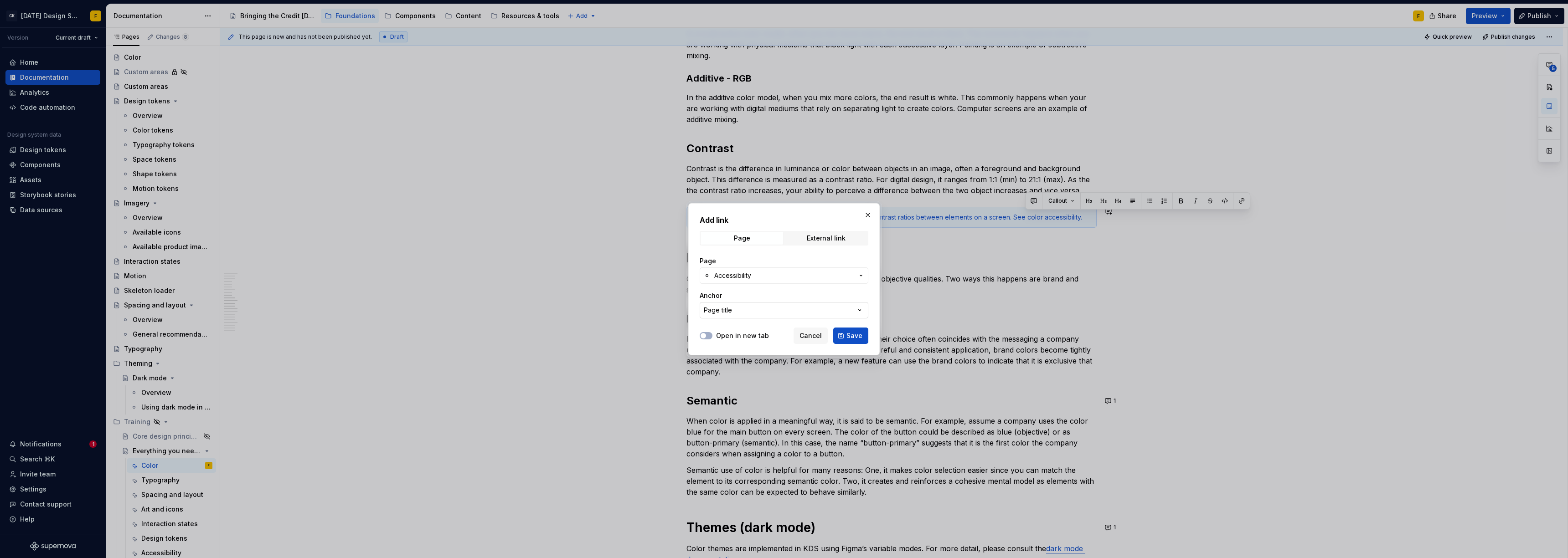
click at [859, 309] on icon "button" at bounding box center [859, 310] width 9 height 9
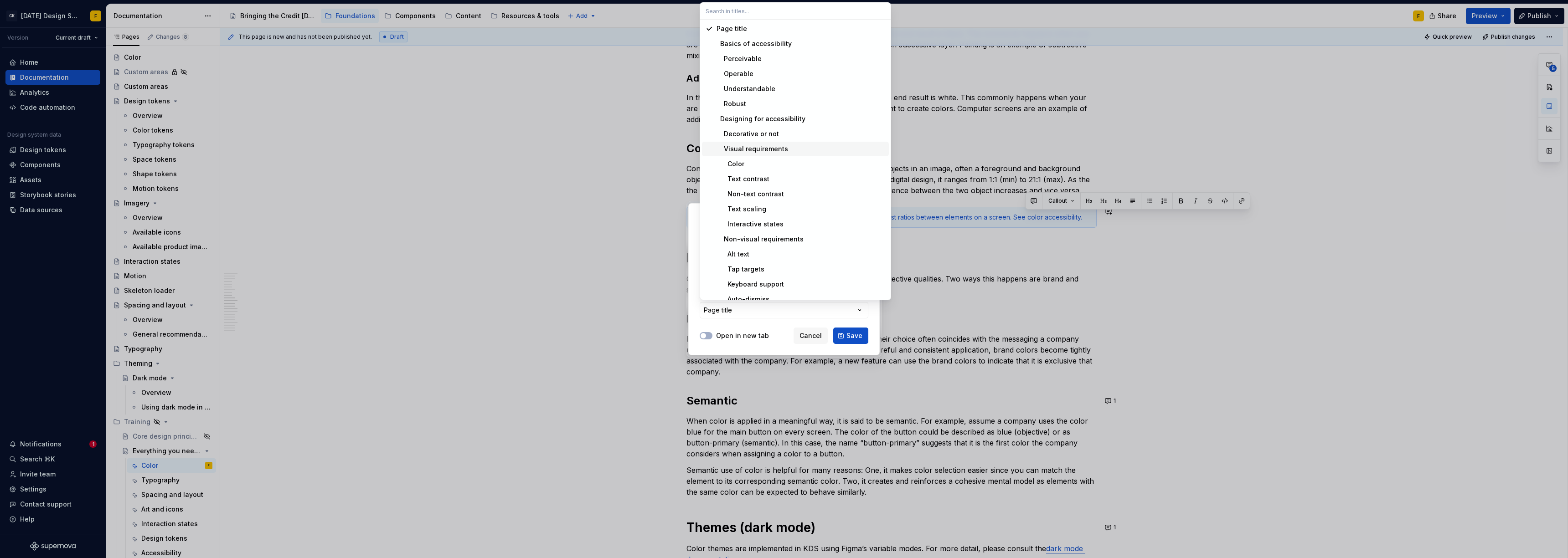
click at [761, 147] on div "Visual requirements" at bounding box center [752, 148] width 72 height 9
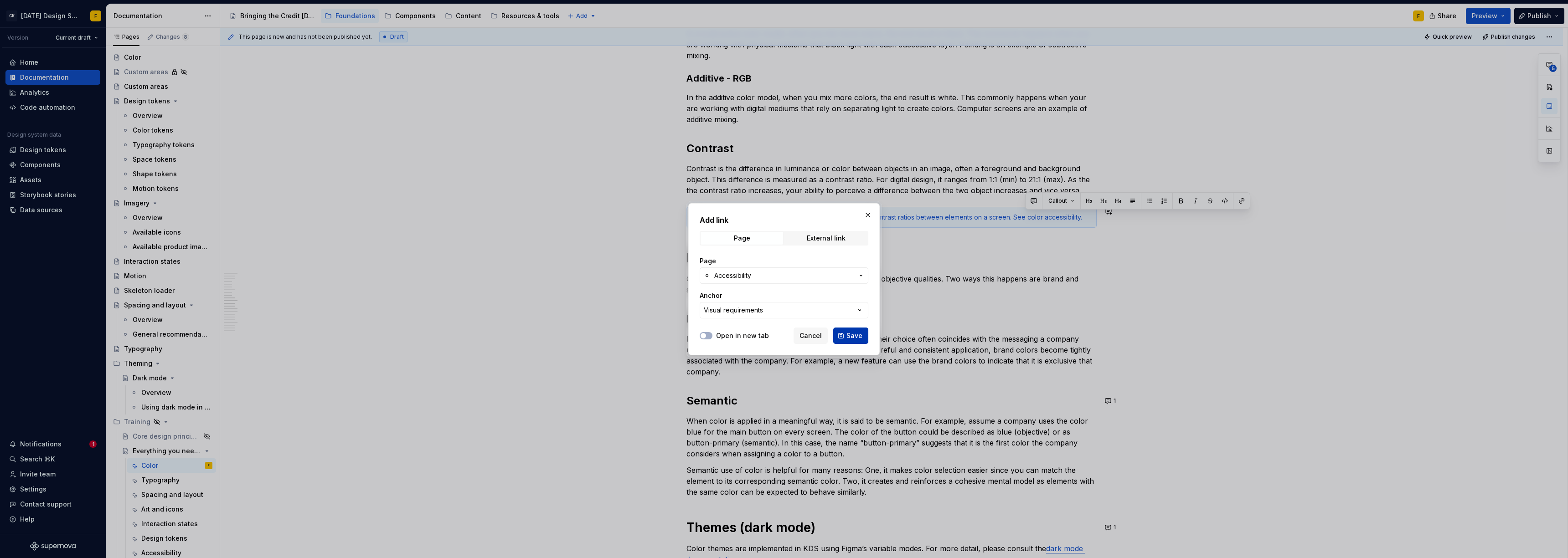
click at [859, 338] on span "Save" at bounding box center [855, 335] width 16 height 9
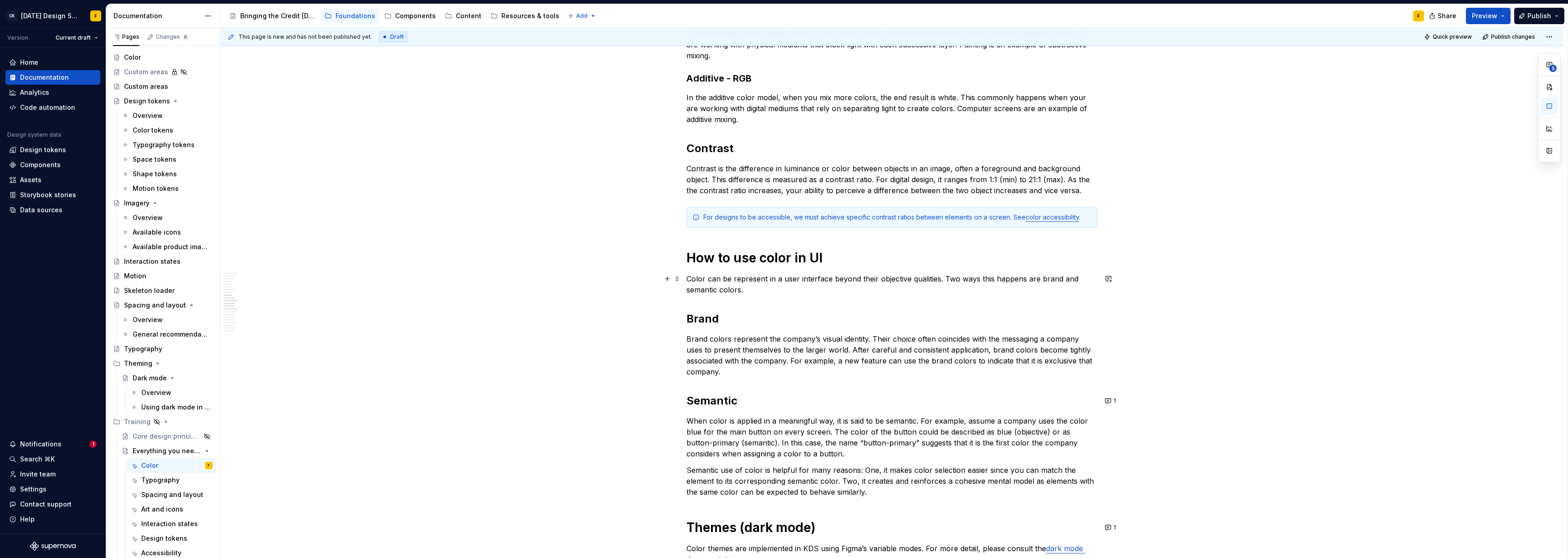
click at [817, 277] on p "Color can be represent in a user interface beyond their objective qualities. Tw…" at bounding box center [892, 284] width 410 height 22
drag, startPoint x: 1043, startPoint y: 217, endPoint x: 1026, endPoint y: 219, distance: 17.1
click at [1026, 219] on link "color accessibility" at bounding box center [1052, 217] width 54 height 8
click at [961, 279] on p "Color can be represent in a user interface beyond their objective qualities. Tw…" at bounding box center [892, 284] width 410 height 22
click at [1031, 219] on link "color accessibility" at bounding box center [1052, 217] width 54 height 8
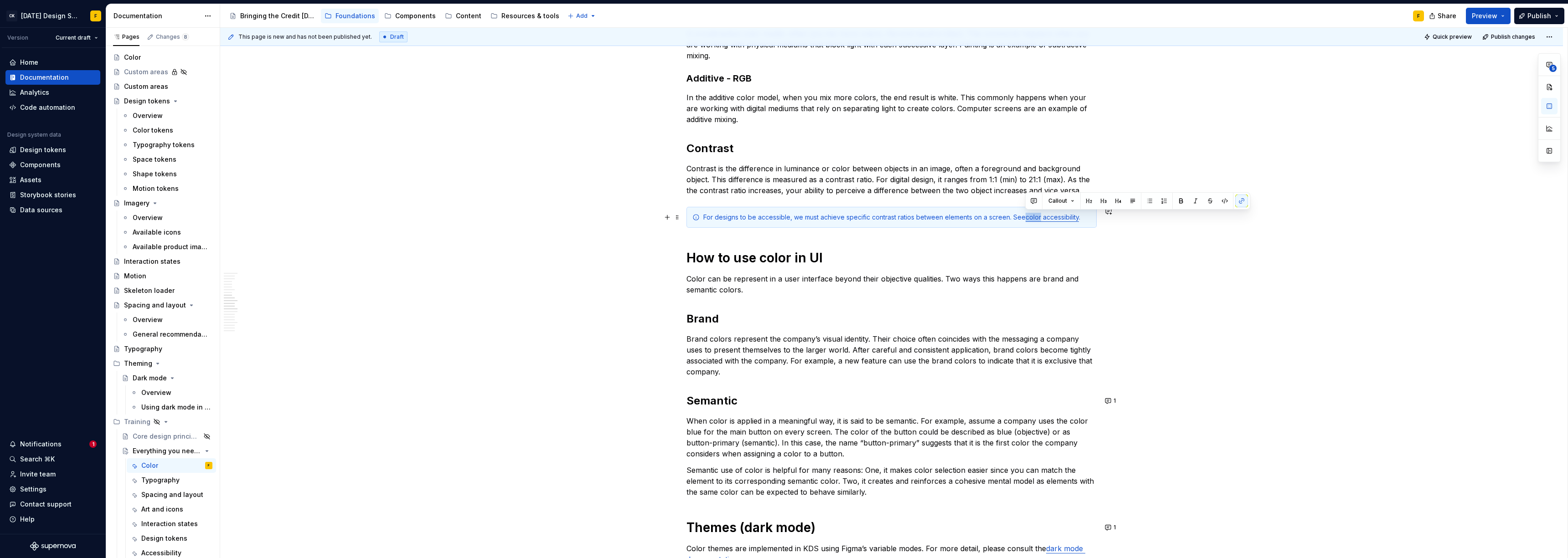
click at [1031, 219] on link "color accessibility" at bounding box center [1052, 217] width 54 height 8
click at [813, 285] on p "Color can be represent in a user interface beyond their objective qualities. Tw…" at bounding box center [892, 284] width 410 height 22
click at [1070, 221] on div "For designs to be accessible, we must achieve specific contrast ratios between …" at bounding box center [897, 217] width 388 height 9
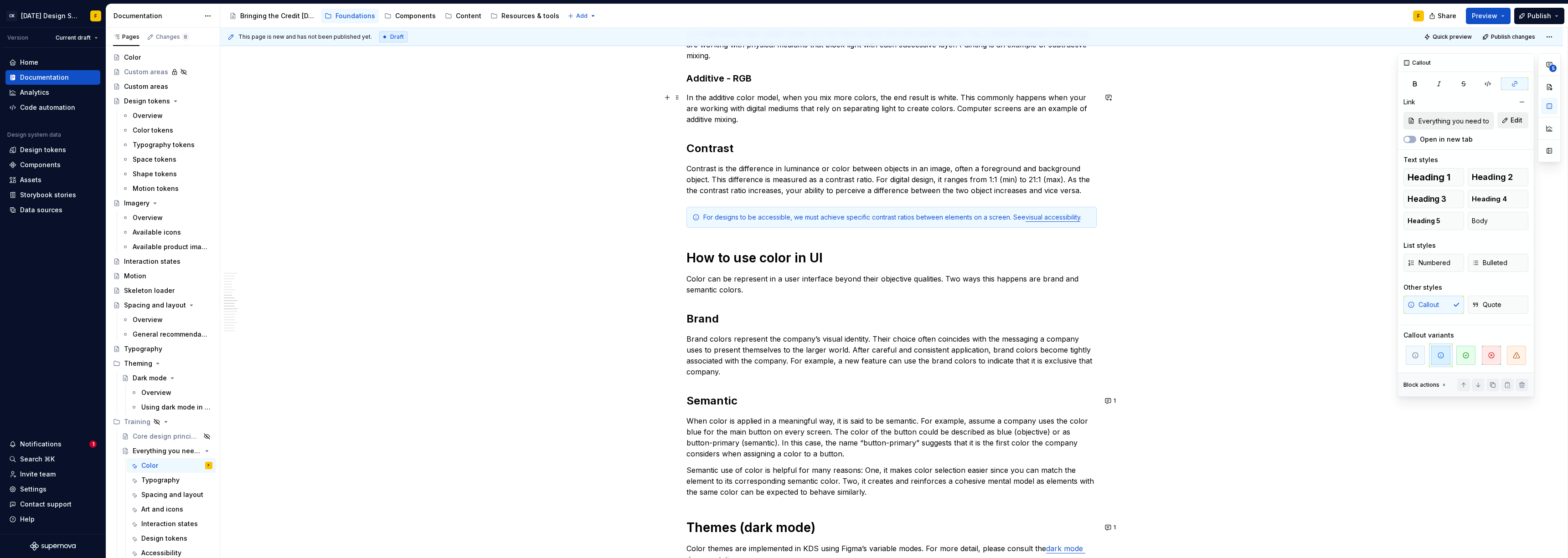
click at [1518, 122] on span "Edit" at bounding box center [1516, 120] width 12 height 9
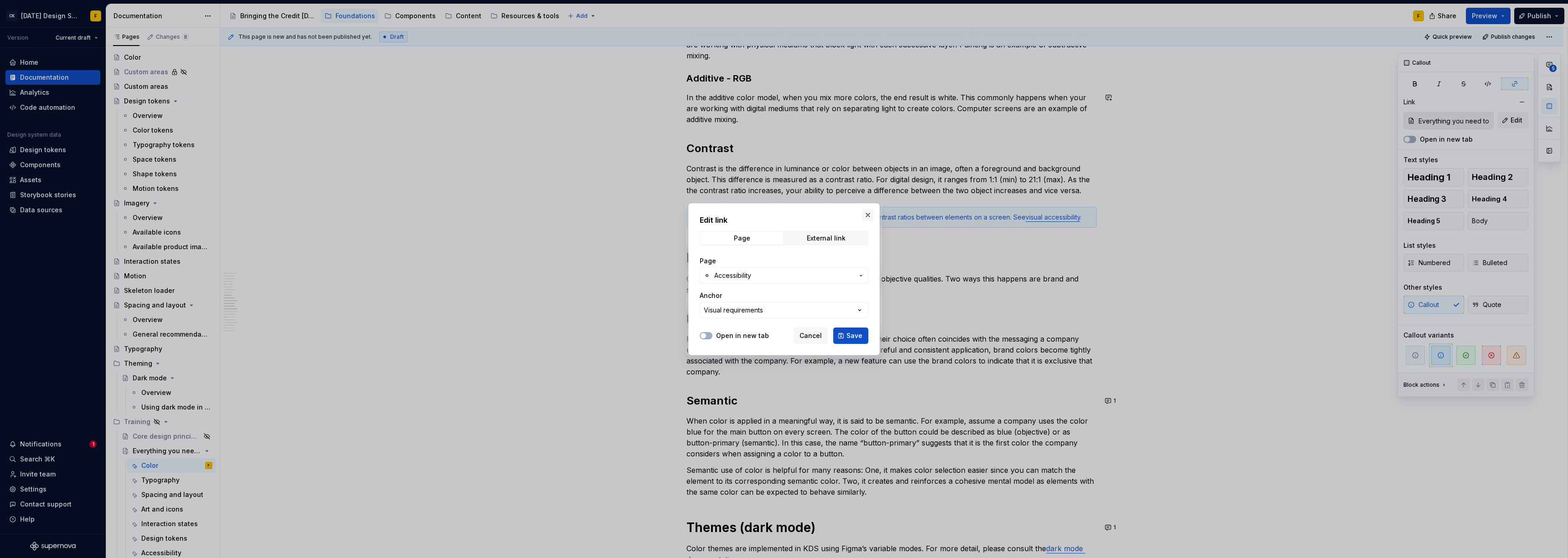
click at [867, 218] on button "button" at bounding box center [867, 215] width 13 height 13
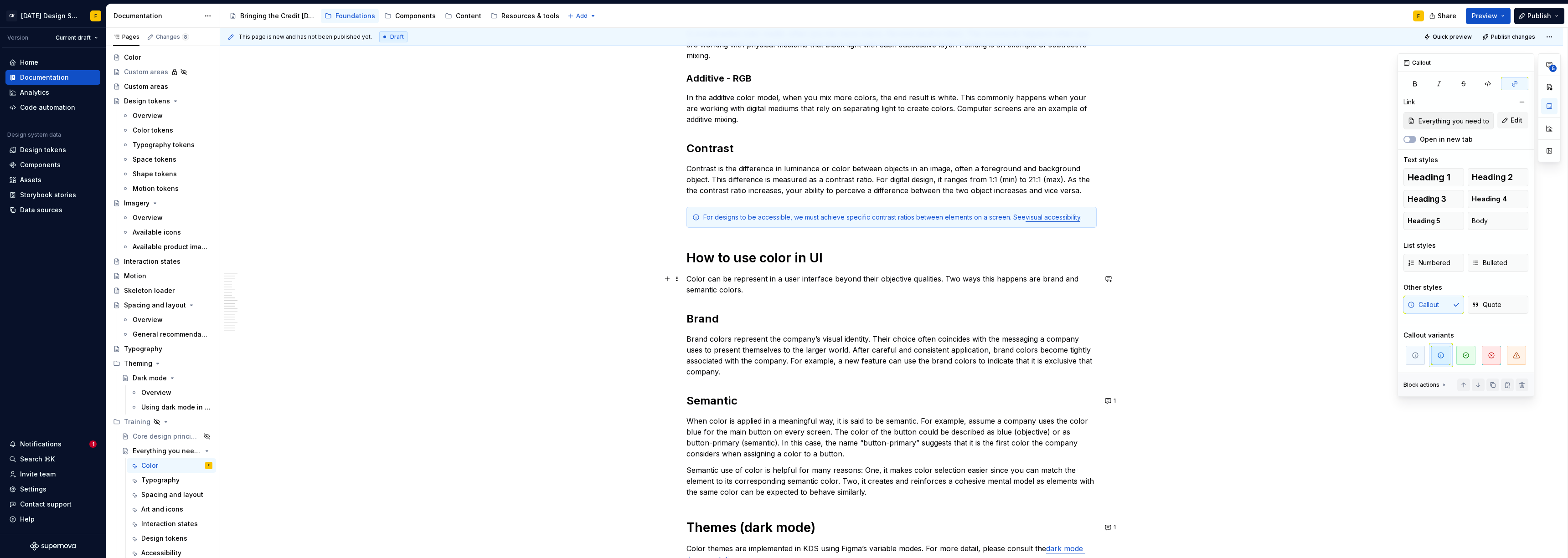
click at [802, 286] on p "Color can be represent in a user interface beyond their objective qualities. Tw…" at bounding box center [892, 284] width 410 height 22
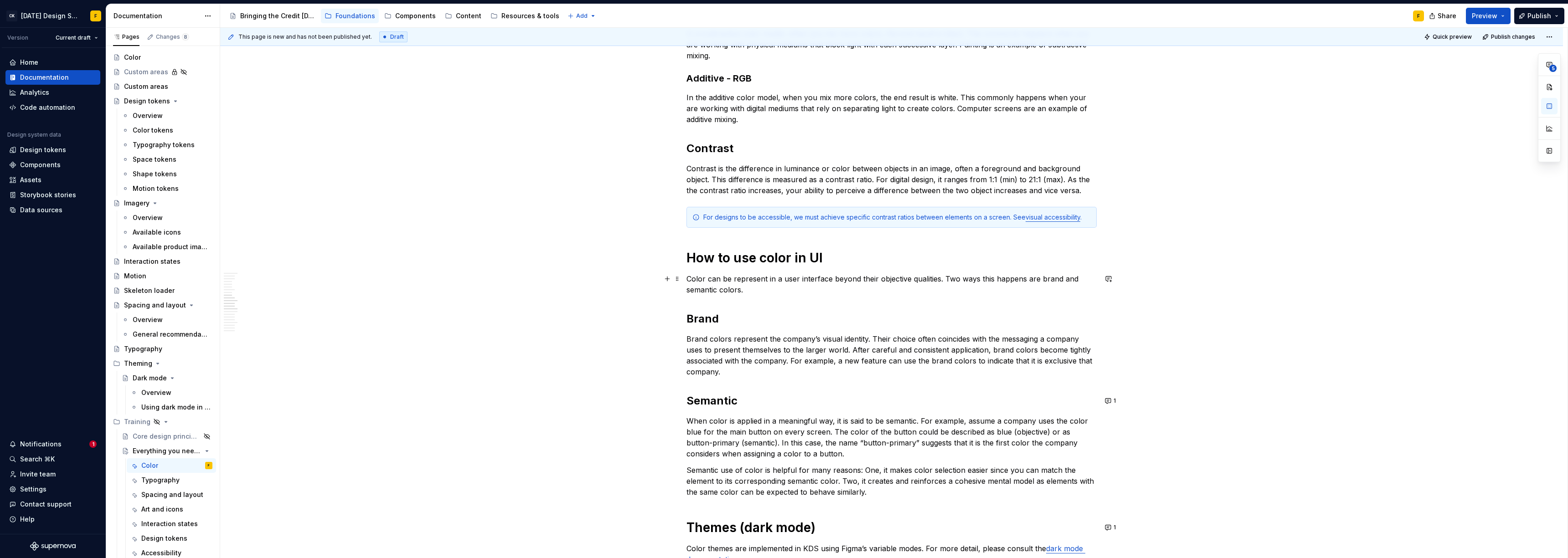
click at [763, 279] on p "Color can be represent in a user interface beyond their objective qualities. Tw…" at bounding box center [892, 284] width 410 height 22
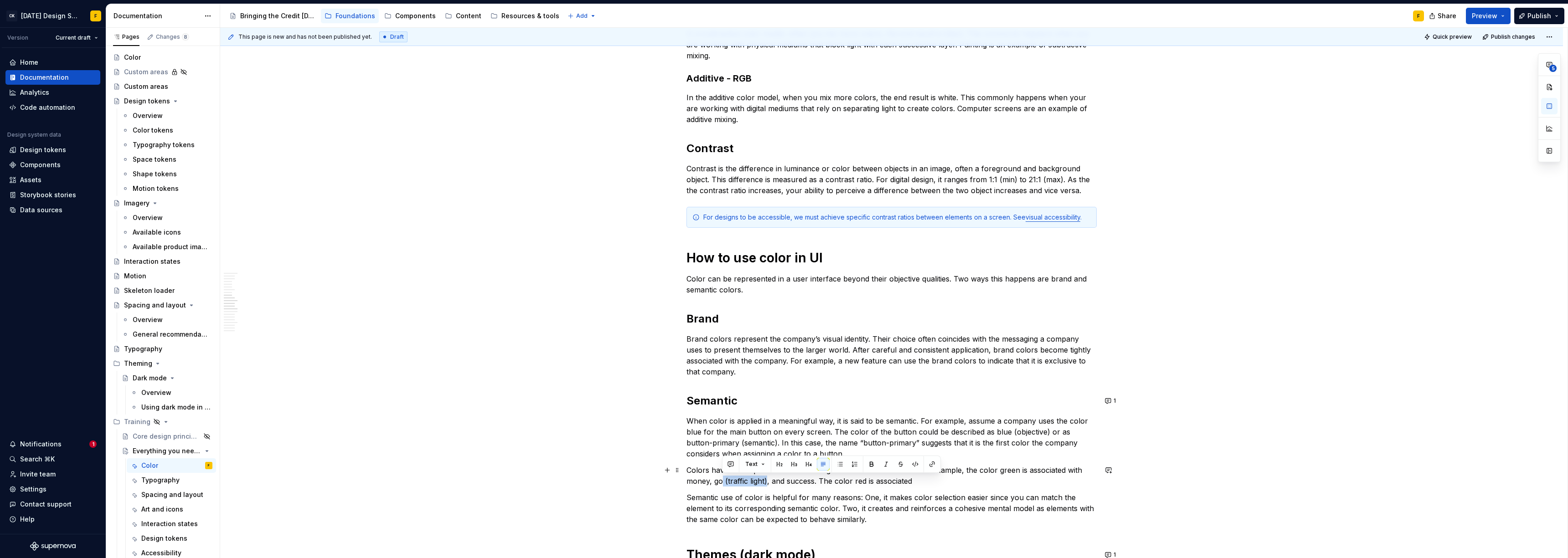
drag, startPoint x: 721, startPoint y: 482, endPoint x: 767, endPoint y: 482, distance: 46.0
click at [767, 482] on p "Colors have developed semantic meaning over the course of time. For example, th…" at bounding box center [892, 476] width 410 height 22
click at [1107, 403] on button "1" at bounding box center [1111, 400] width 18 height 13
click at [1184, 312] on div "Basics of color theory Color theory is a framework for picking colors that look…" at bounding box center [892, 464] width 1343 height 1813
click at [919, 471] on p "Colors have developed semantic meaning over the course of time. For example, th…" at bounding box center [892, 476] width 410 height 22
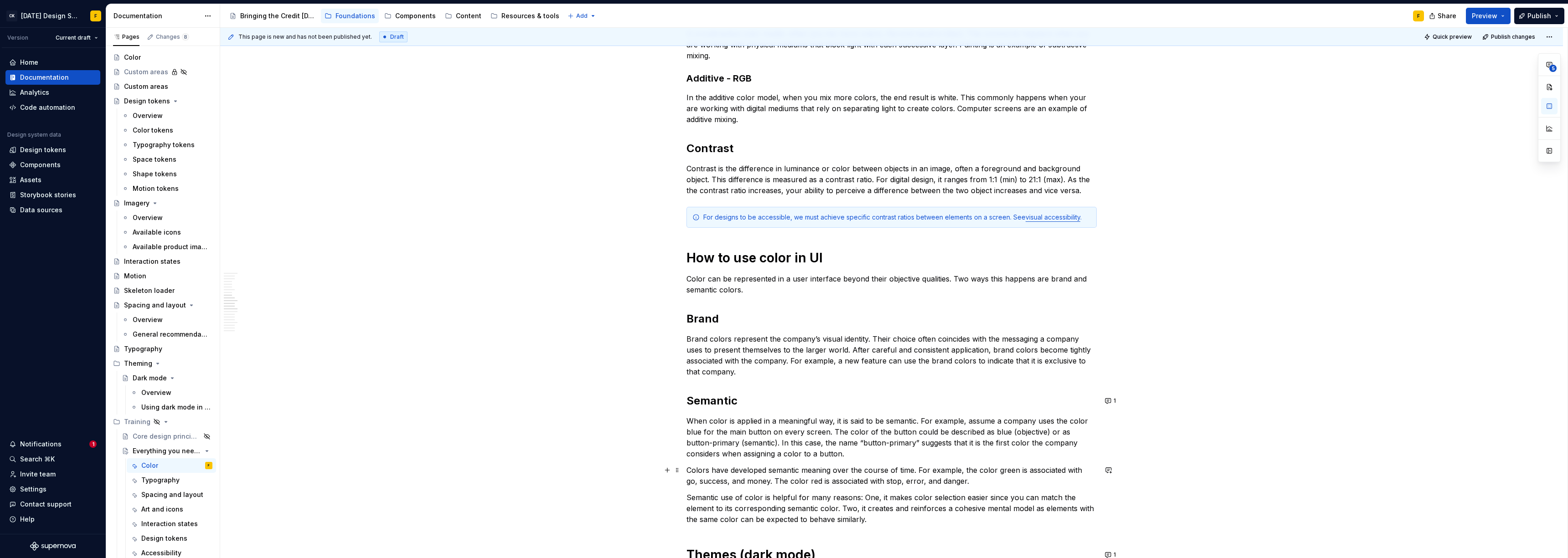
click at [718, 472] on p "Colors have developed semantic meaning over the course of time. For example, th…" at bounding box center [892, 476] width 410 height 22
drag, startPoint x: 905, startPoint y: 470, endPoint x: 984, endPoint y: 469, distance: 79.0
click at [984, 469] on p "Over the course of time, colors can develop semantic meaning over the course of…" at bounding box center [892, 476] width 410 height 22
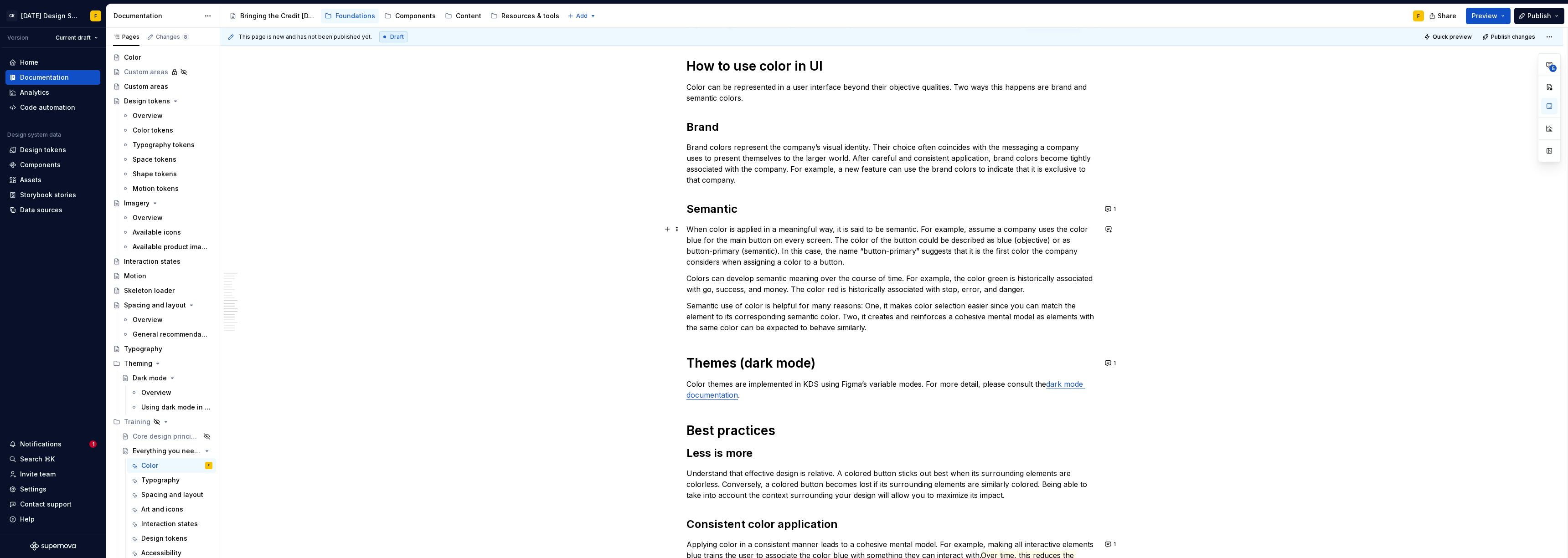
scroll to position [759, 0]
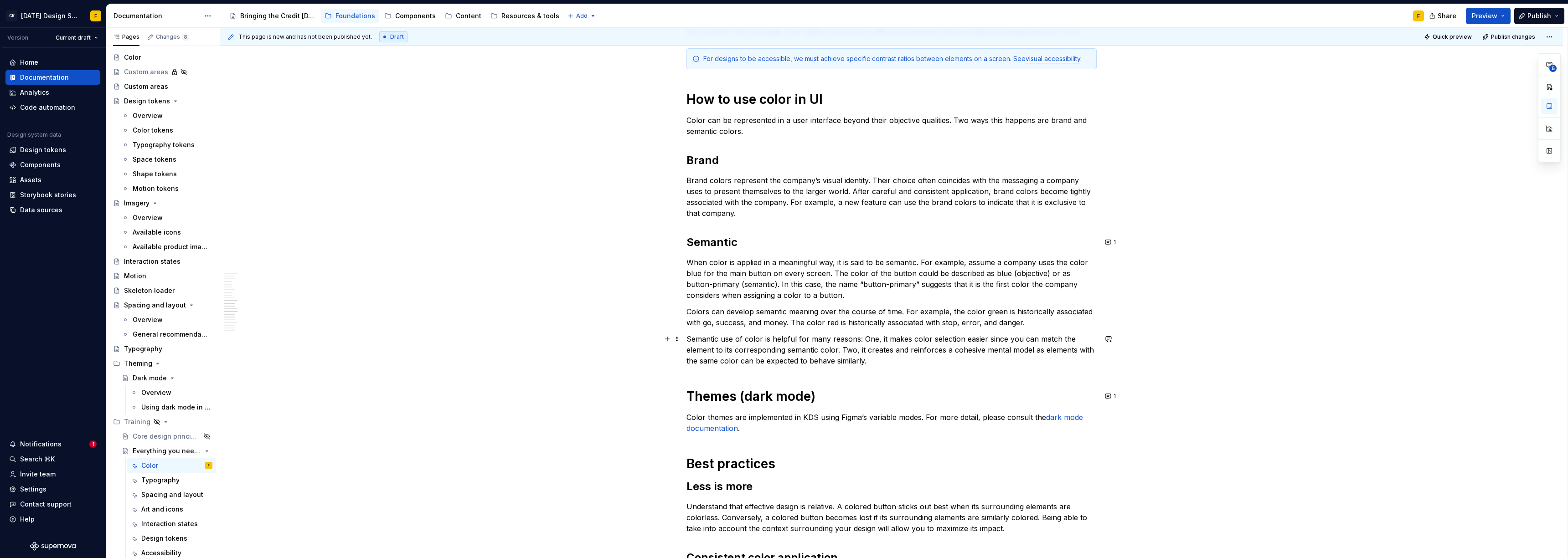
click at [760, 351] on p "Semantic use of color is helpful for many reasons: One, it makes color selectio…" at bounding box center [892, 350] width 410 height 33
click at [1110, 242] on button "1" at bounding box center [1111, 242] width 18 height 13
click at [897, 327] on p "Colors can develop semantic meaning over the course of time. For example, the c…" at bounding box center [892, 317] width 410 height 22
click at [951, 312] on p "Colors can develop semantic meaning over the course of time. For example, the c…" at bounding box center [892, 317] width 410 height 22
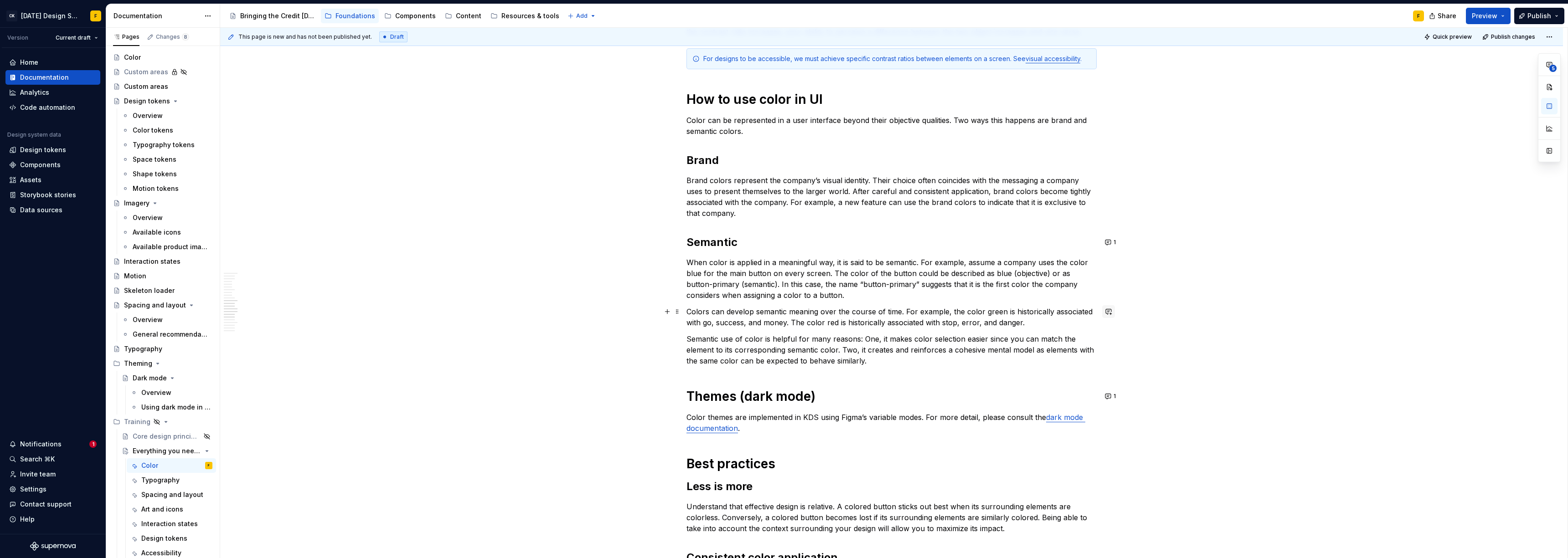
click at [1109, 312] on button "button" at bounding box center [1108, 312] width 13 height 13
click at [1108, 242] on button "1" at bounding box center [1111, 242] width 18 height 13
click at [950, 311] on p "Colors can develop semantic meaning over the course of time. For example, the c…" at bounding box center [892, 317] width 410 height 22
click at [959, 309] on p "Colors can develop semantic meaning over the course of time. For example, the c…" at bounding box center [892, 317] width 410 height 22
click at [950, 312] on p "Colors can develop semantic meaning over the course of time. For example, the c…" at bounding box center [892, 317] width 410 height 22
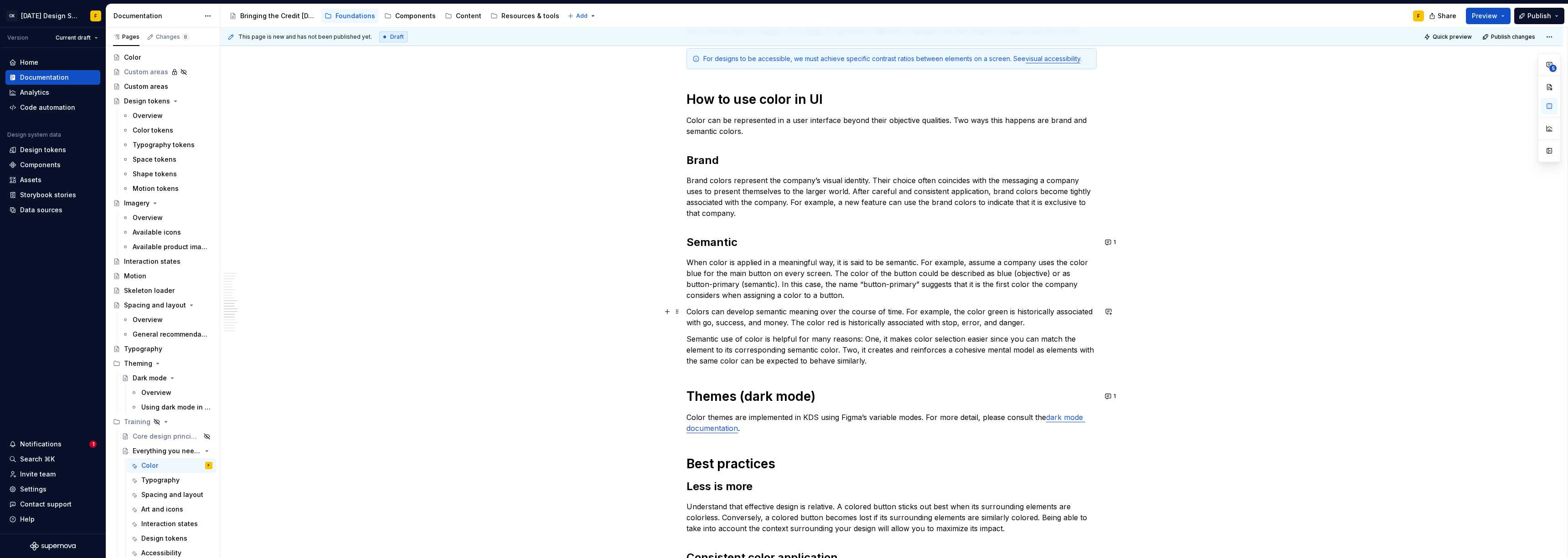
click at [950, 310] on p "Colors can develop semantic meaning over the course of time. For example, the c…" at bounding box center [892, 317] width 410 height 22
click at [1032, 321] on p "Colors can develop semantic meaning over the course of time. For example, with …" at bounding box center [892, 317] width 410 height 22
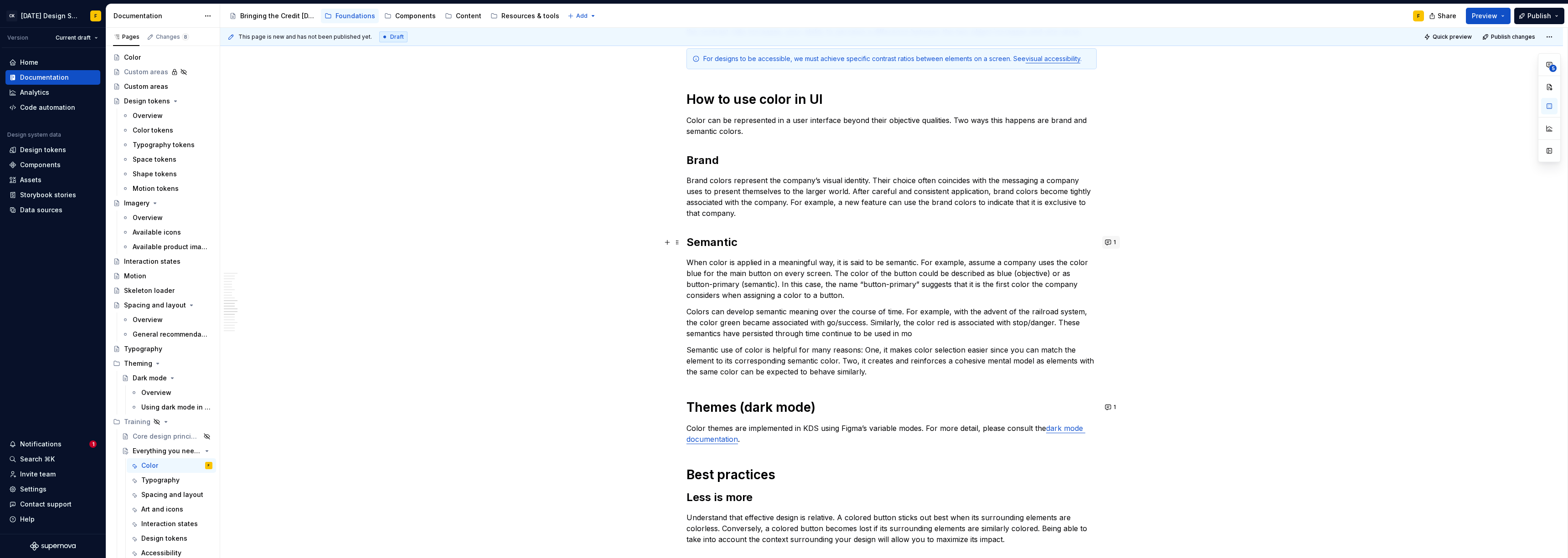
click at [1108, 241] on button "1" at bounding box center [1111, 242] width 18 height 13
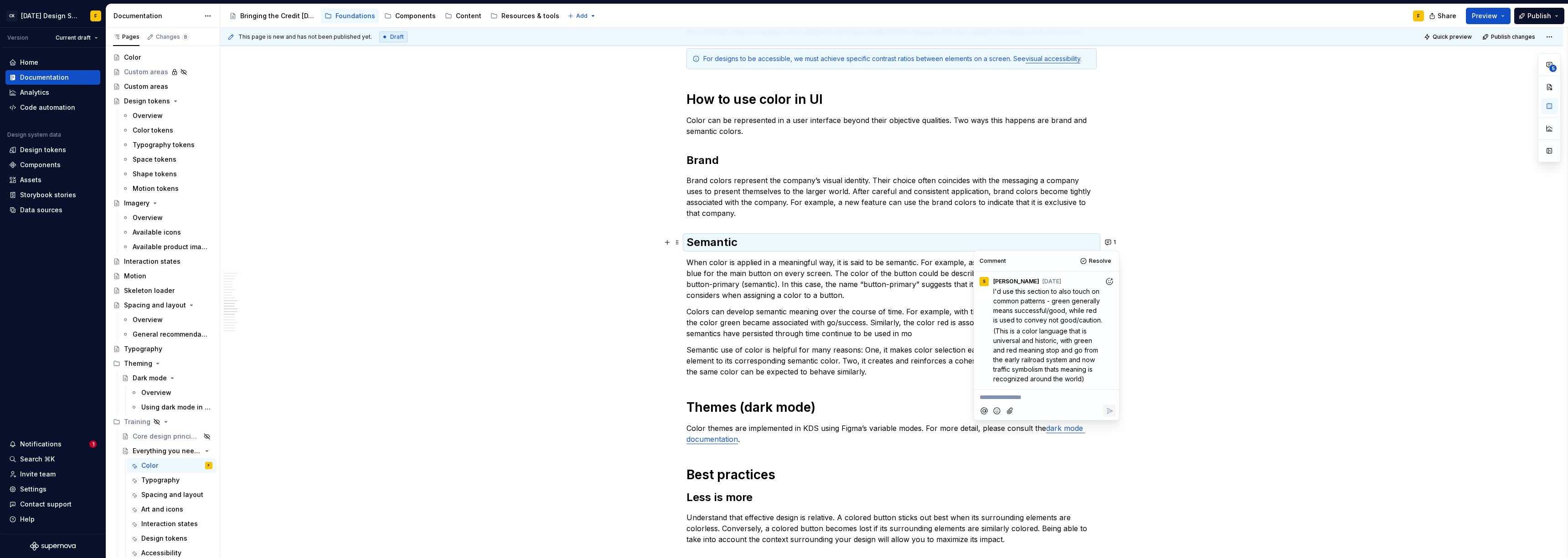
click at [1152, 295] on div "Basics of color theory Color theory is a framework for picking colors that look…" at bounding box center [892, 311] width 1343 height 1824
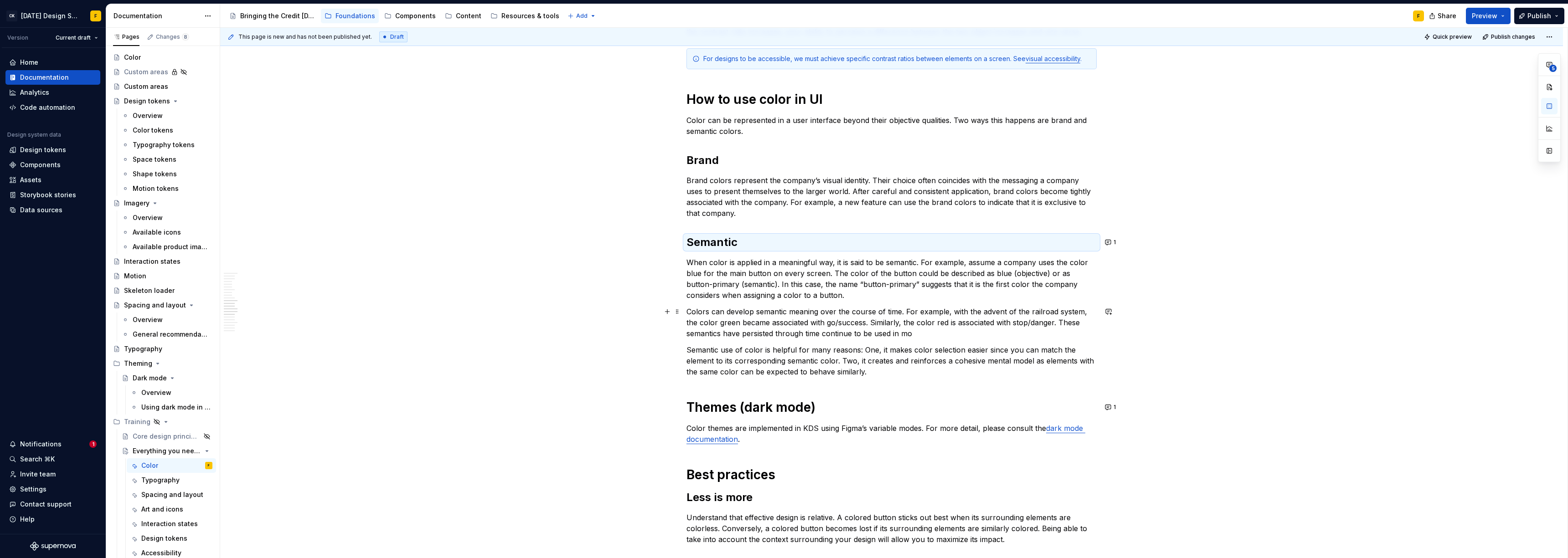
click at [923, 331] on p "Colors can develop semantic meaning over the course of time. For example, with …" at bounding box center [892, 323] width 410 height 33
click at [910, 333] on p "Colors can develop semantic meaning over the course of time. For example, with …" at bounding box center [892, 323] width 410 height 33
click at [1106, 243] on button "1" at bounding box center [1111, 242] width 18 height 13
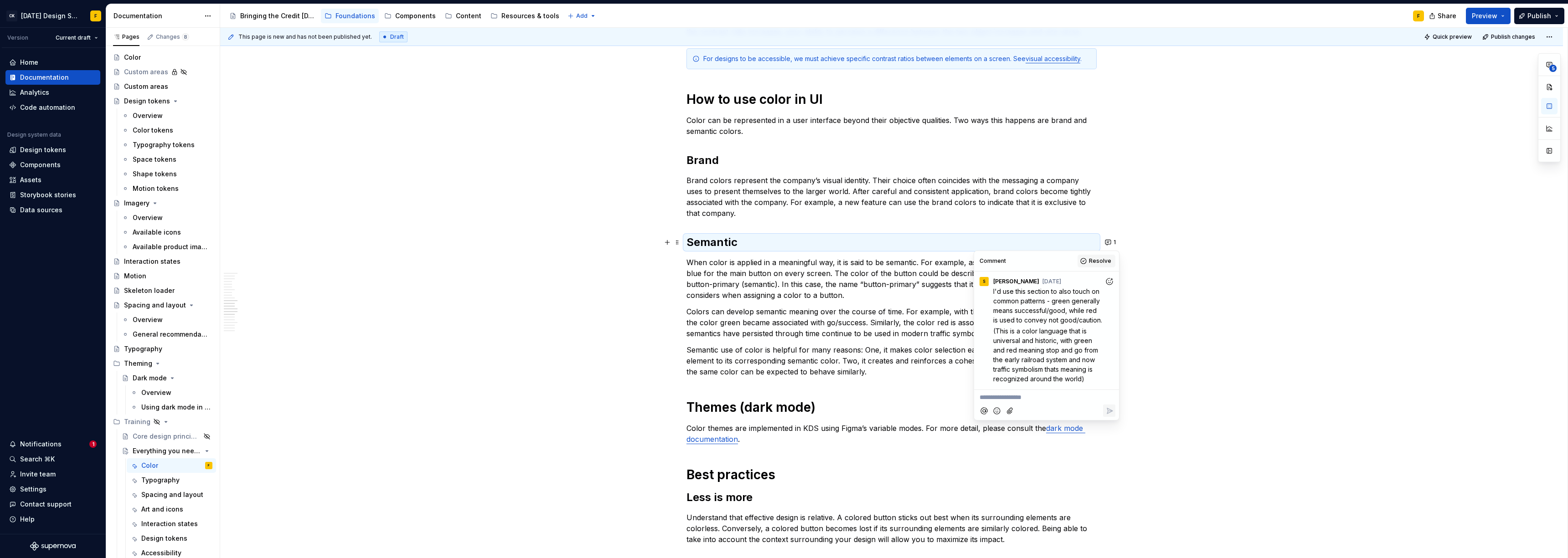
click at [1101, 262] on span "Resolve" at bounding box center [1100, 261] width 23 height 7
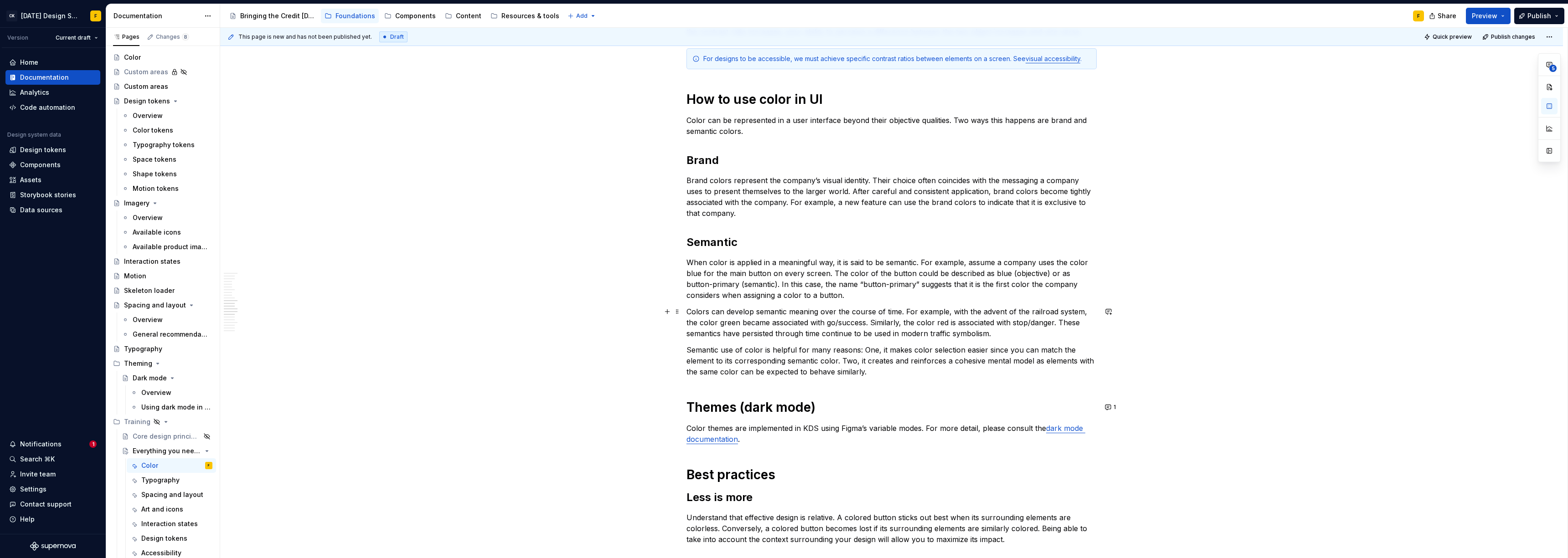
click at [953, 332] on p "Colors can develop semantic meaning over the course of time. For example, with …" at bounding box center [892, 323] width 410 height 33
click at [715, 310] on p "Colors can develop semantic meaning over the course of time. For example, with …" at bounding box center [892, 323] width 410 height 33
click at [877, 311] on p "Colors also develop semantic meaning over the course of time. For example, with…" at bounding box center [892, 323] width 410 height 33
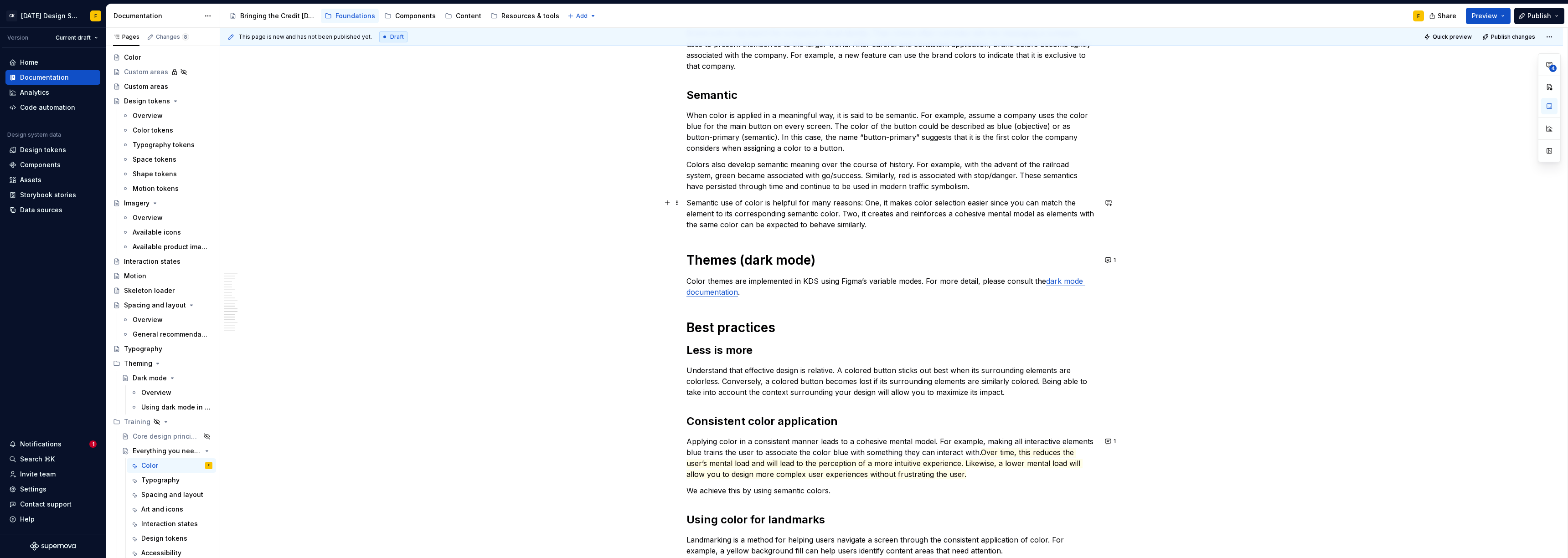
scroll to position [905, 0]
click at [1108, 260] on button "1" at bounding box center [1111, 260] width 18 height 13
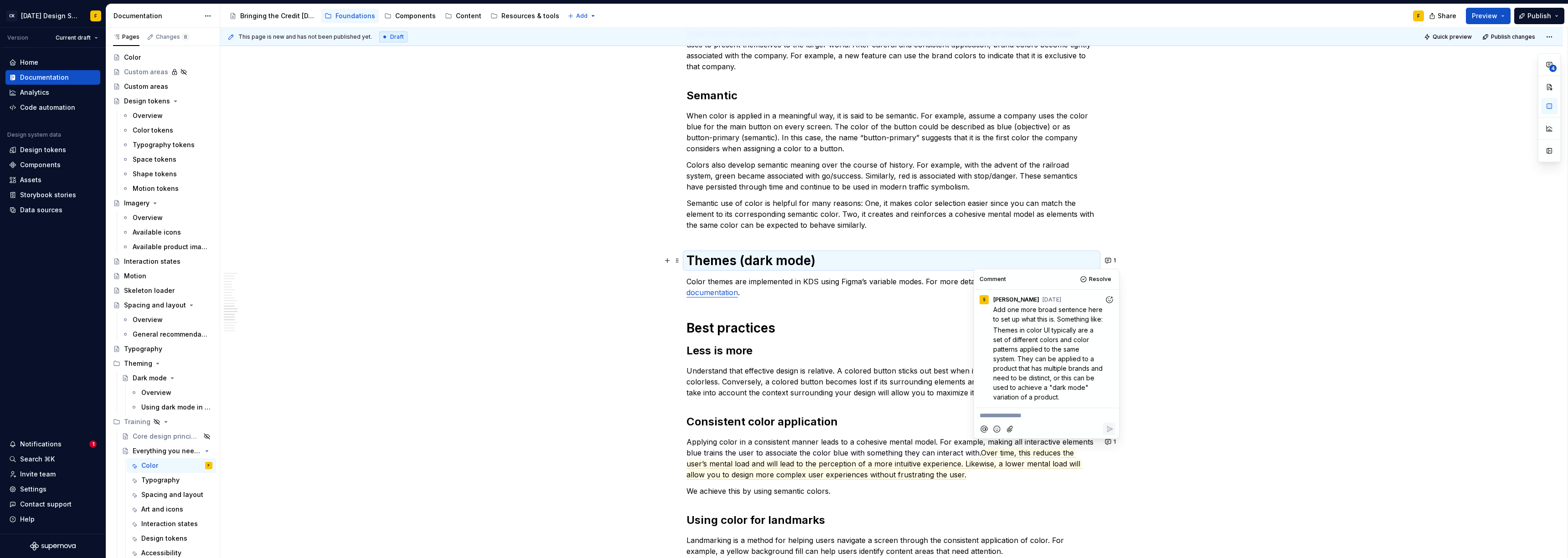
click at [947, 204] on p "Semantic use of color is helpful for many reasons: One, it makes color selectio…" at bounding box center [892, 214] width 410 height 33
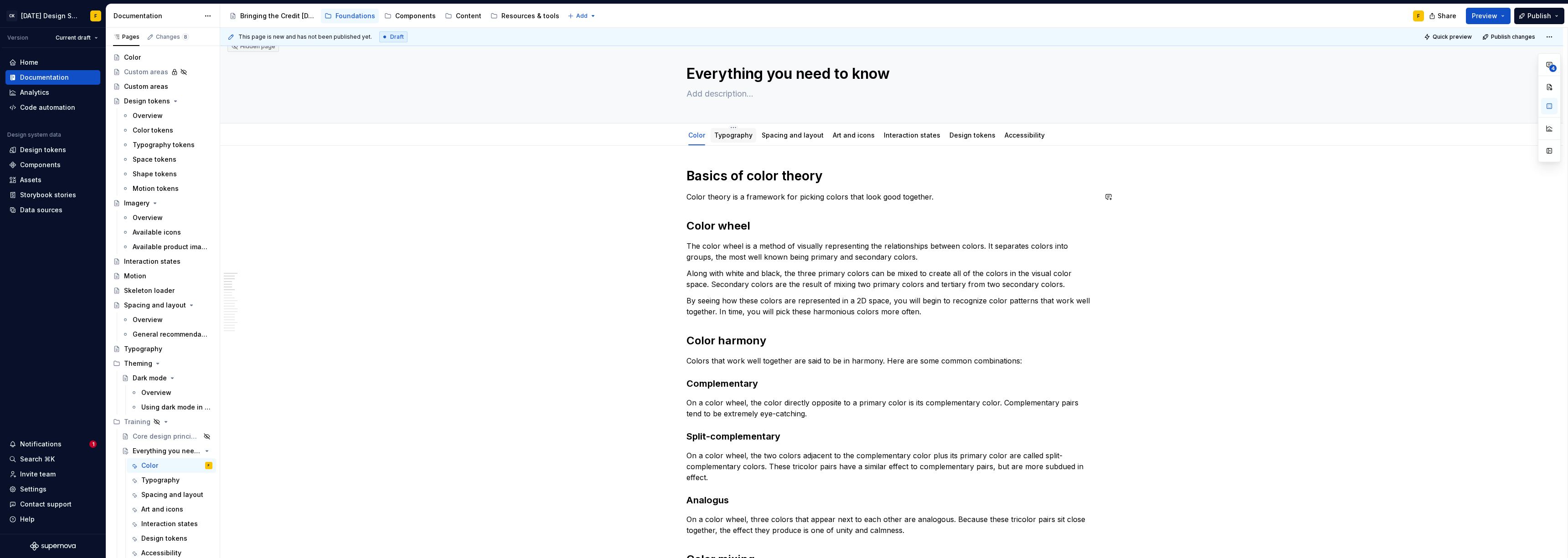
scroll to position [0, 0]
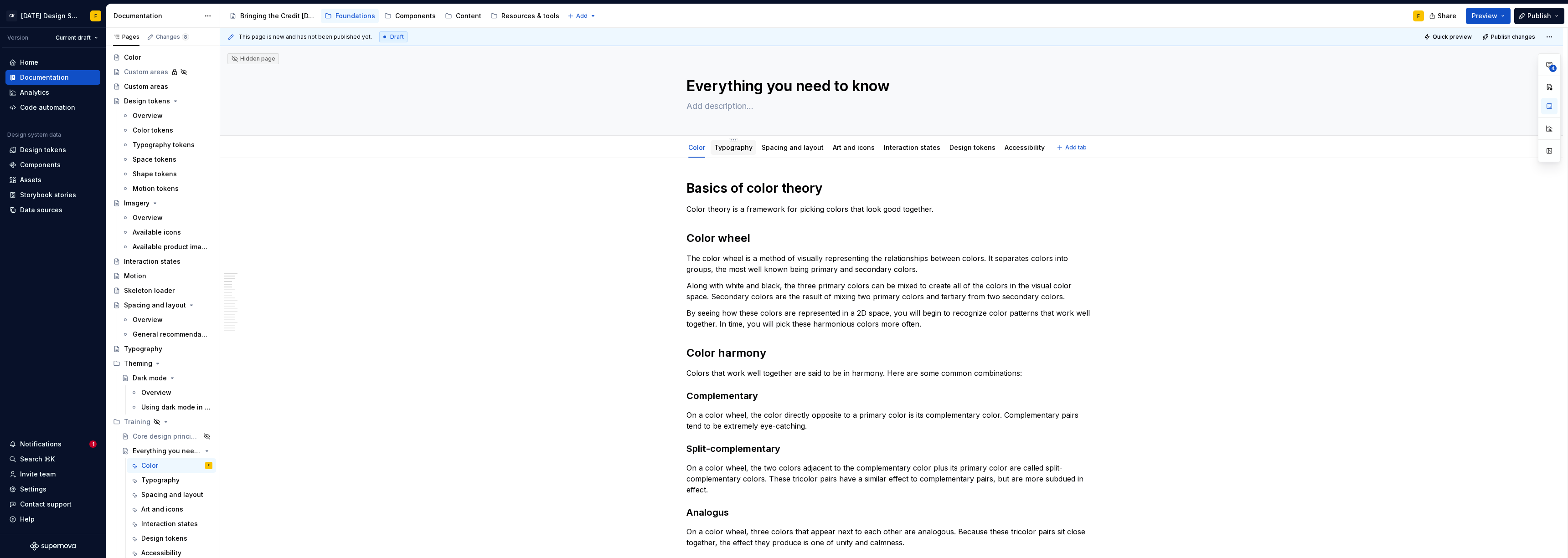
click at [736, 149] on link "Typography" at bounding box center [733, 147] width 38 height 8
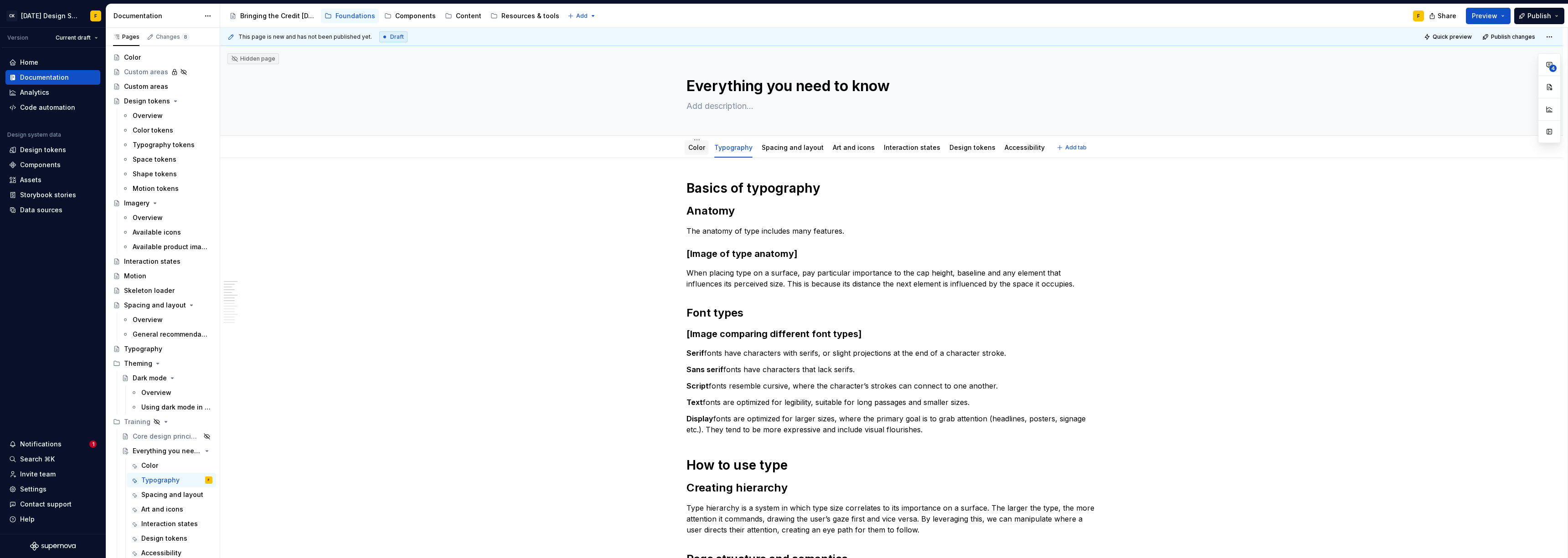
click at [698, 148] on link "Color" at bounding box center [697, 147] width 17 height 8
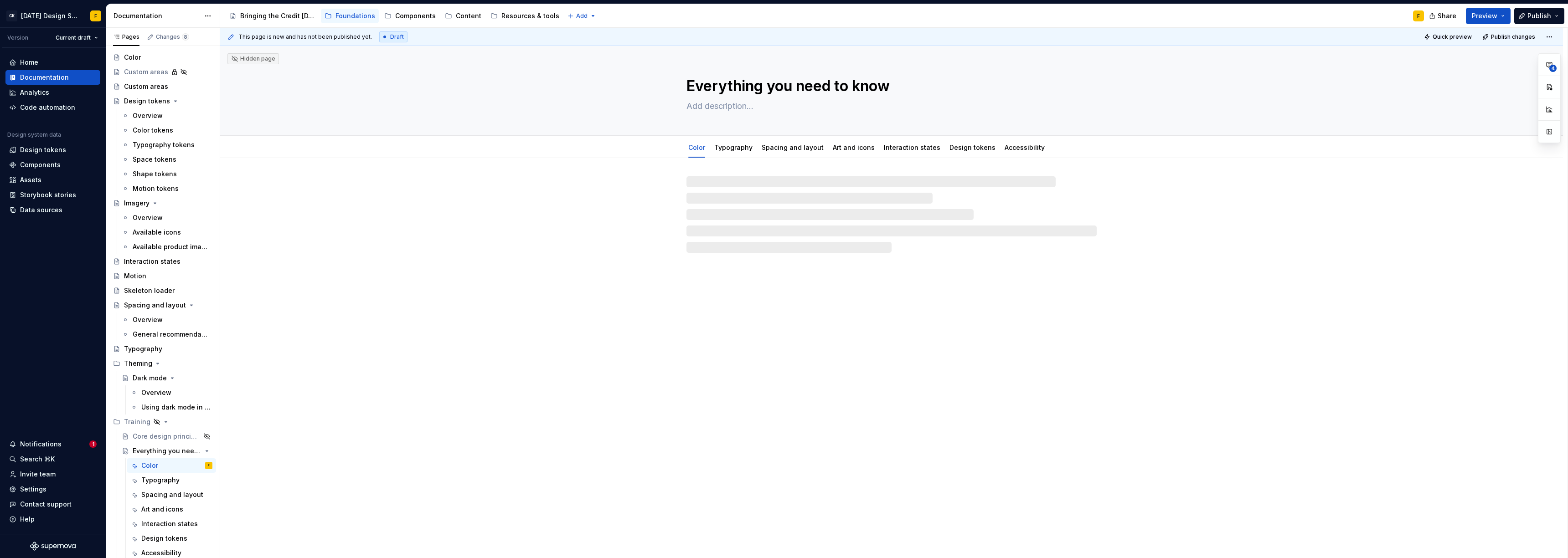
type textarea "*"
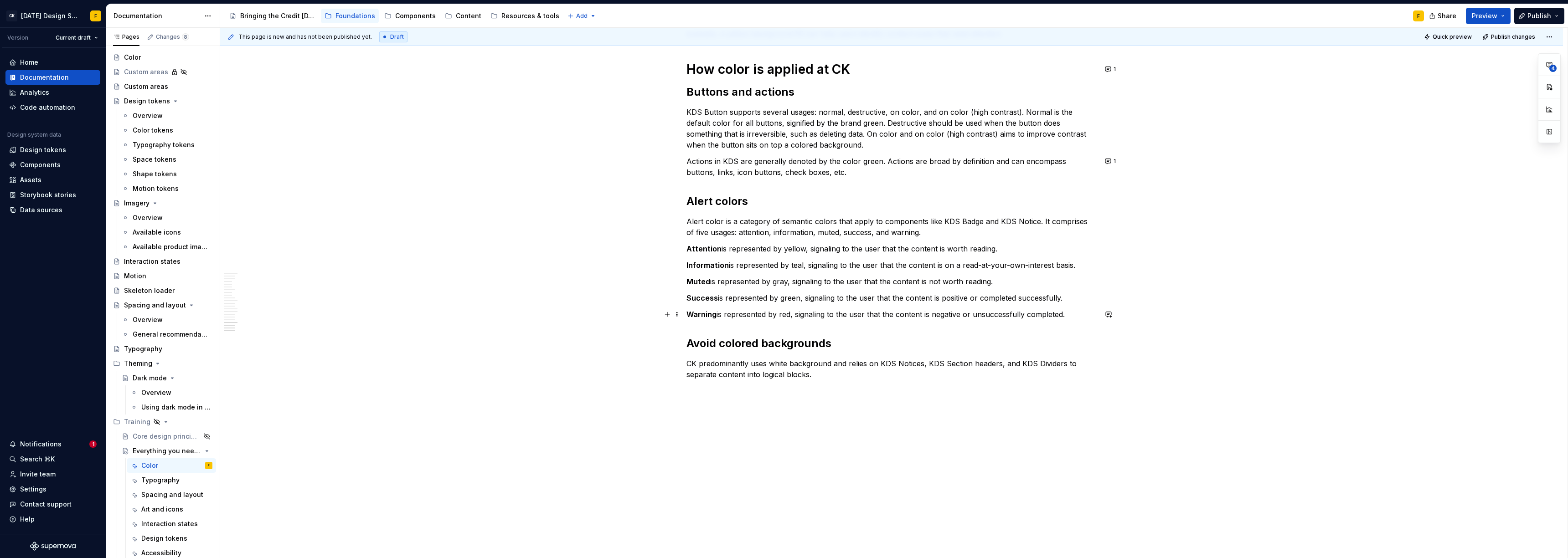
scroll to position [1126, 0]
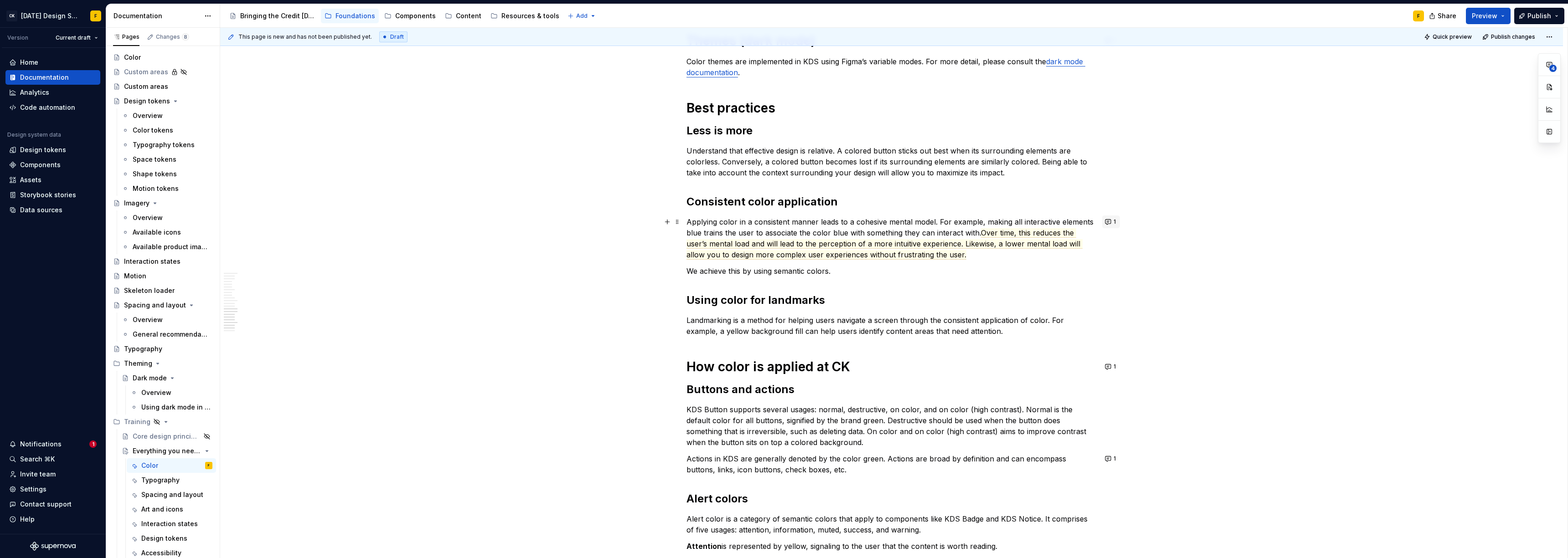
click at [1110, 223] on button "1" at bounding box center [1111, 221] width 18 height 13
click at [809, 229] on p "Applying color in a consistent manner leads to a cohesive mental model. For exa…" at bounding box center [892, 239] width 410 height 44
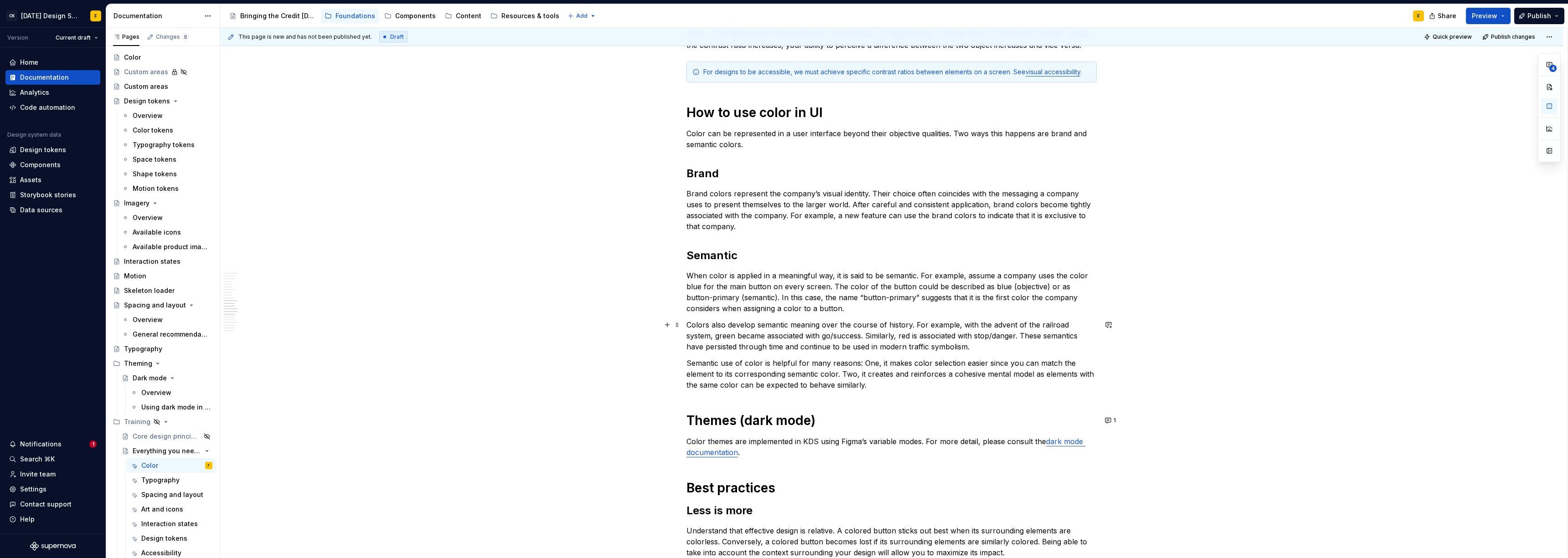
scroll to position [908, 0]
